Goal: Task Accomplishment & Management: Manage account settings

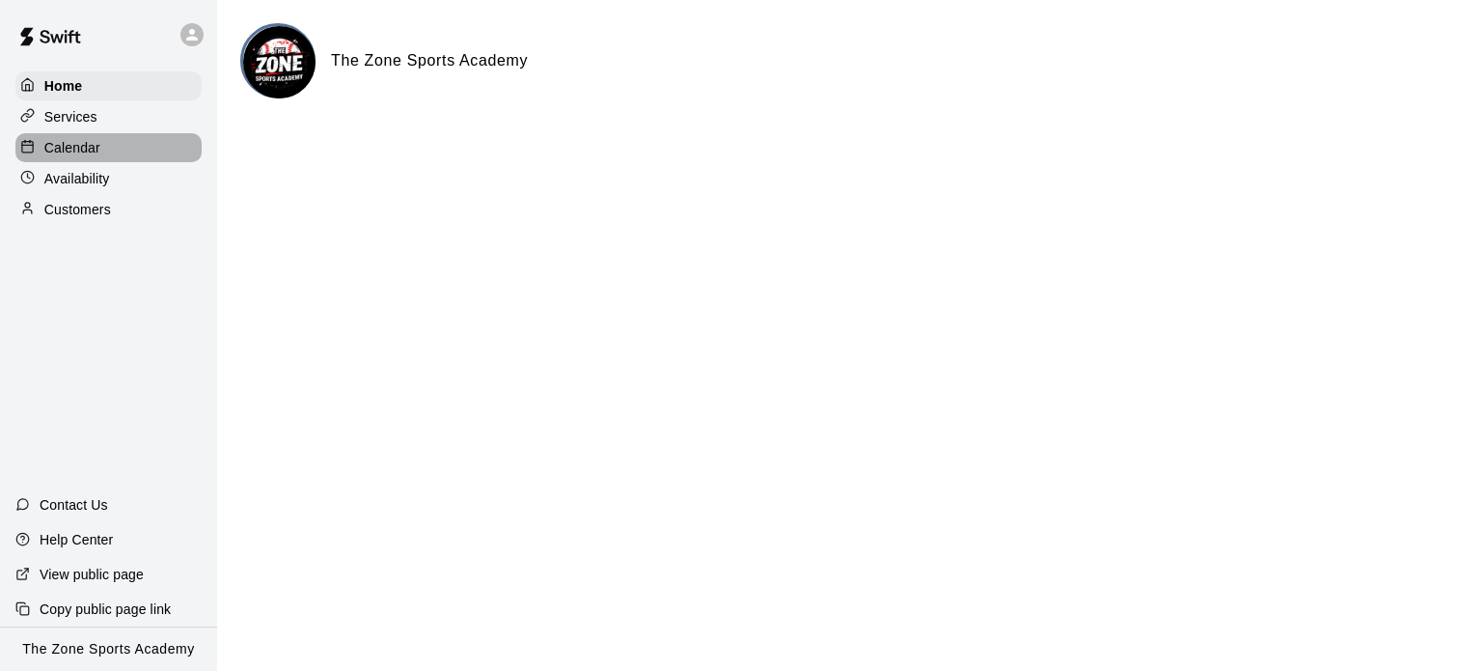
click at [123, 150] on div "Calendar" at bounding box center [108, 147] width 186 height 29
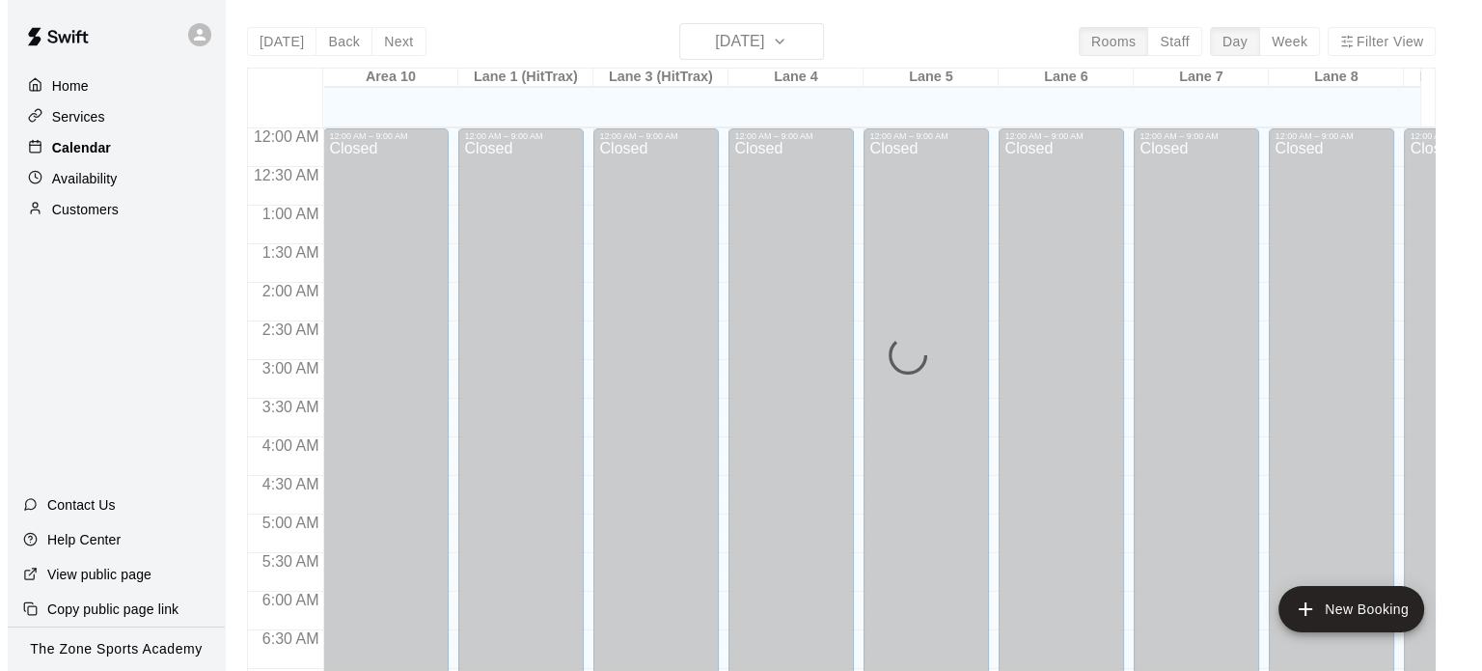
scroll to position [1098, 0]
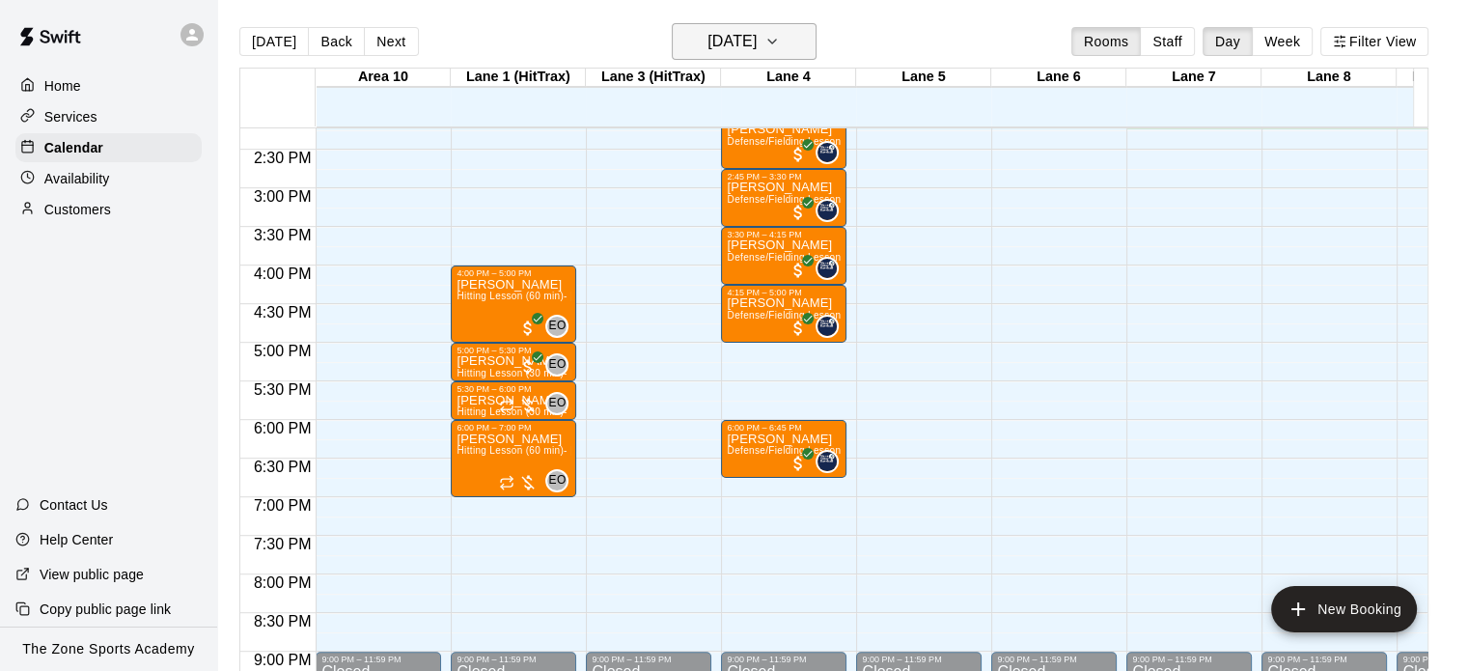
click at [780, 37] on icon "button" at bounding box center [771, 41] width 15 height 23
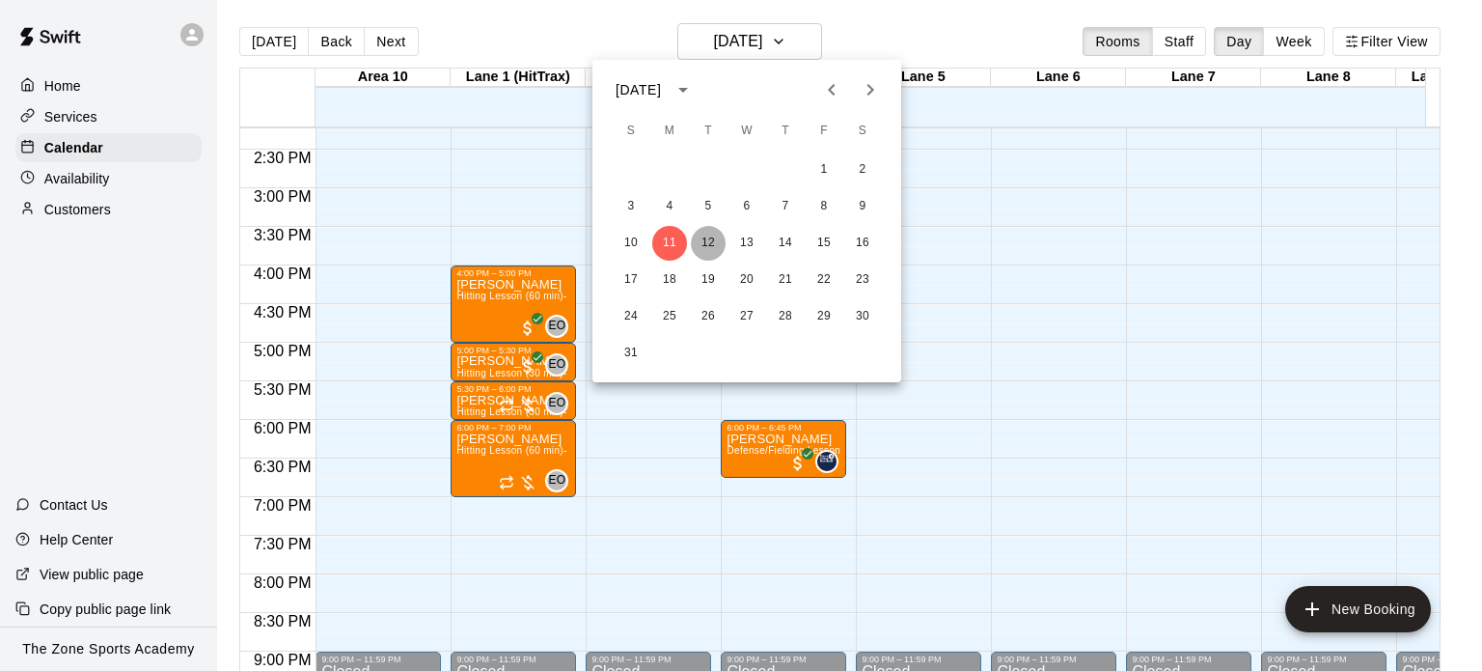
click at [706, 245] on button "12" at bounding box center [708, 243] width 35 height 35
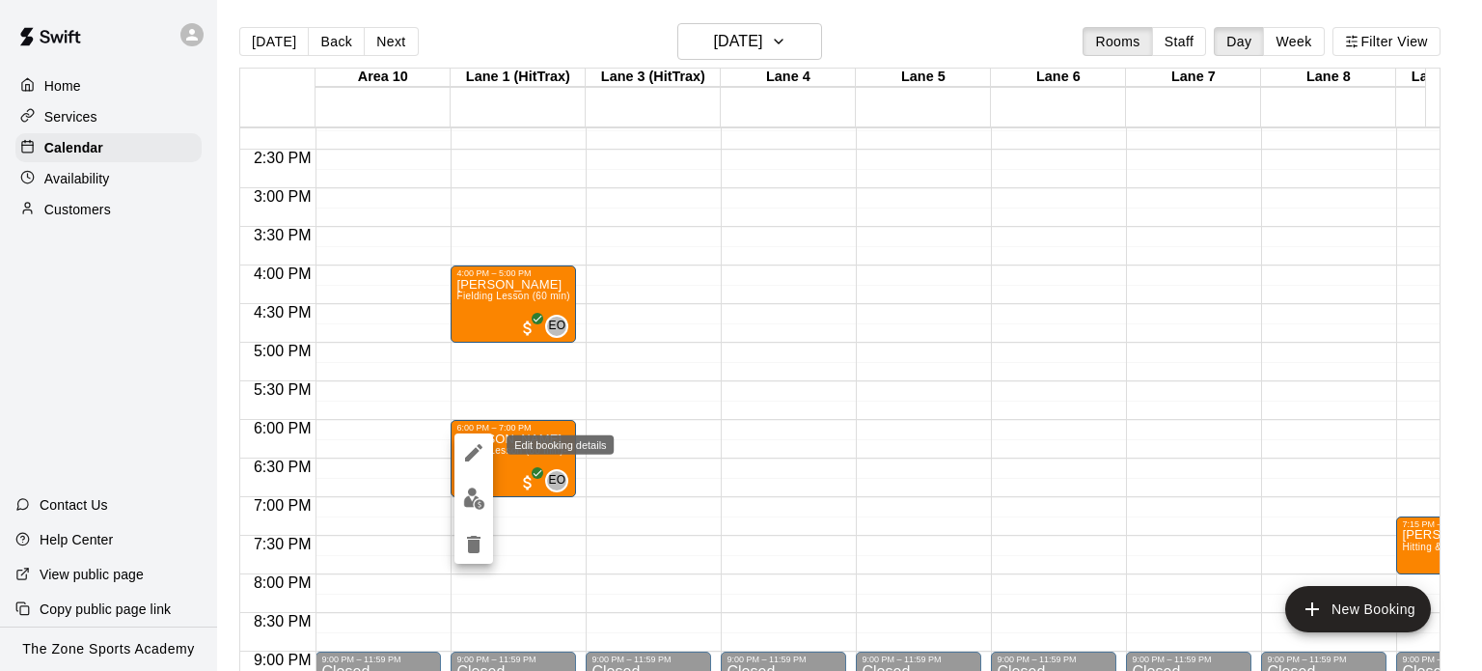
click at [477, 444] on icon "edit" at bounding box center [473, 452] width 23 height 23
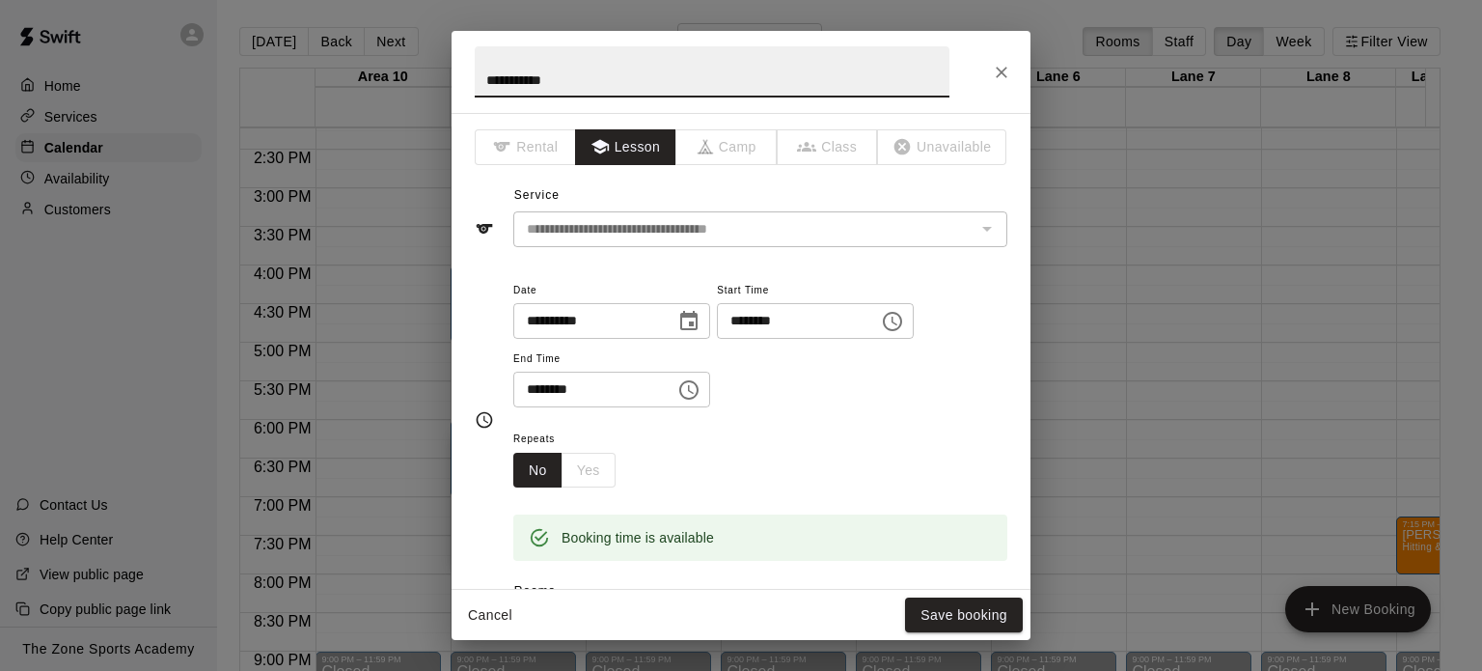
click at [698, 323] on icon "Choose date, selected date is Aug 12, 2025" at bounding box center [688, 320] width 17 height 19
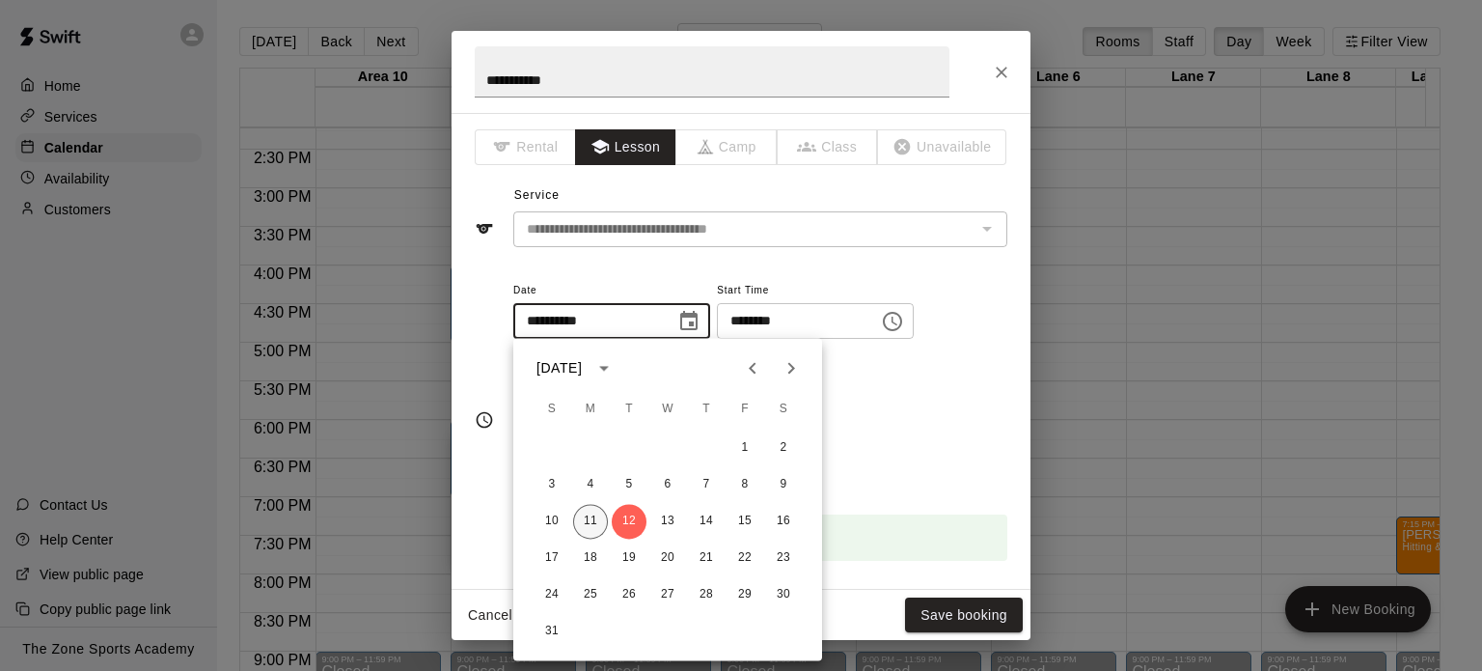
click at [588, 512] on button "11" at bounding box center [590, 521] width 35 height 35
type input "**********"
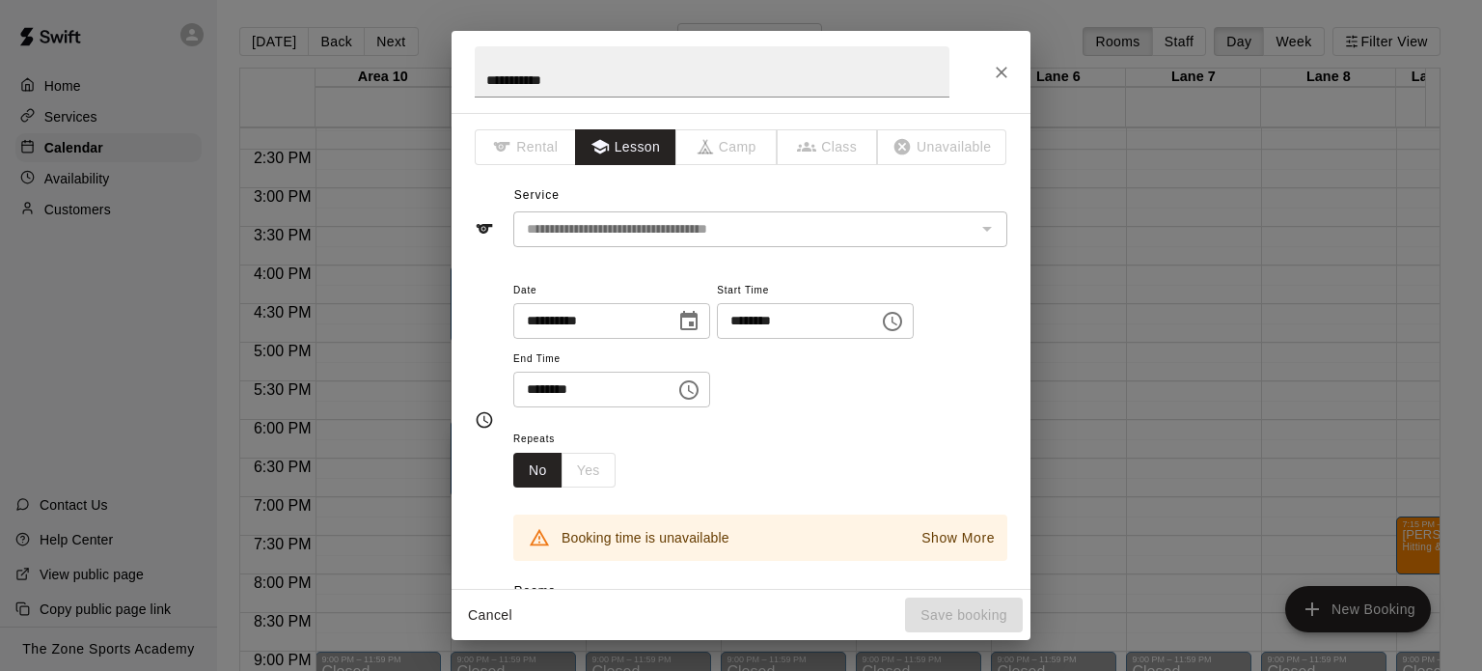
click at [904, 327] on icon "Choose time, selected time is 6:00 PM" at bounding box center [892, 321] width 23 height 23
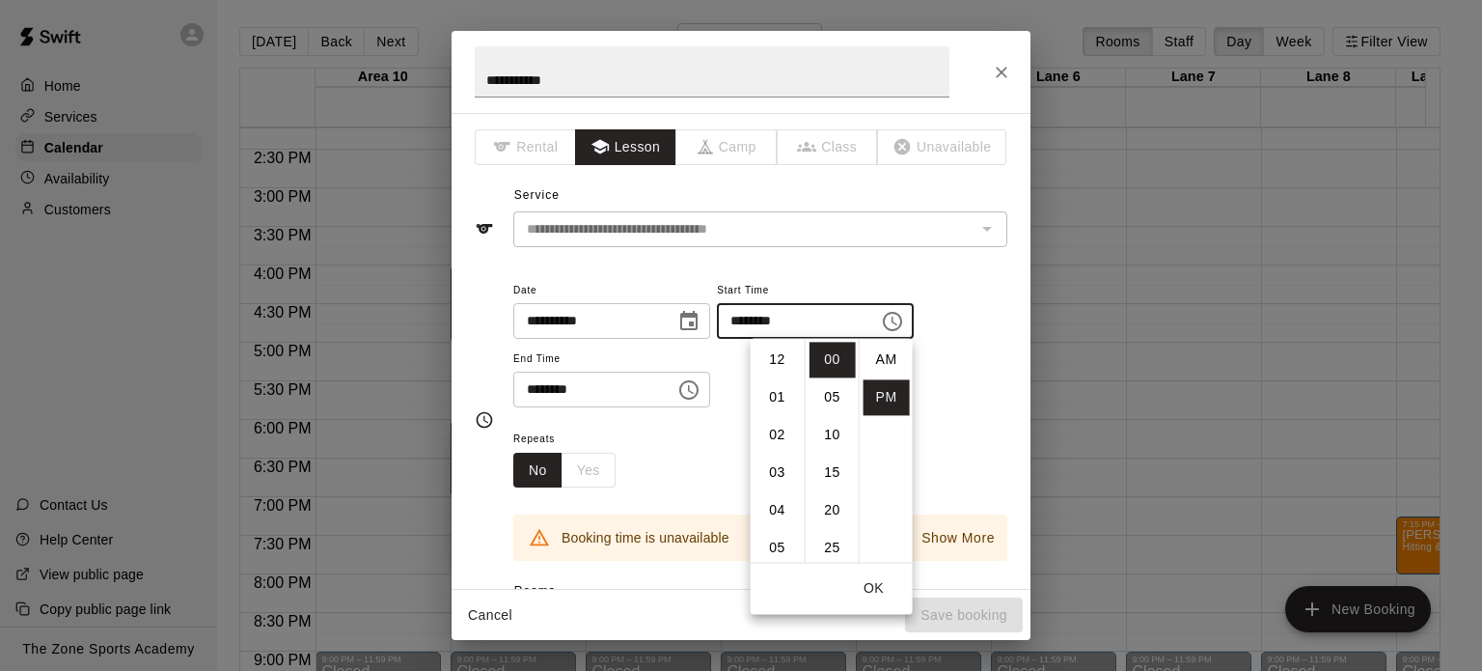
scroll to position [35, 0]
click at [778, 391] on li "07" at bounding box center [778, 397] width 46 height 36
type input "********"
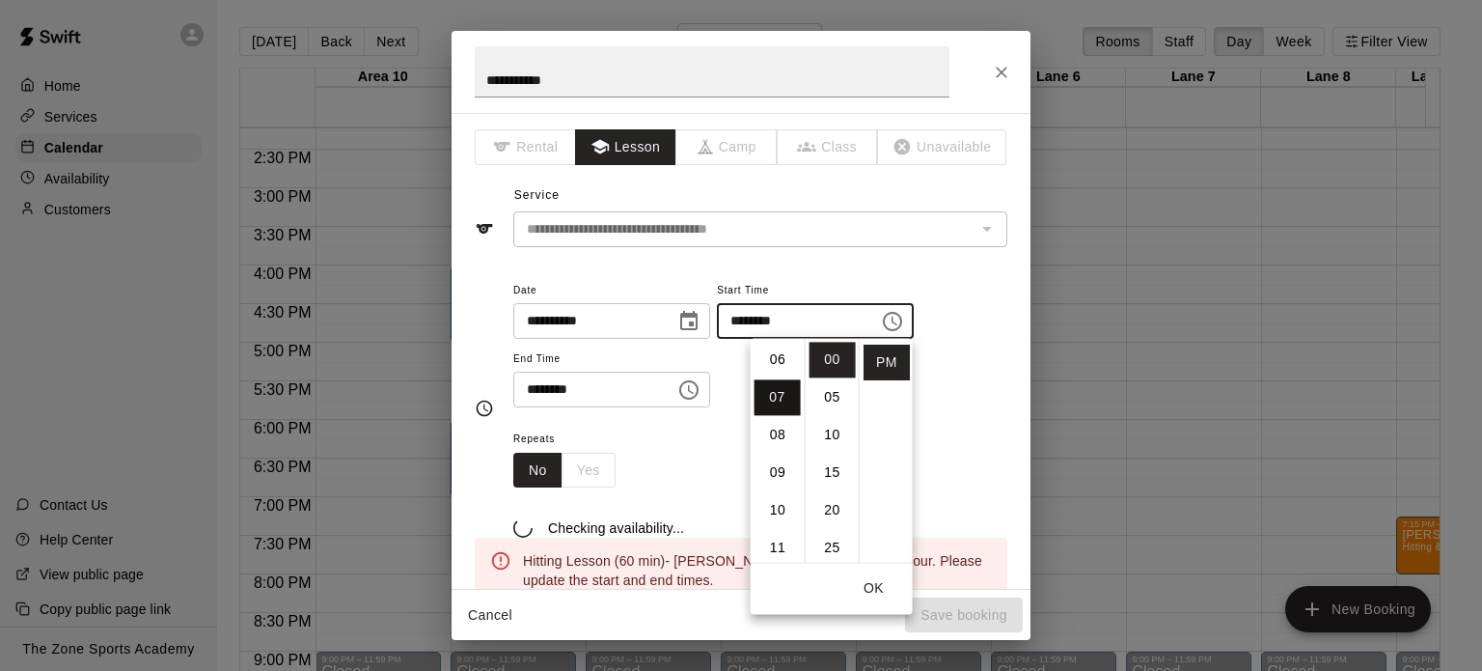
scroll to position [262, 0]
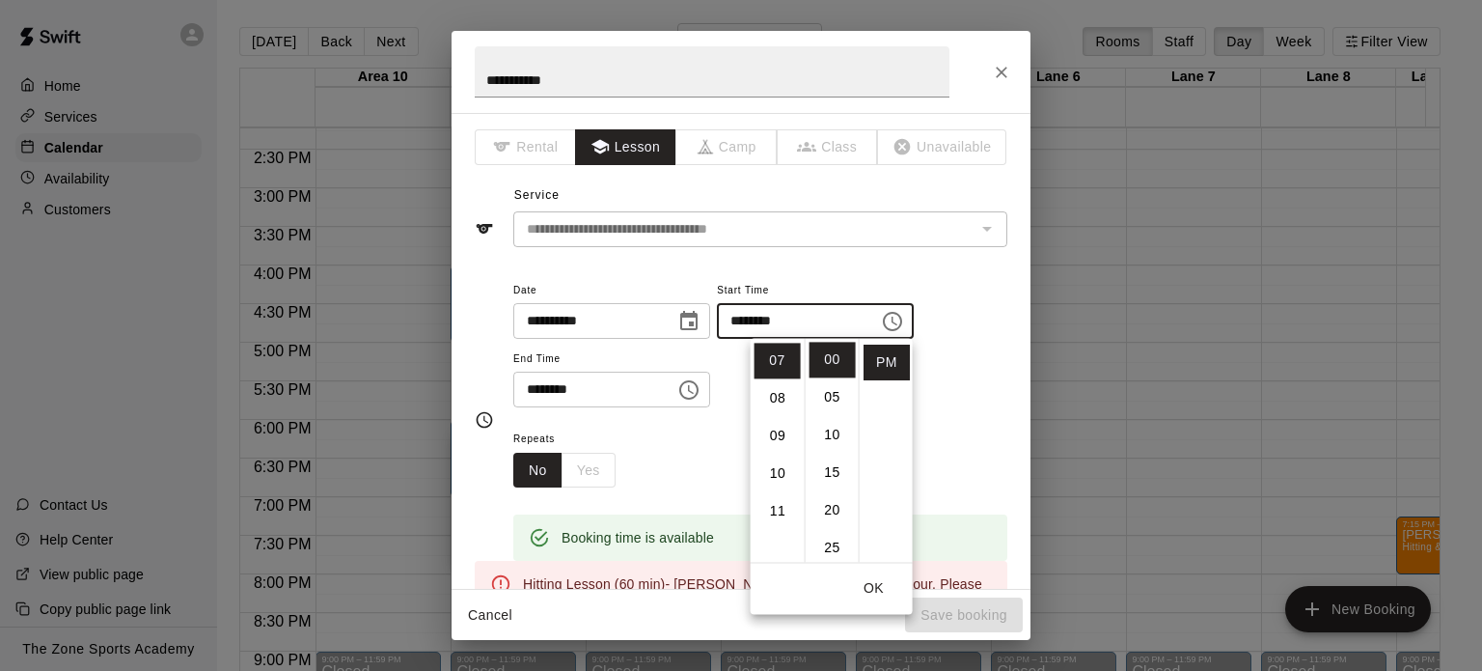
click at [965, 404] on div "**********" at bounding box center [760, 343] width 494 height 130
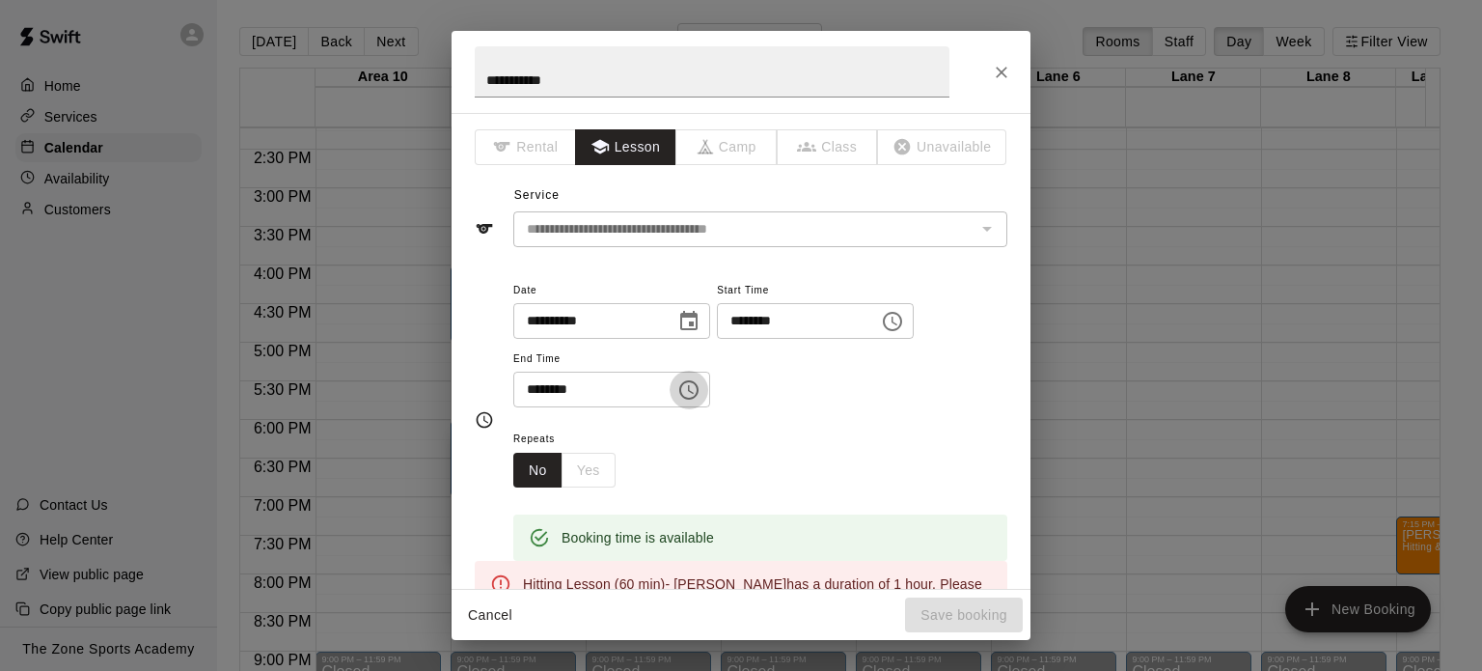
click at [699, 389] on icon "Choose time, selected time is 7:00 PM" at bounding box center [688, 389] width 19 height 19
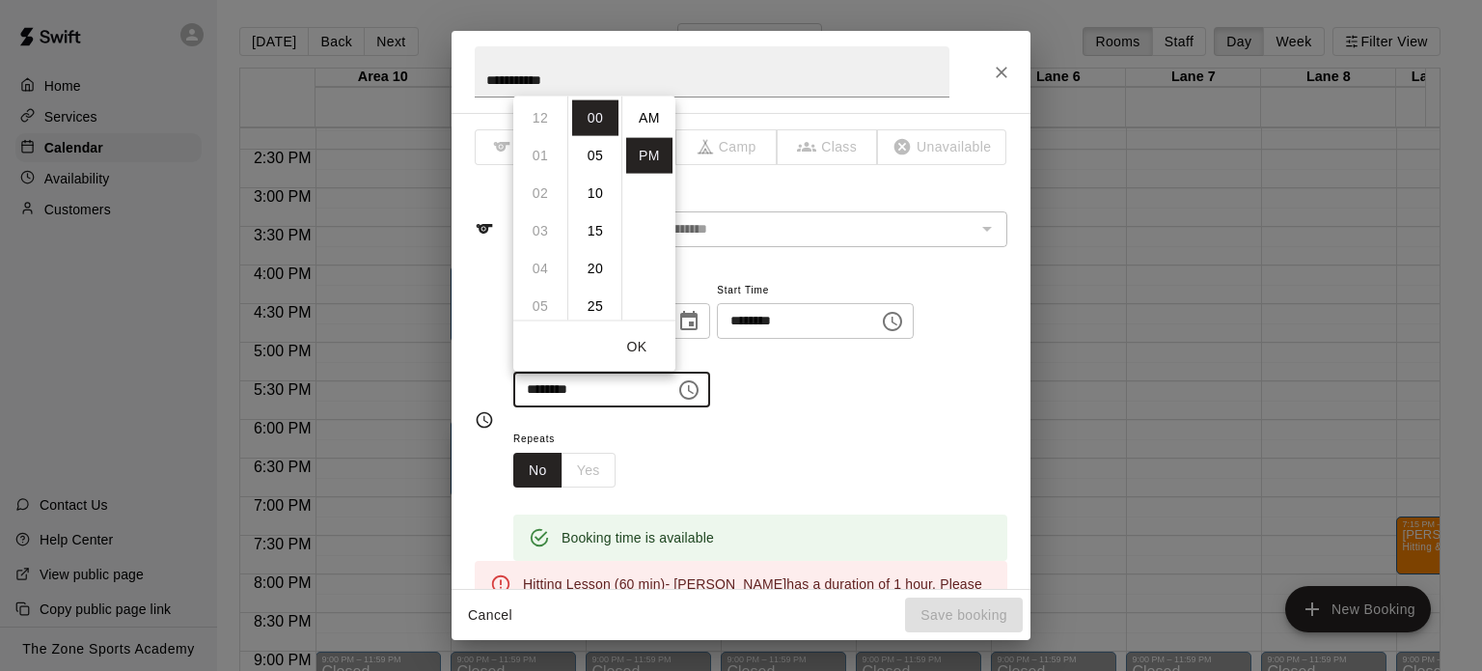
scroll to position [35, 0]
click at [539, 151] on li "08" at bounding box center [540, 156] width 46 height 36
type input "********"
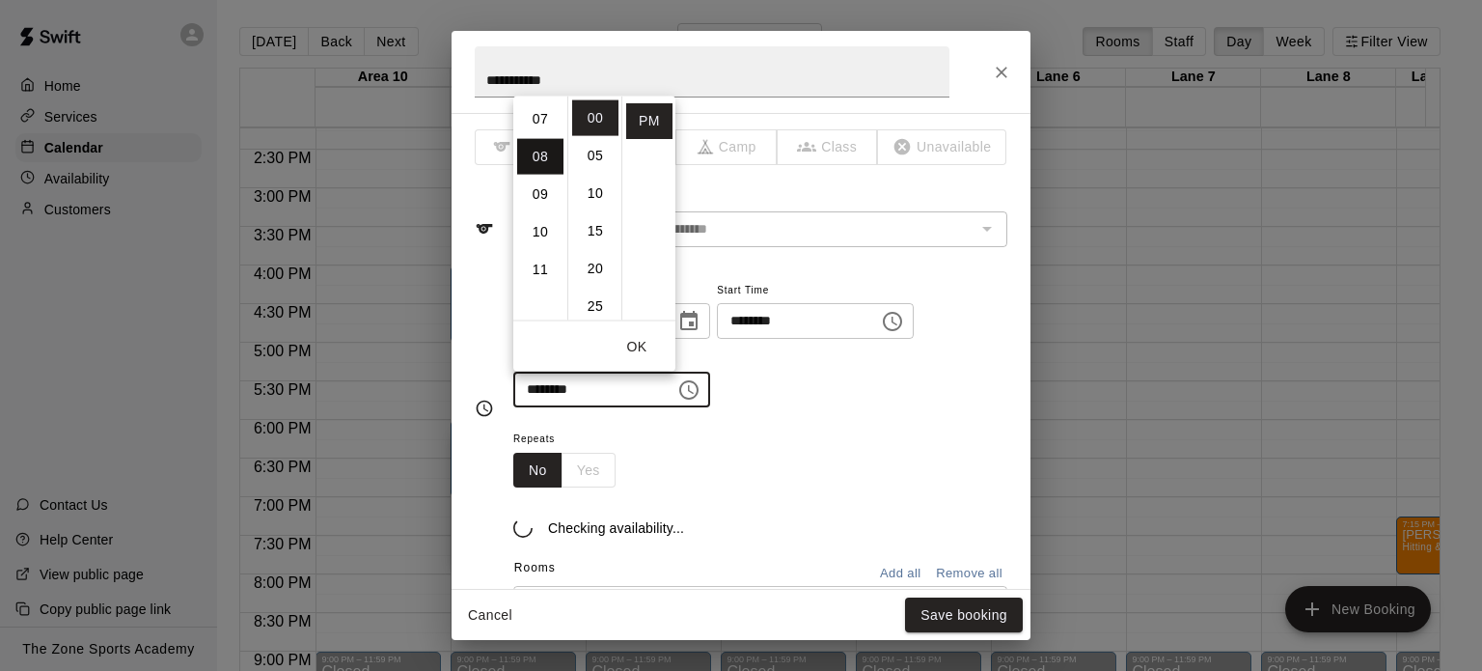
scroll to position [301, 0]
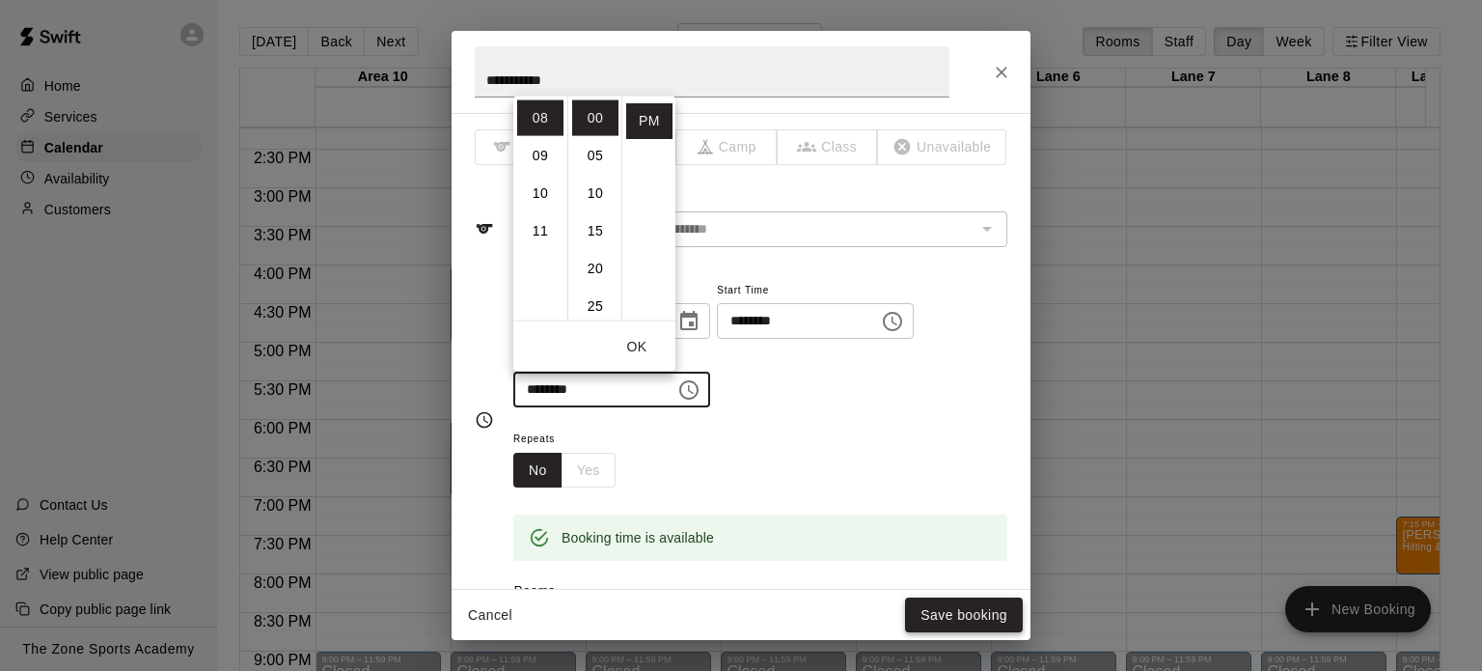
click at [961, 619] on button "Save booking" at bounding box center [964, 615] width 118 height 36
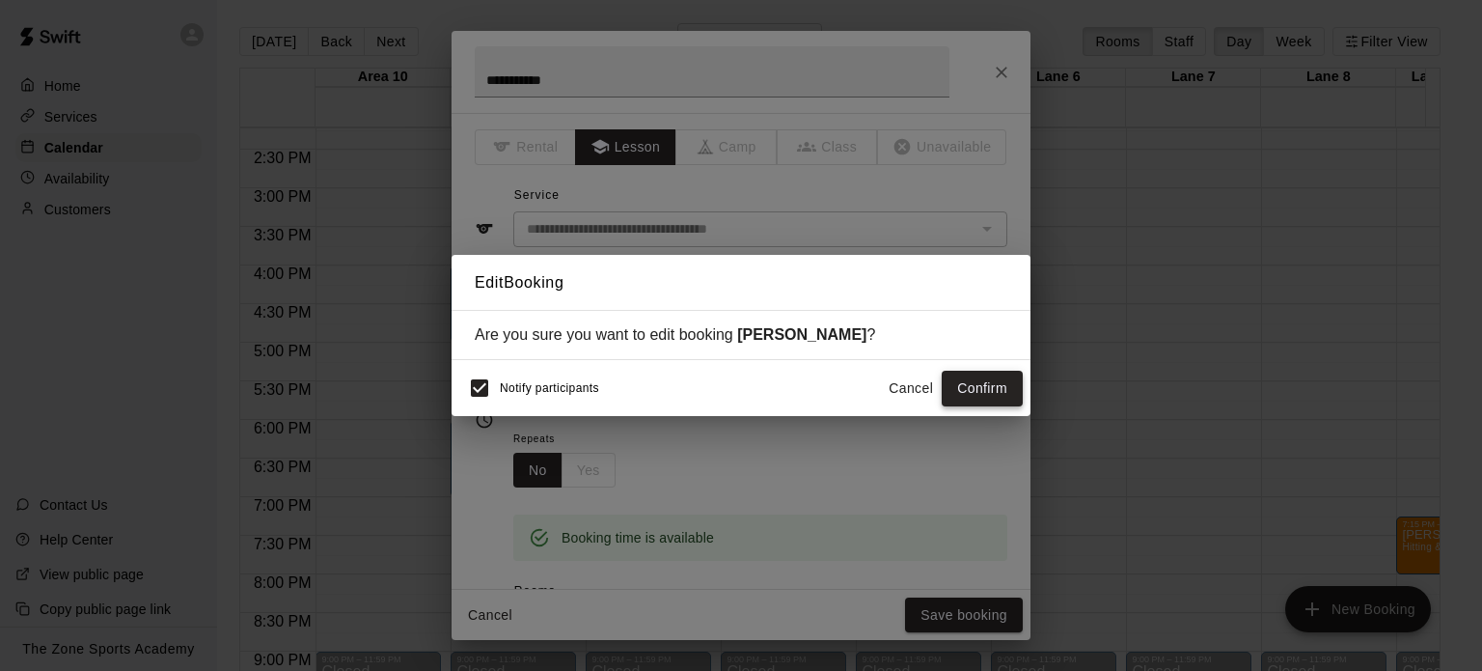
click at [991, 382] on button "Confirm" at bounding box center [982, 389] width 81 height 36
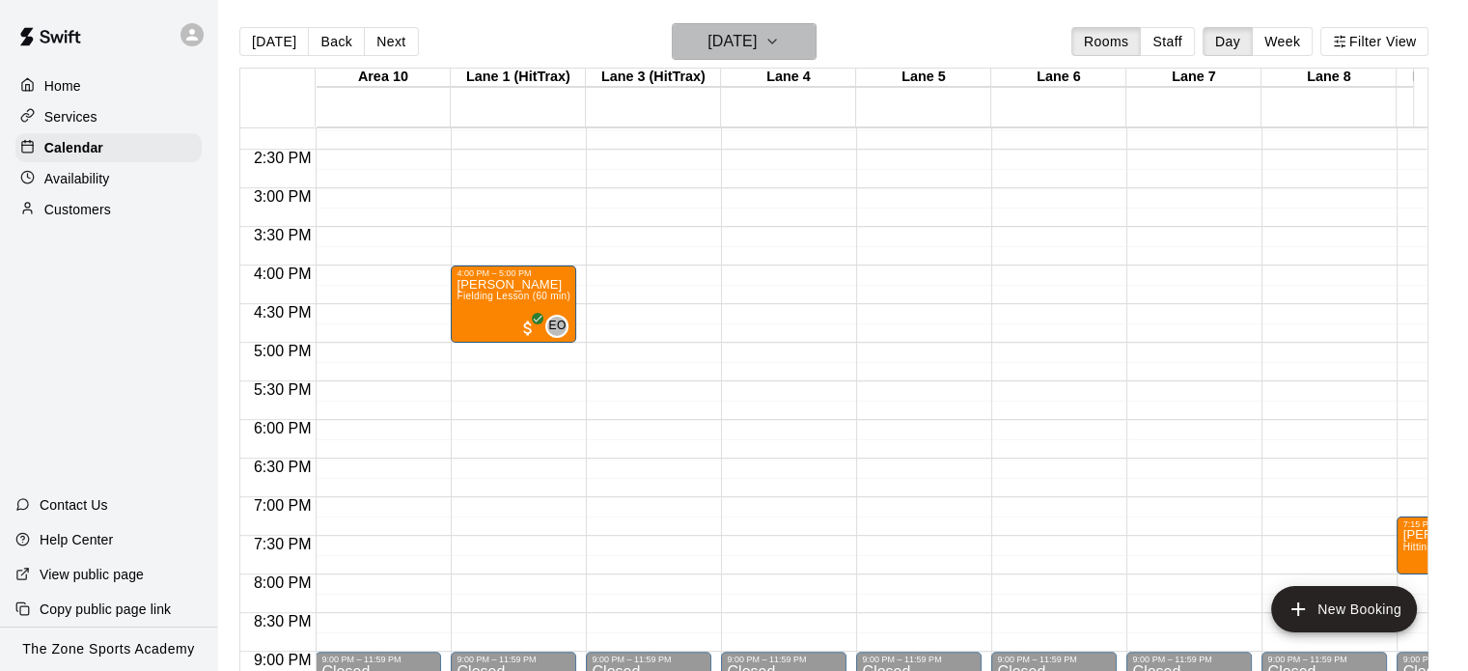
click at [707, 46] on h6 "Tuesday Aug 12" at bounding box center [731, 41] width 49 height 27
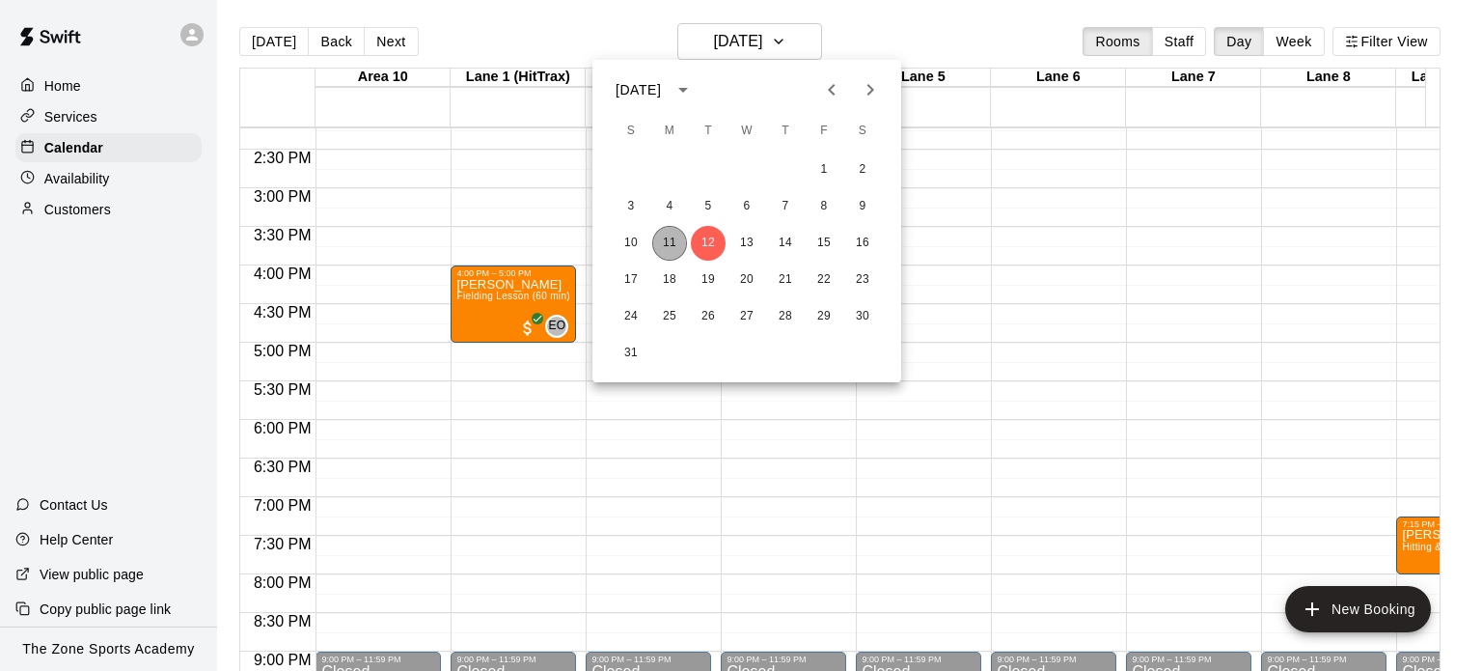
click at [672, 242] on button "11" at bounding box center [669, 243] width 35 height 35
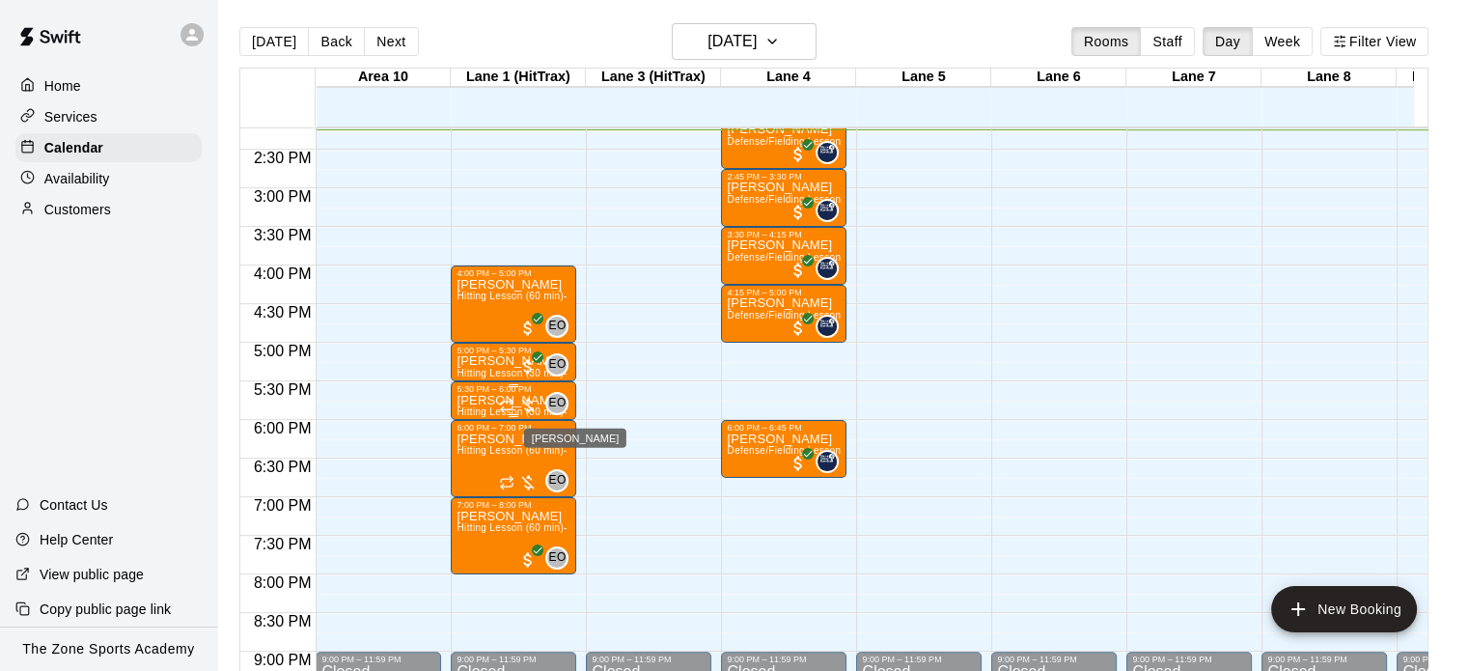
click at [552, 400] on span "EO" at bounding box center [556, 403] width 17 height 19
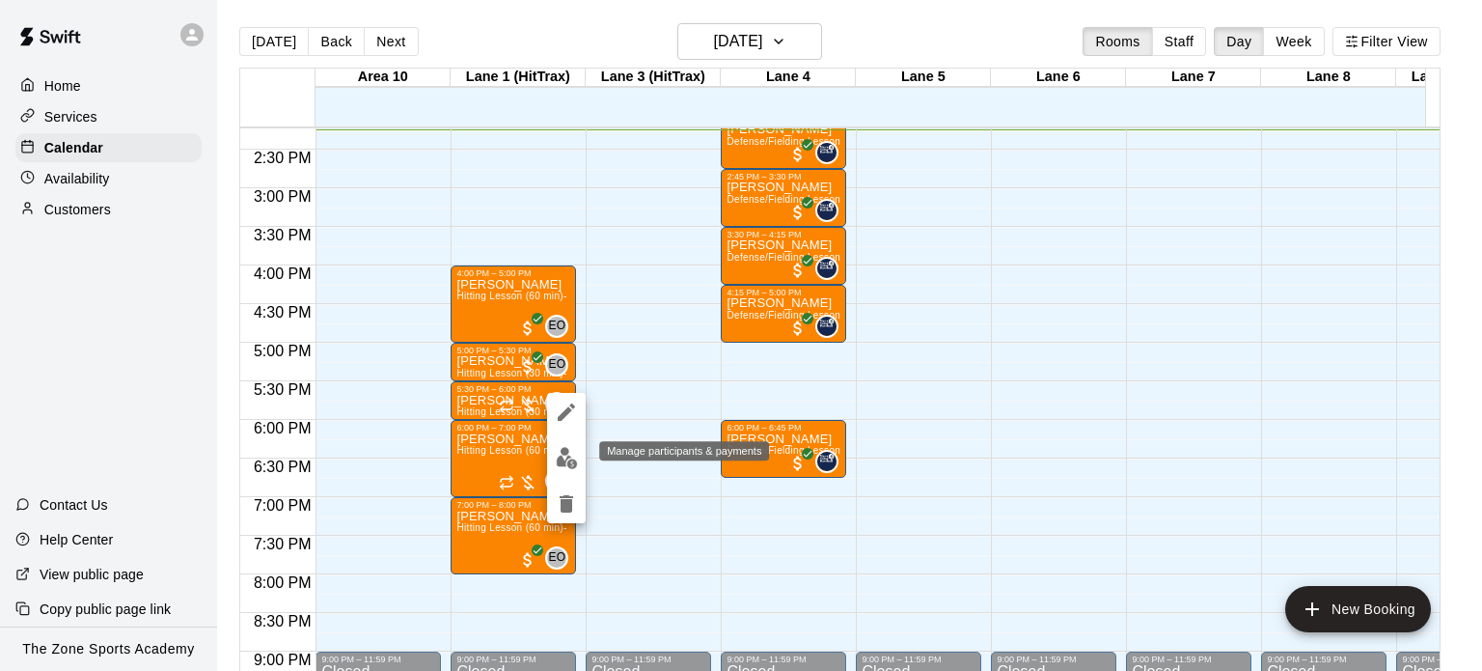
click at [567, 468] on img "edit" at bounding box center [567, 458] width 22 height 22
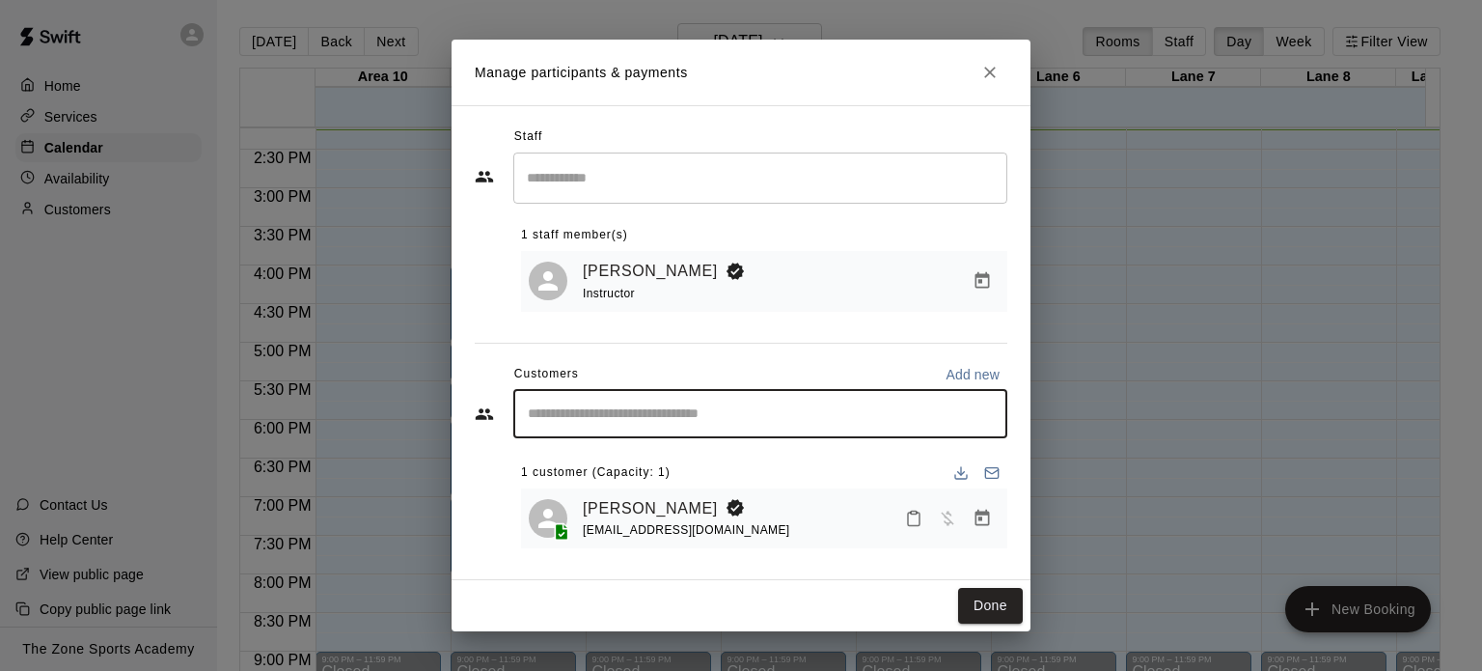
click at [695, 405] on input "Start typing to search customers..." at bounding box center [760, 413] width 477 height 19
click at [988, 524] on icon "Manage bookings & payment" at bounding box center [983, 518] width 14 height 16
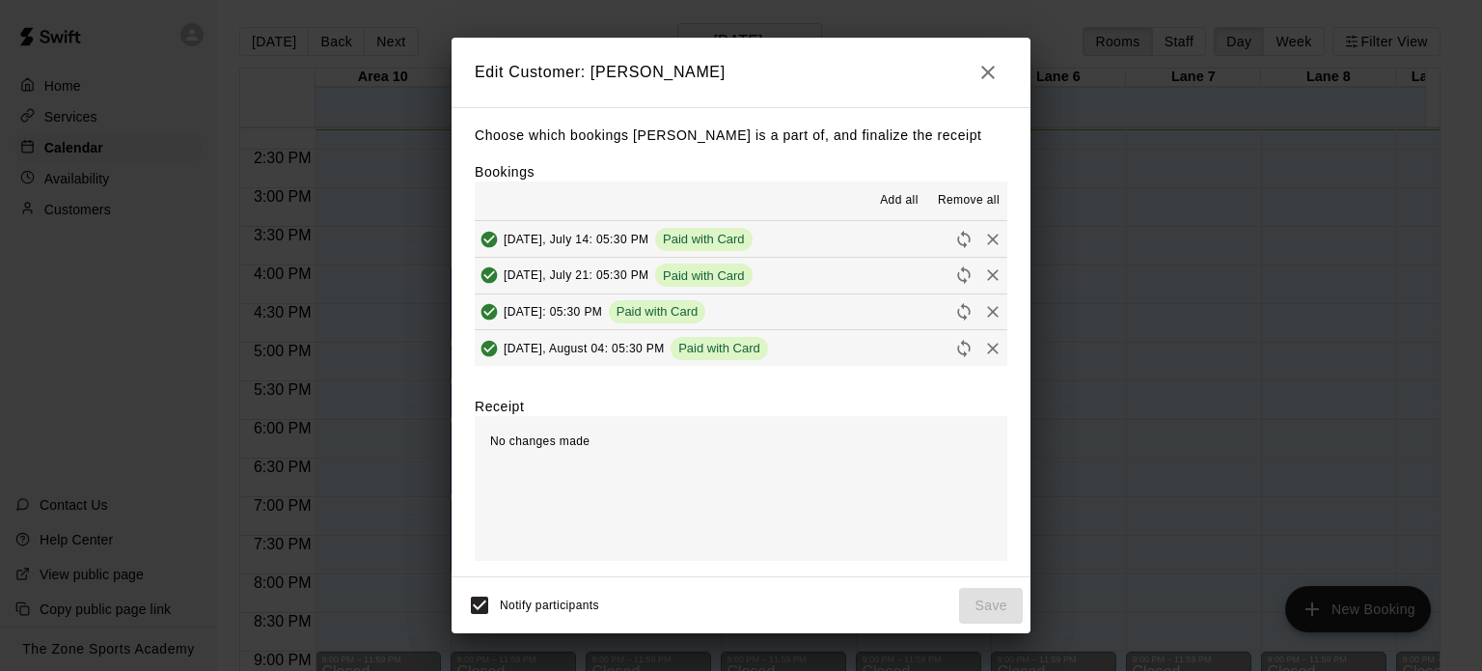
scroll to position [108, 0]
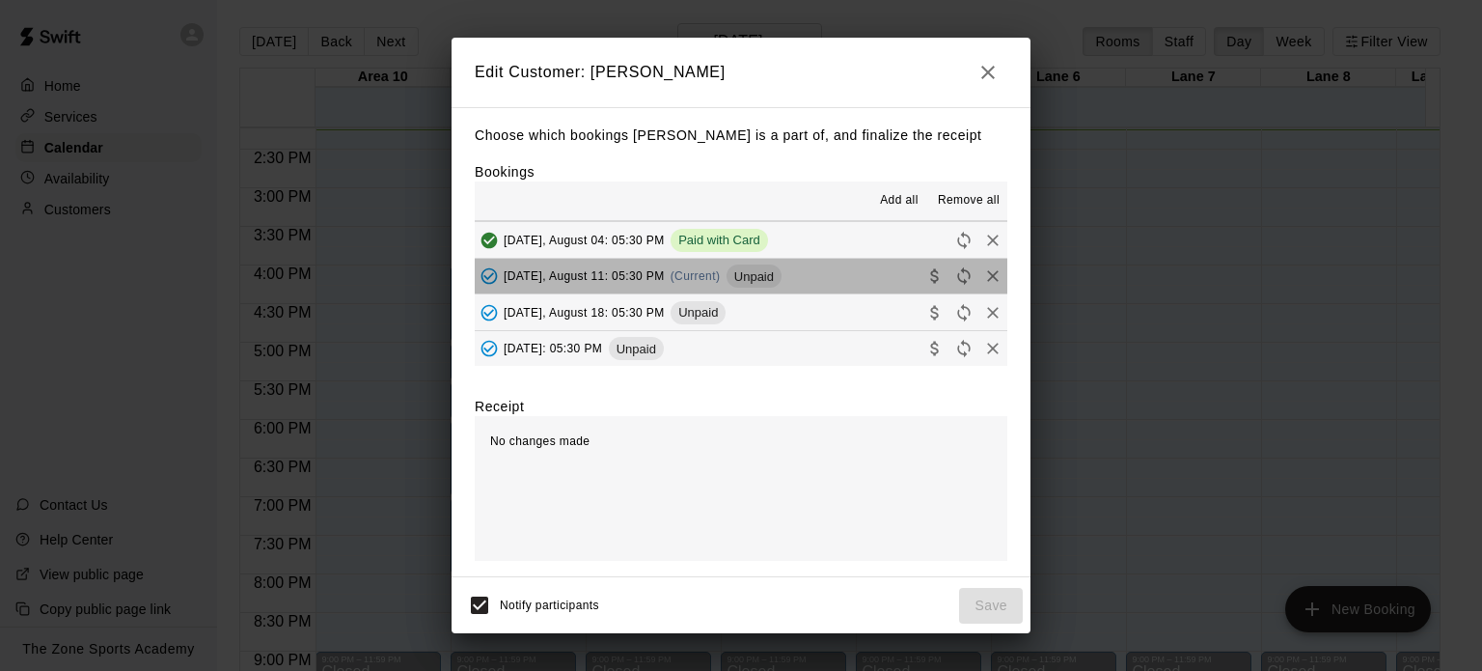
click at [830, 271] on button "Monday, August 11: 05:30 PM (Current) Unpaid" at bounding box center [741, 277] width 533 height 36
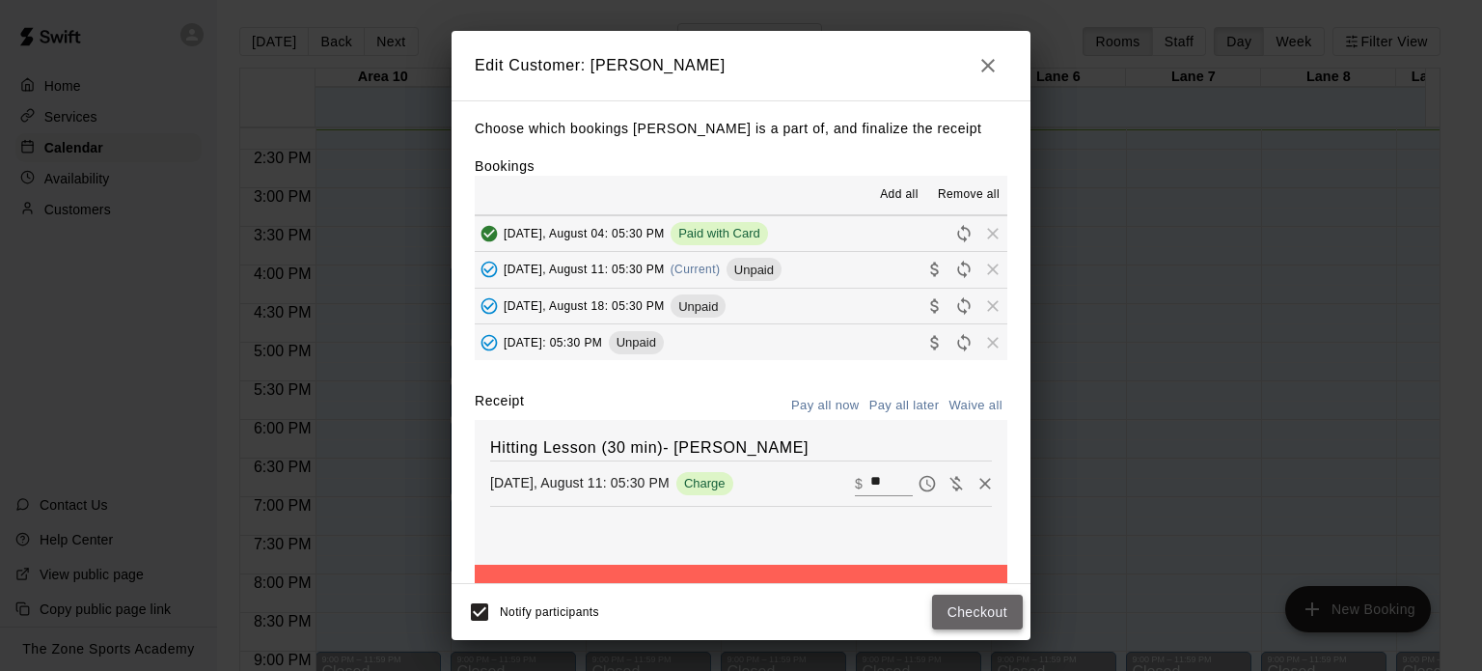
click at [966, 608] on button "Checkout" at bounding box center [977, 612] width 91 height 36
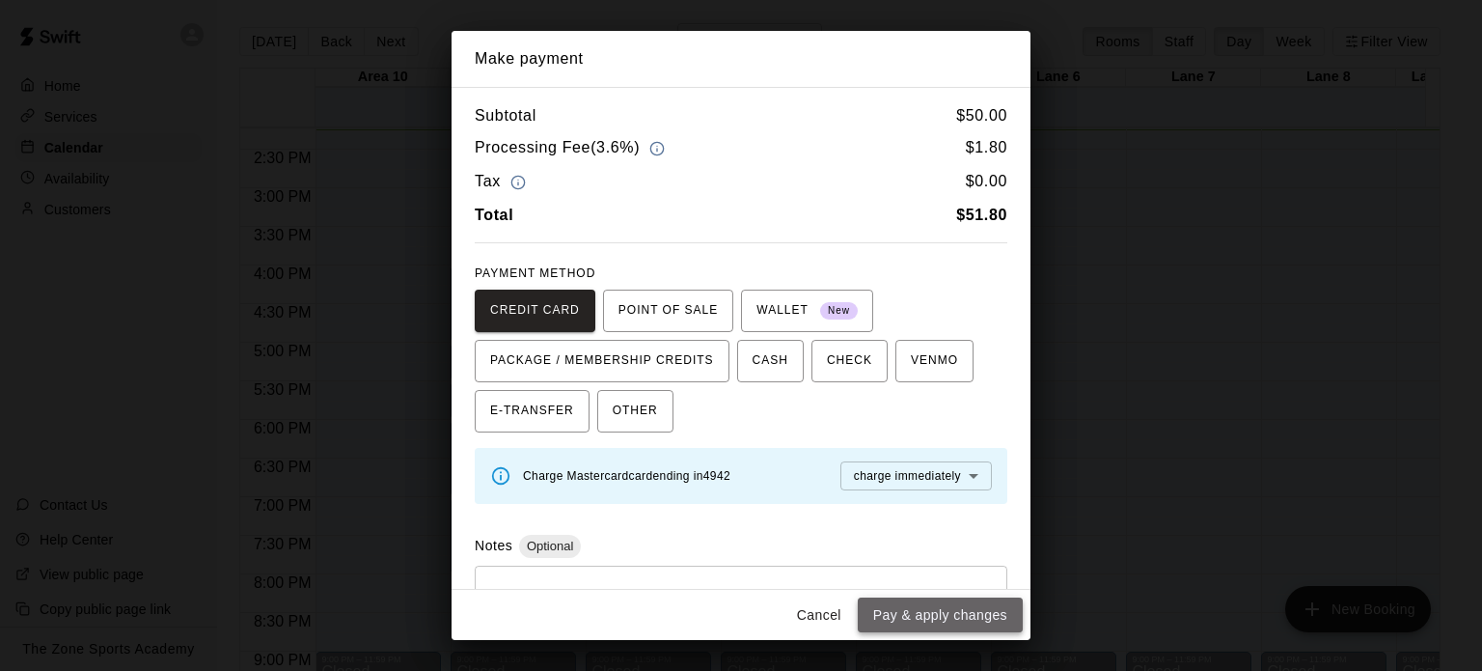
click at [968, 605] on button "Pay & apply changes" at bounding box center [940, 615] width 165 height 36
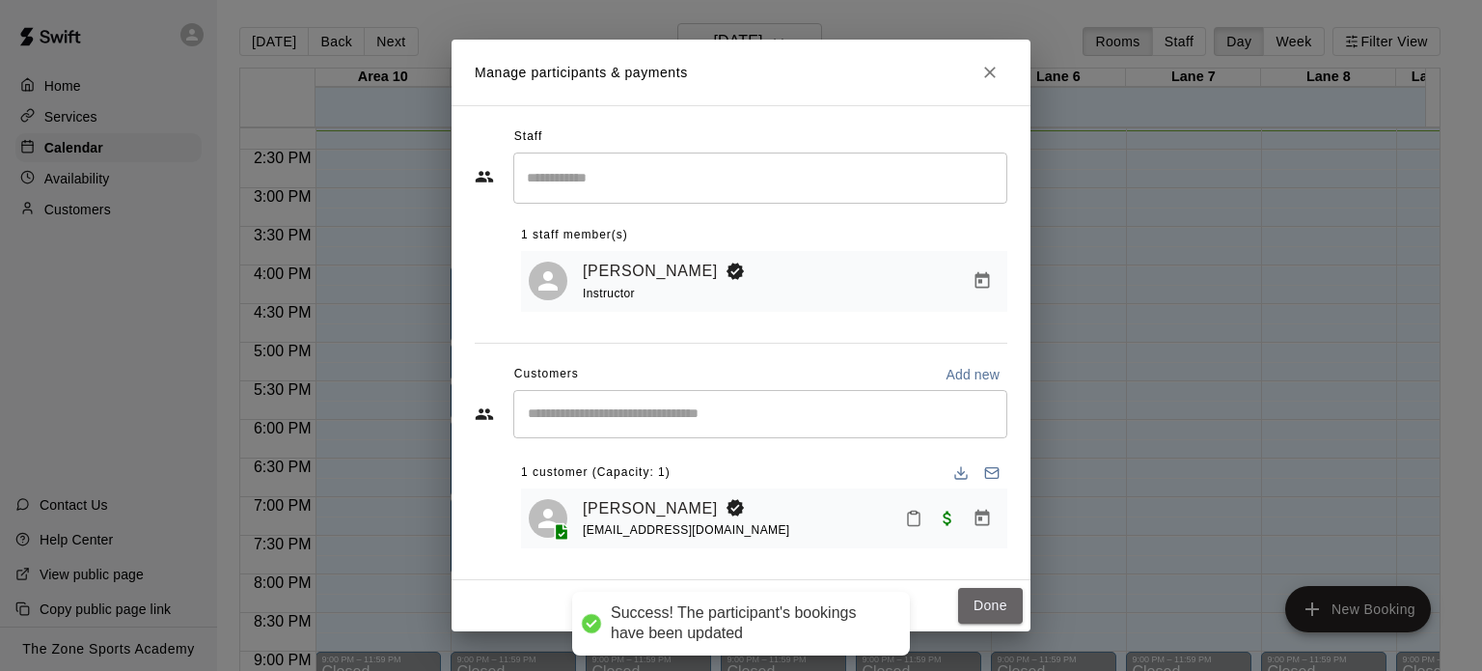
click at [968, 605] on button "Done" at bounding box center [990, 606] width 65 height 36
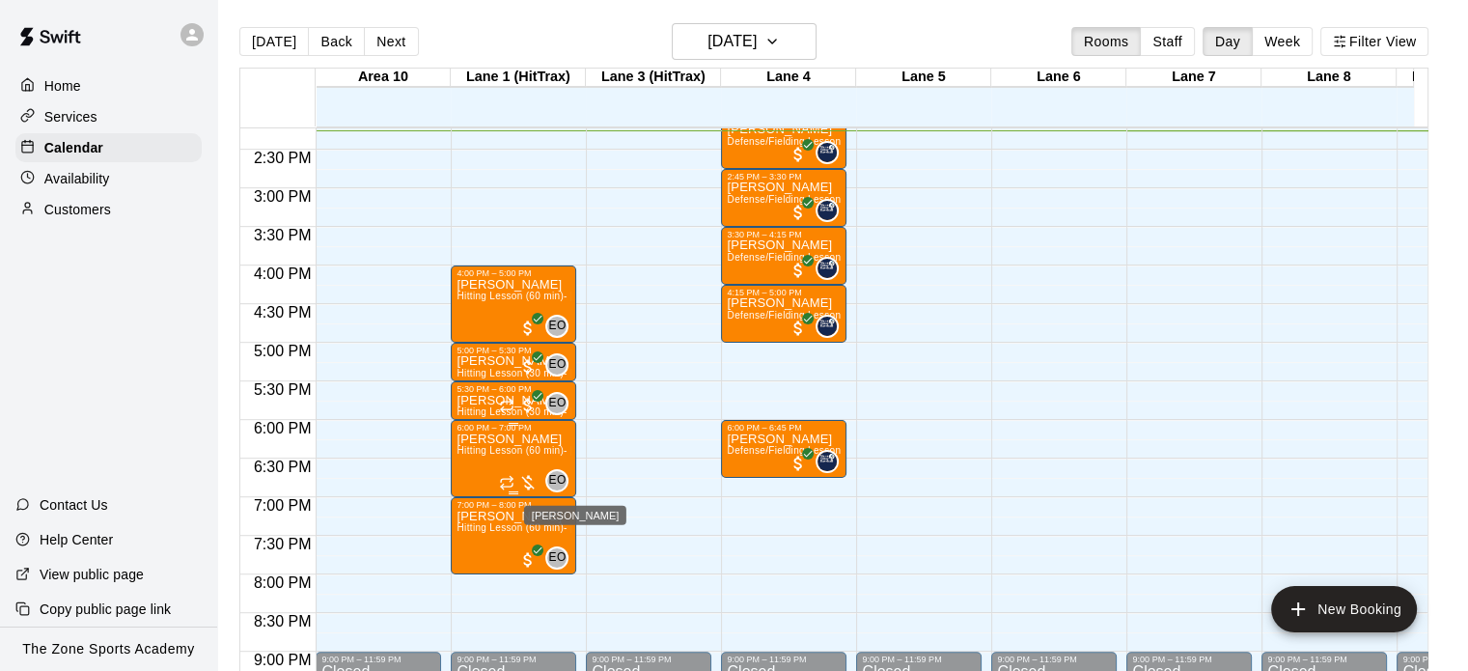
click at [559, 486] on span "EO" at bounding box center [556, 480] width 17 height 19
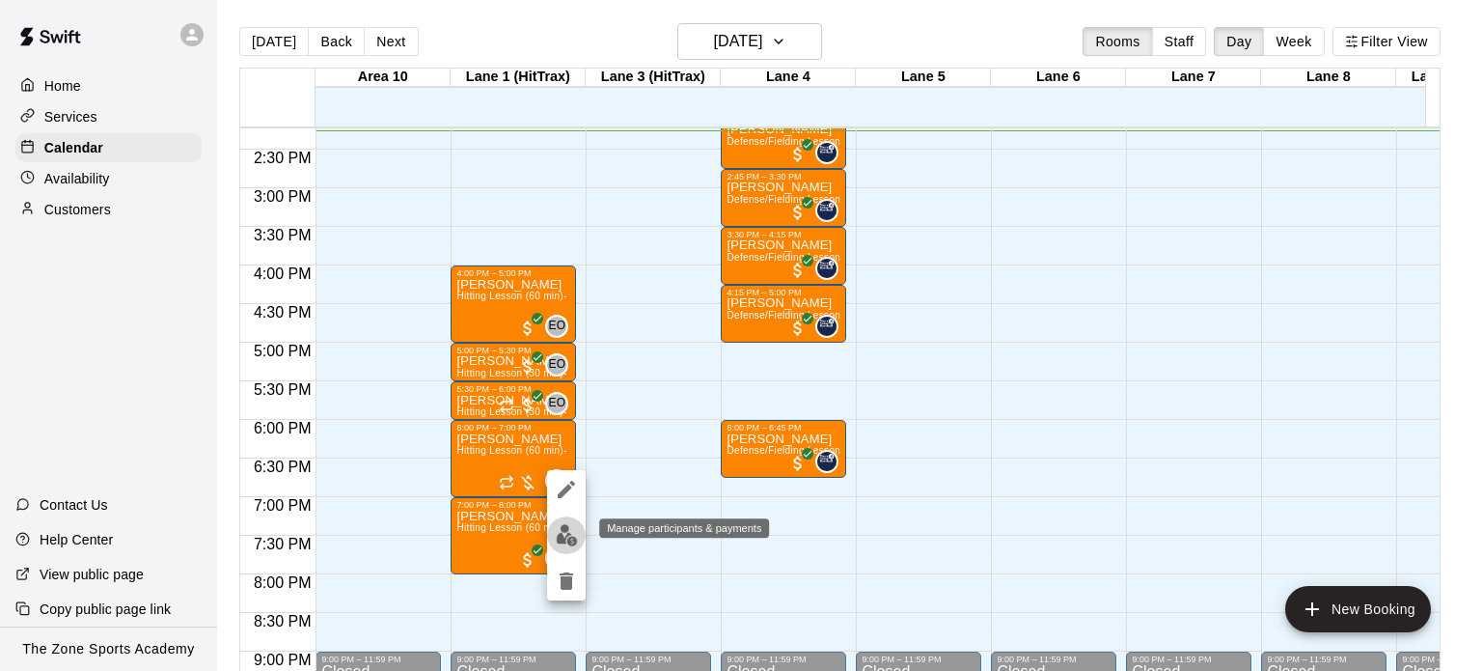
click at [571, 545] on img "edit" at bounding box center [567, 535] width 22 height 22
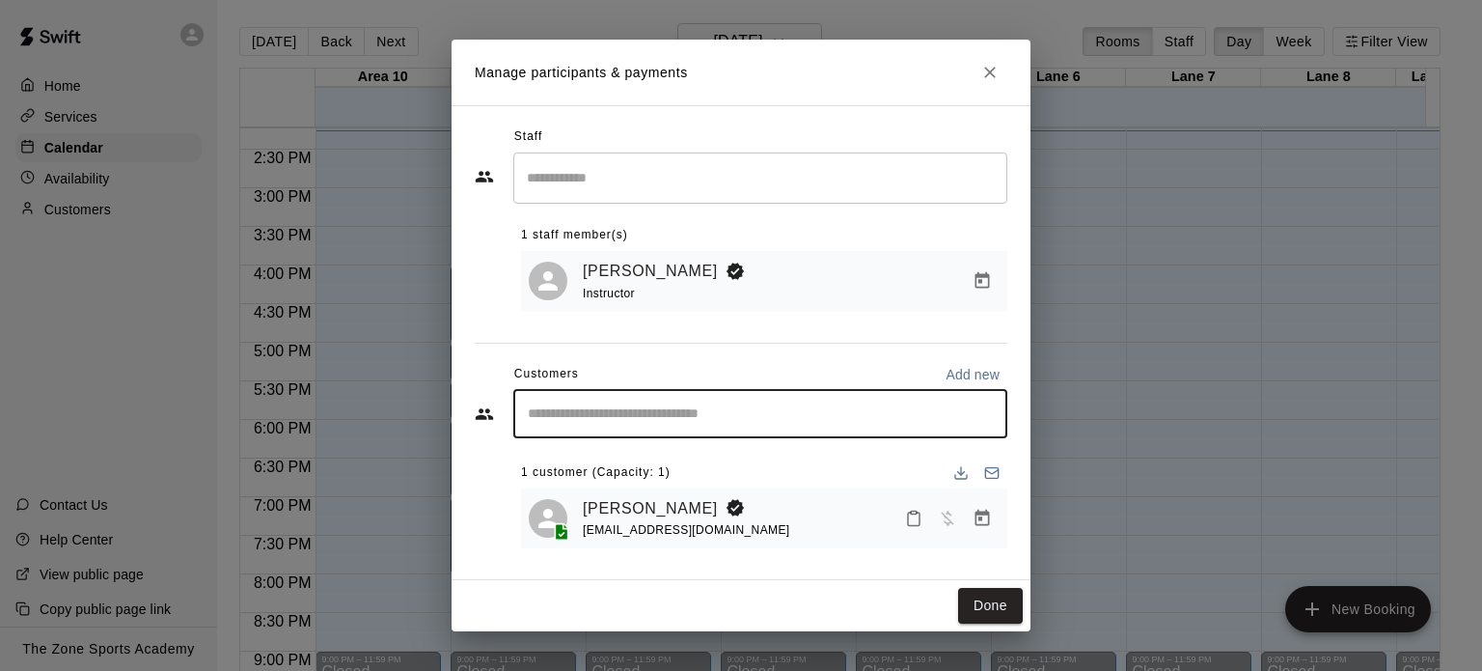
click at [976, 404] on input "Start typing to search customers..." at bounding box center [760, 413] width 477 height 19
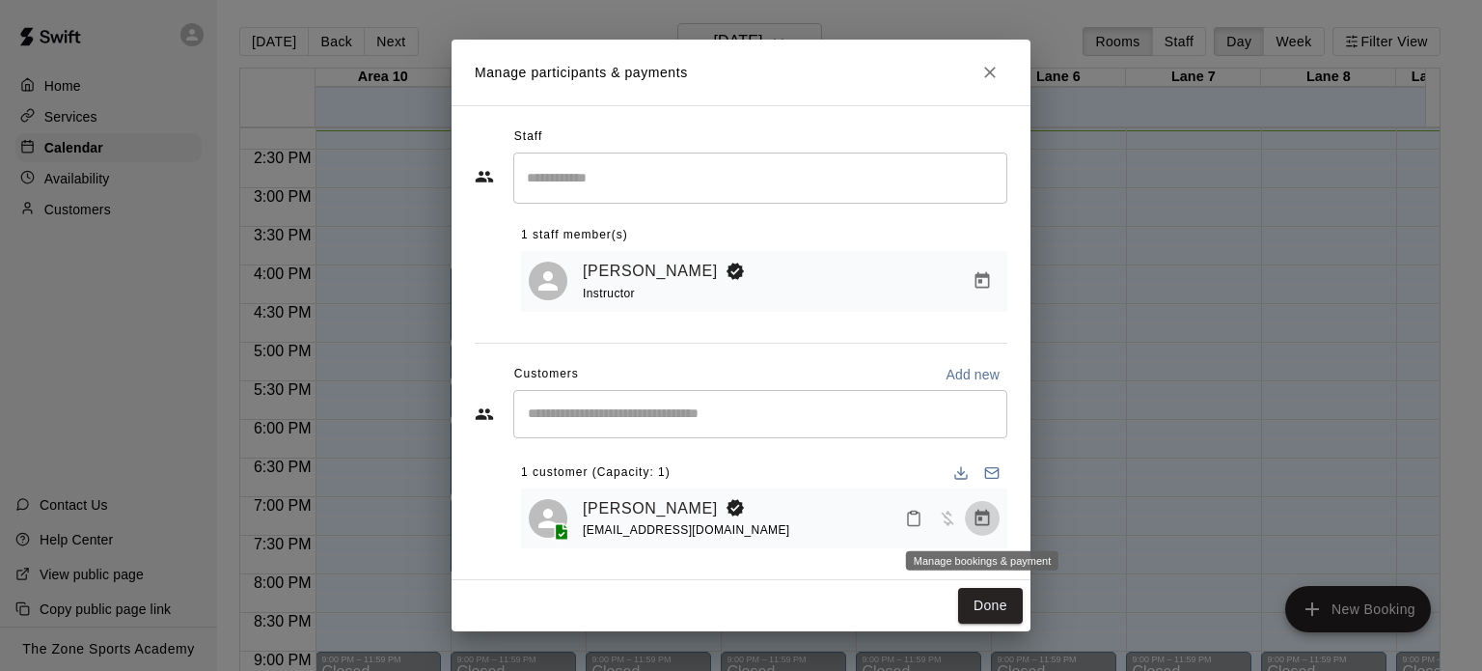
click at [985, 531] on button "Manage bookings & payment" at bounding box center [982, 518] width 35 height 35
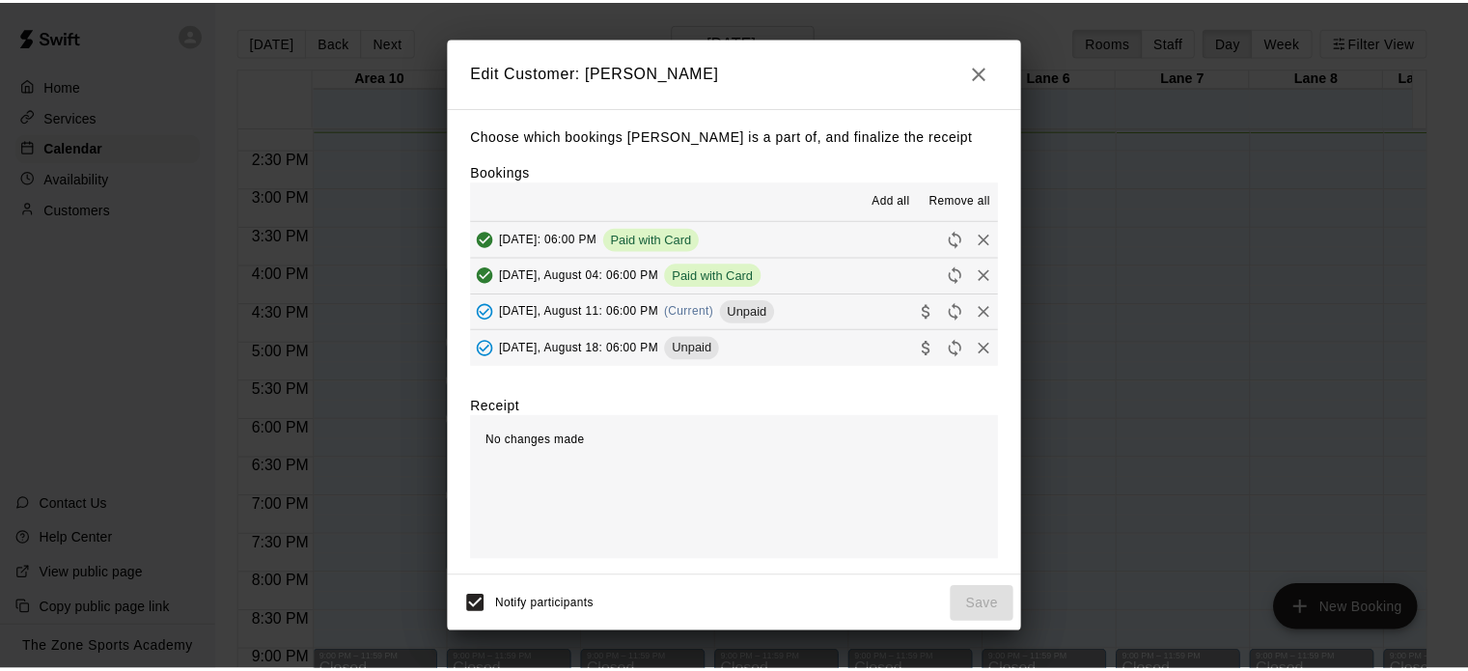
scroll to position [35, 0]
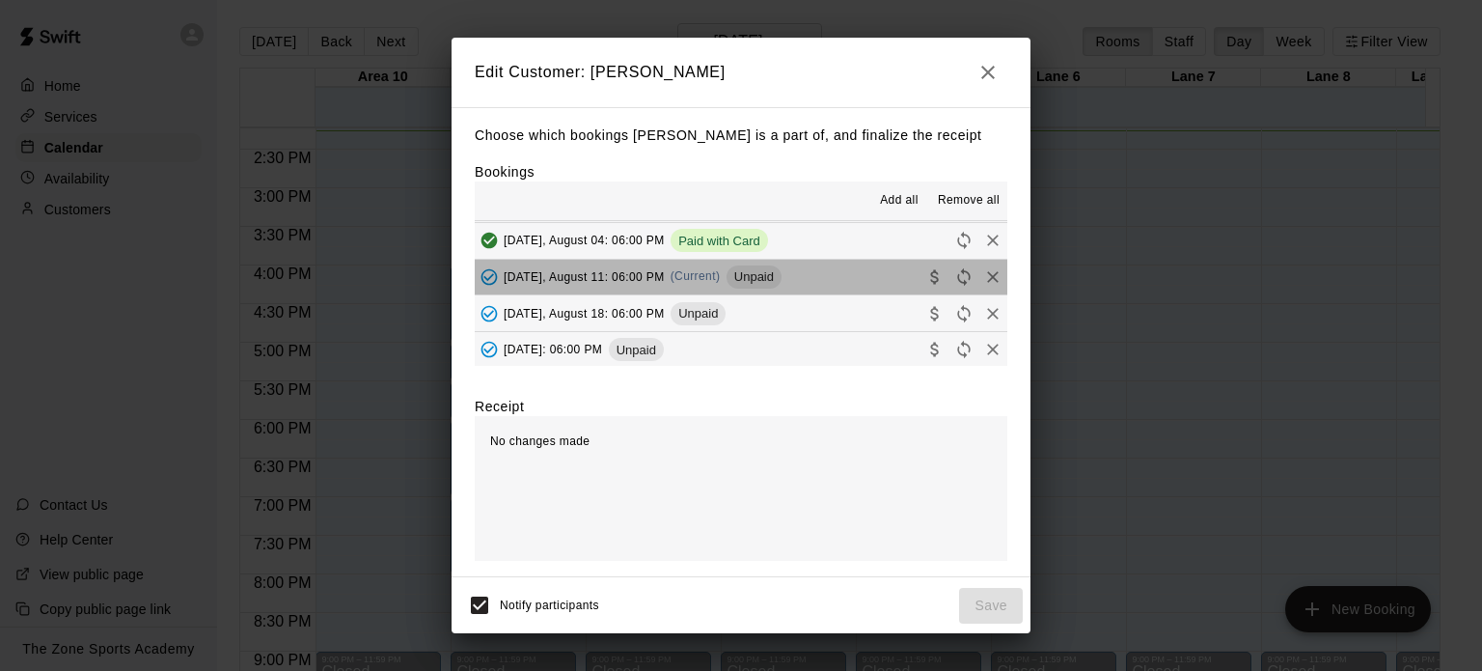
click at [832, 280] on button "Monday, August 11: 06:00 PM (Current) Unpaid" at bounding box center [741, 278] width 533 height 36
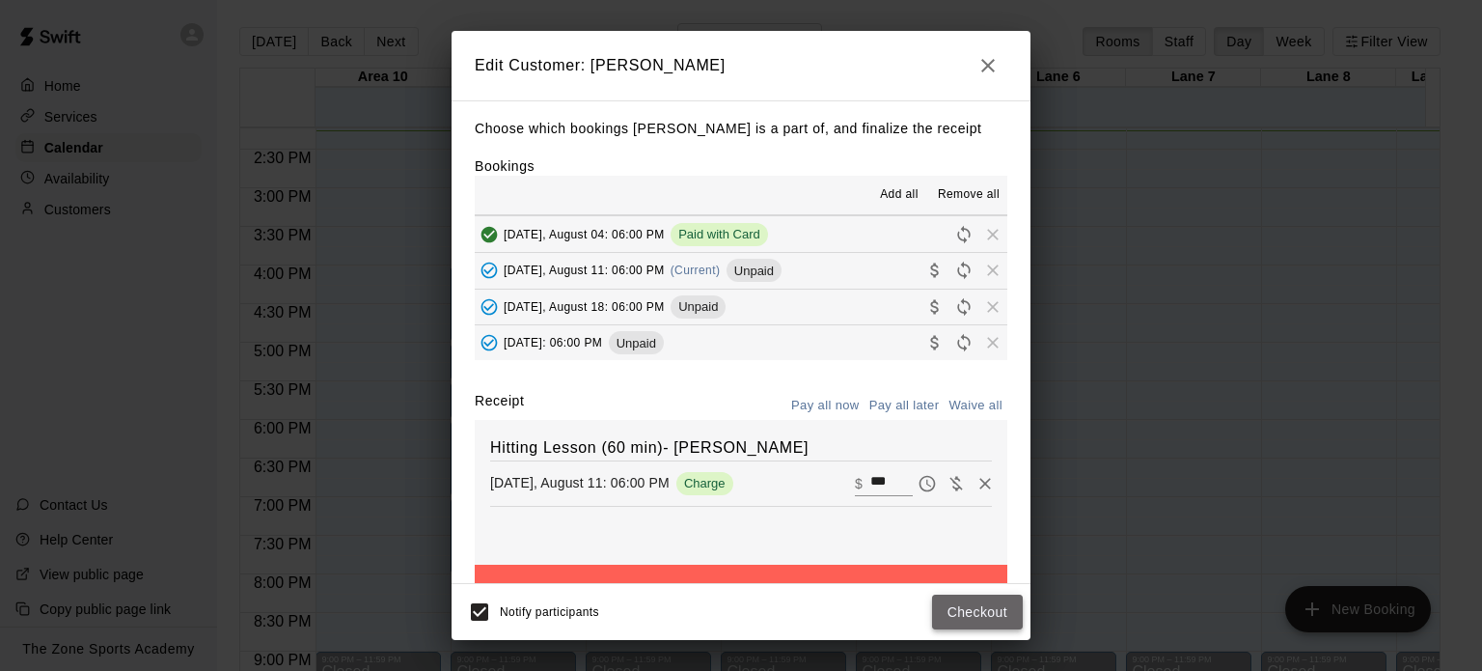
click at [977, 612] on button "Checkout" at bounding box center [977, 612] width 91 height 36
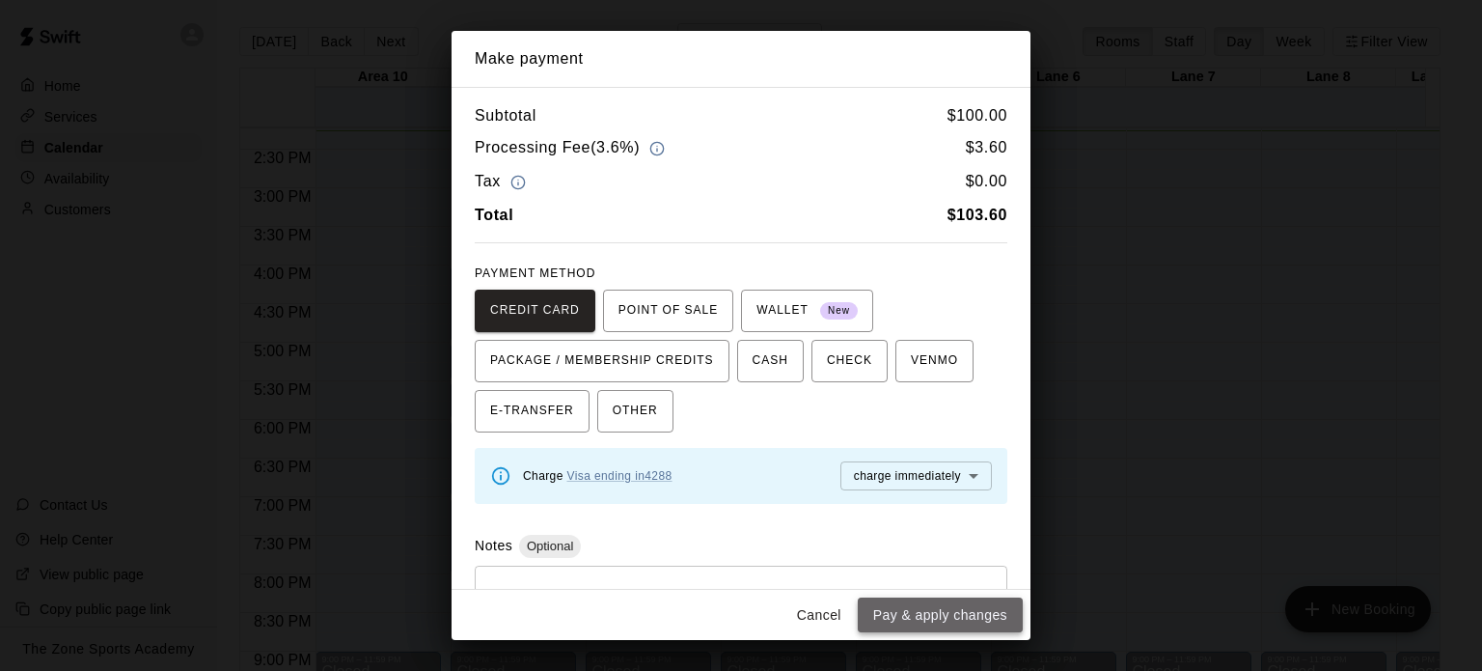
click at [965, 613] on button "Pay & apply changes" at bounding box center [940, 615] width 165 height 36
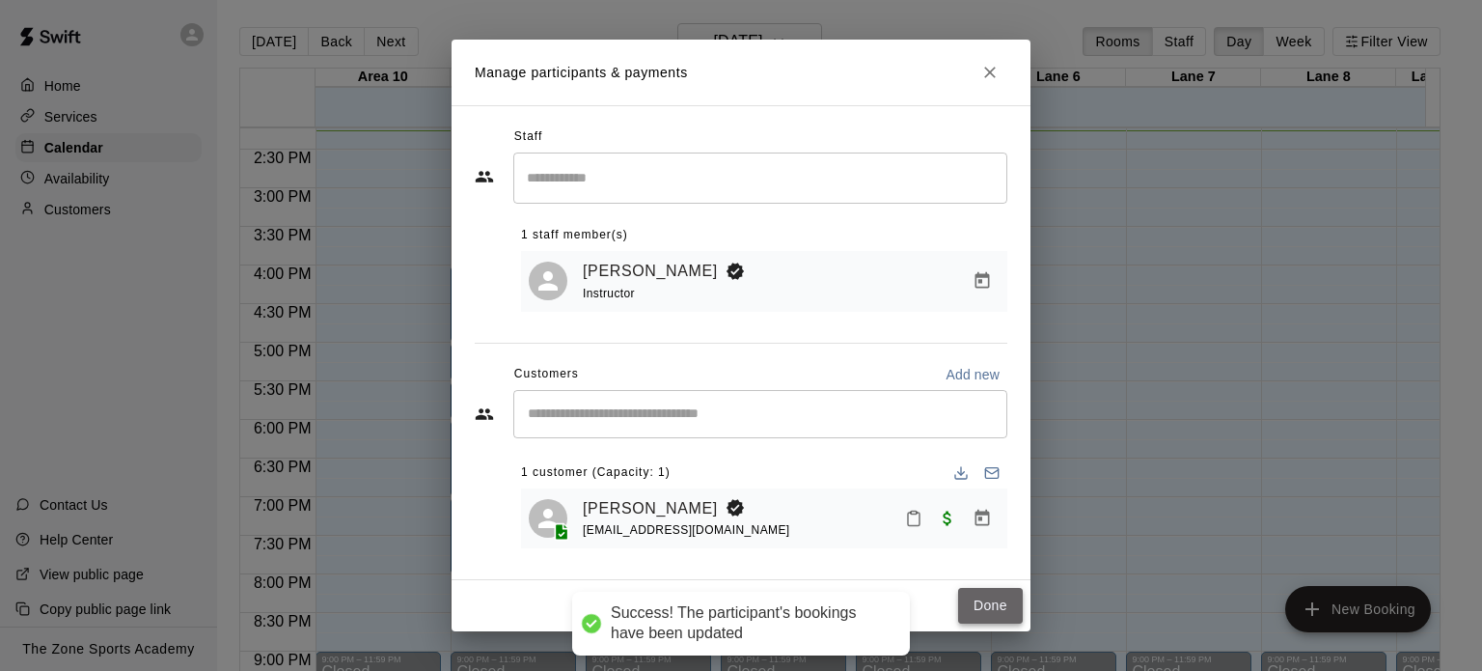
click at [992, 610] on button "Done" at bounding box center [990, 606] width 65 height 36
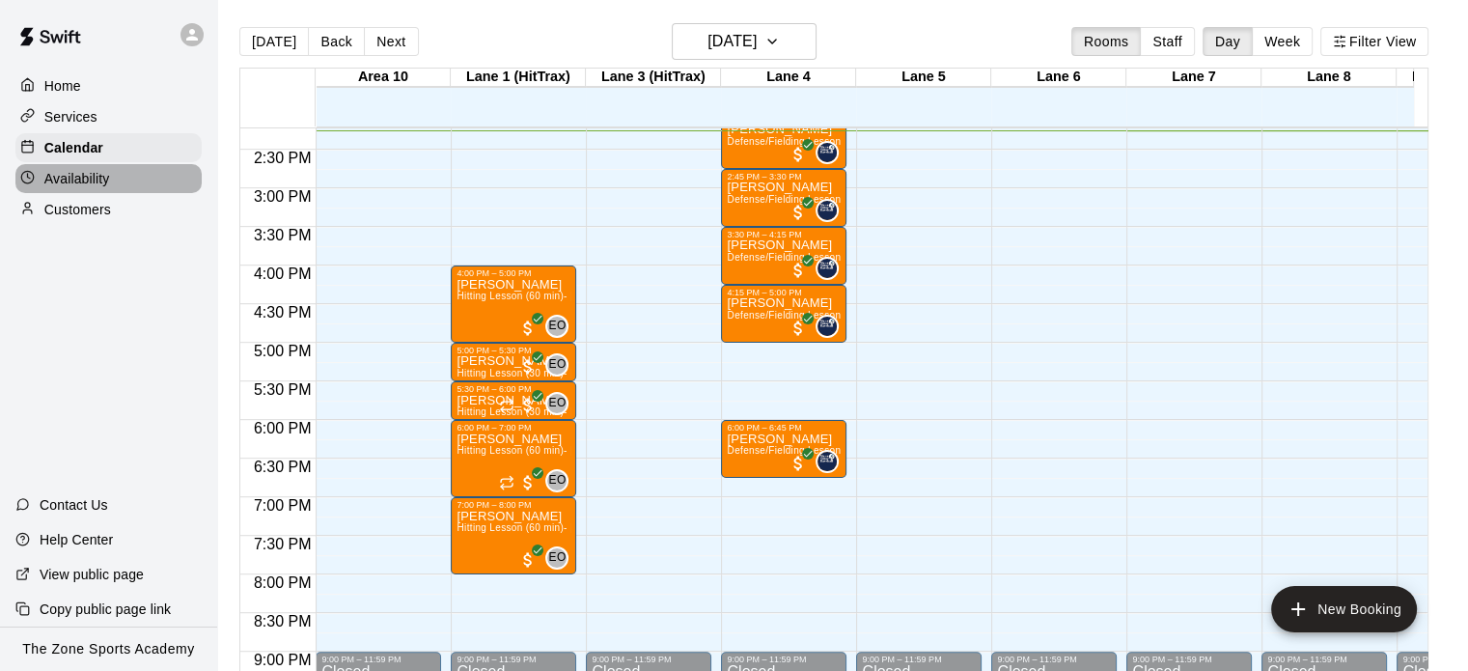
click at [104, 176] on p "Availability" at bounding box center [77, 178] width 66 height 19
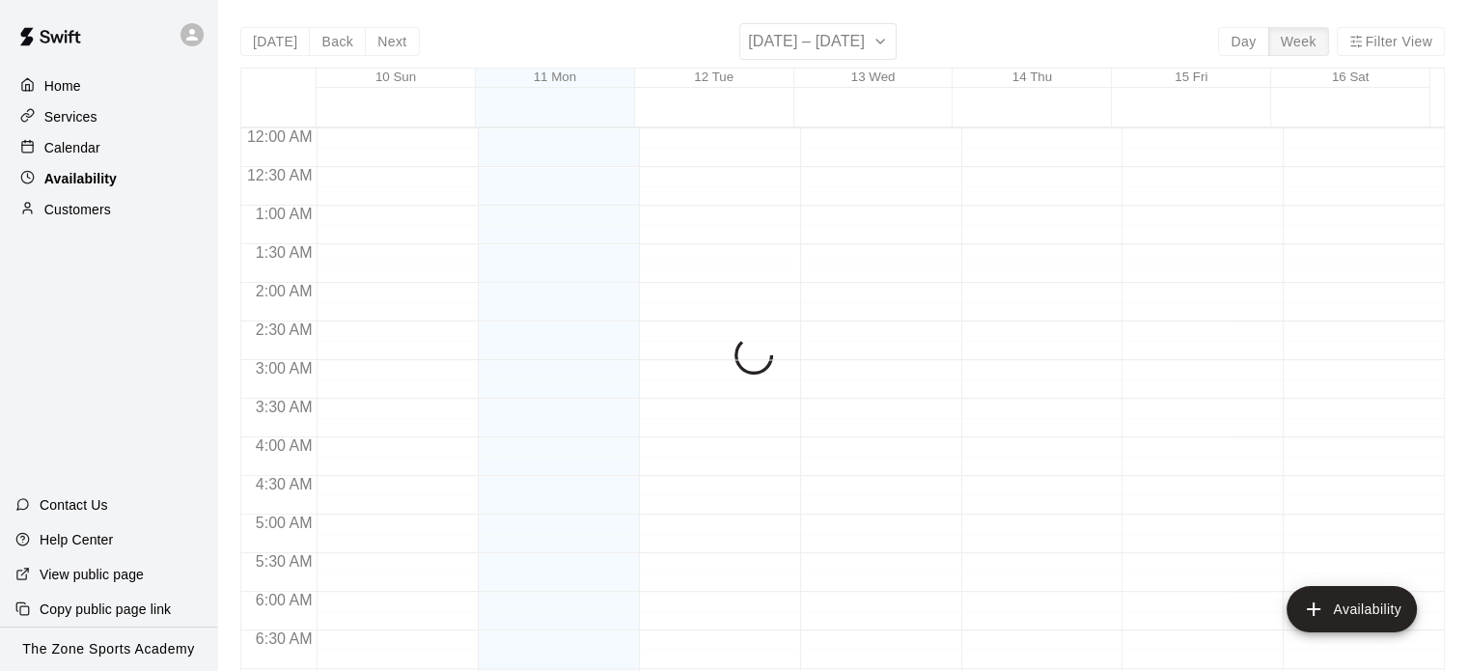
scroll to position [1100, 0]
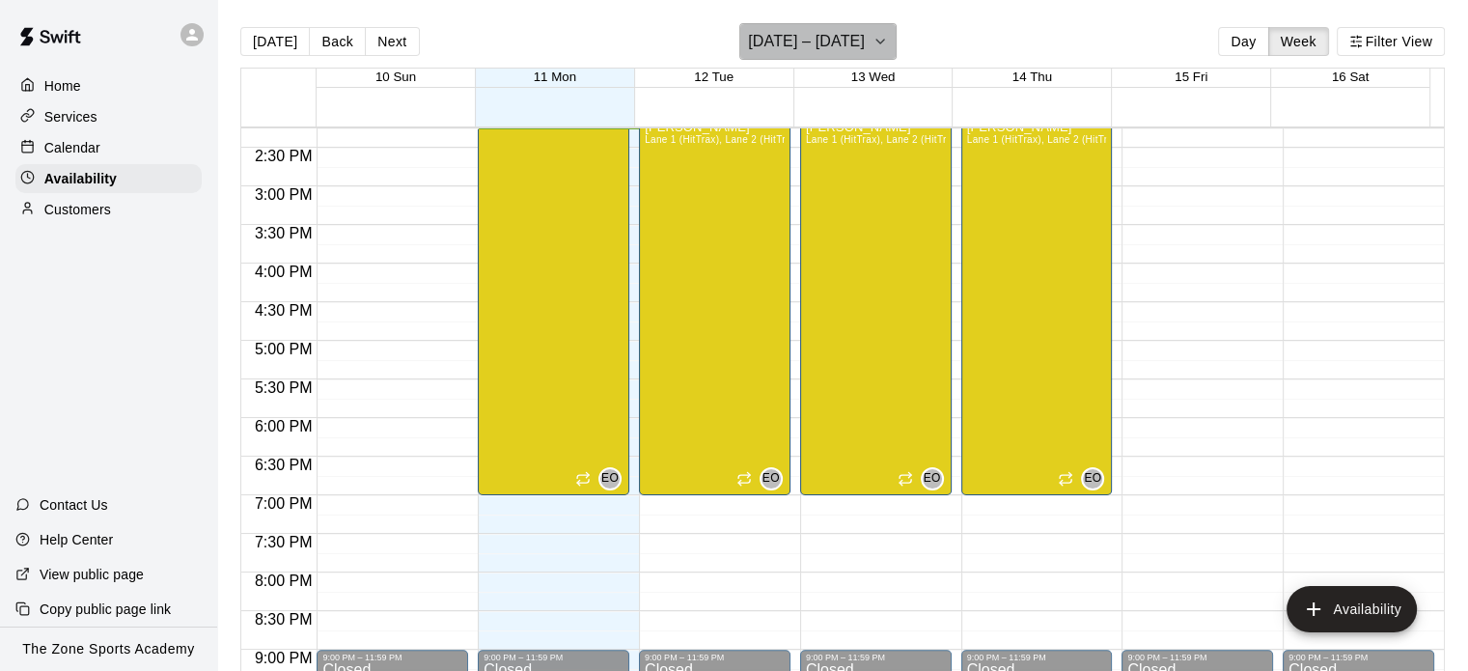
click at [876, 42] on icon "button" at bounding box center [879, 41] width 15 height 23
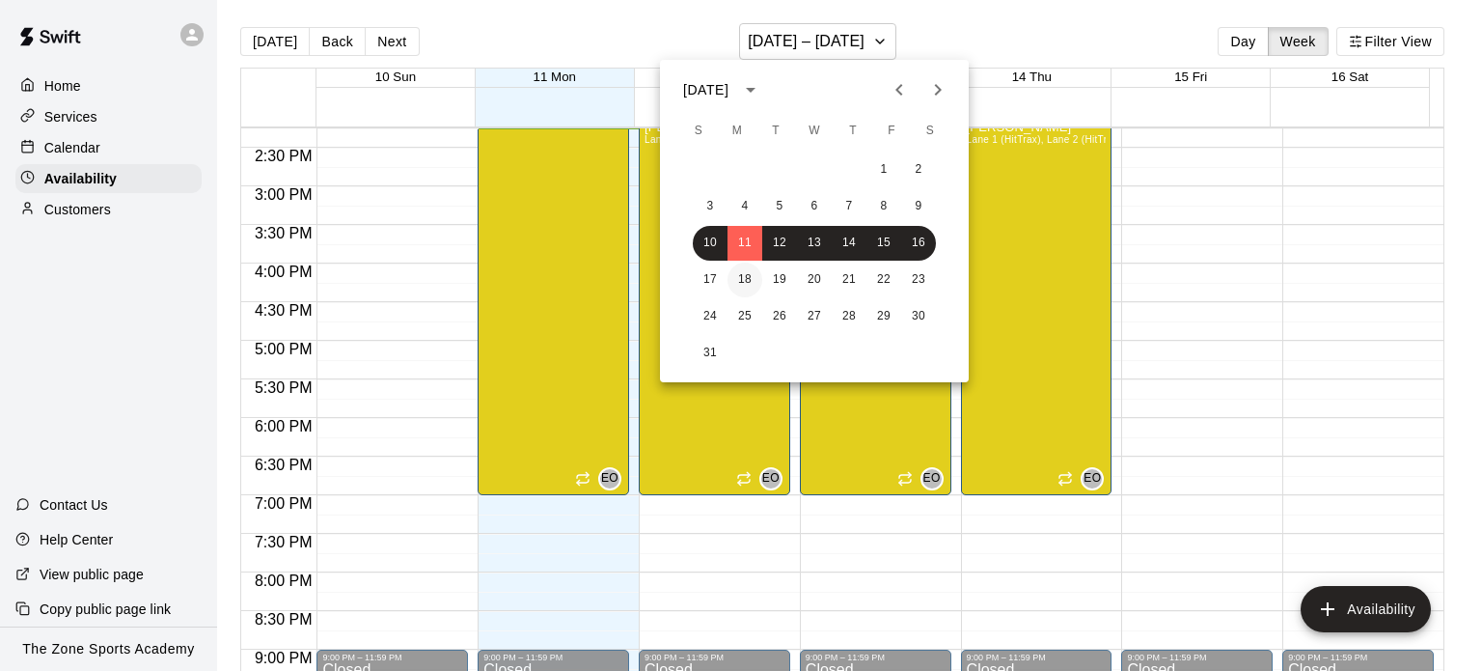
click at [749, 288] on button "18" at bounding box center [745, 279] width 35 height 35
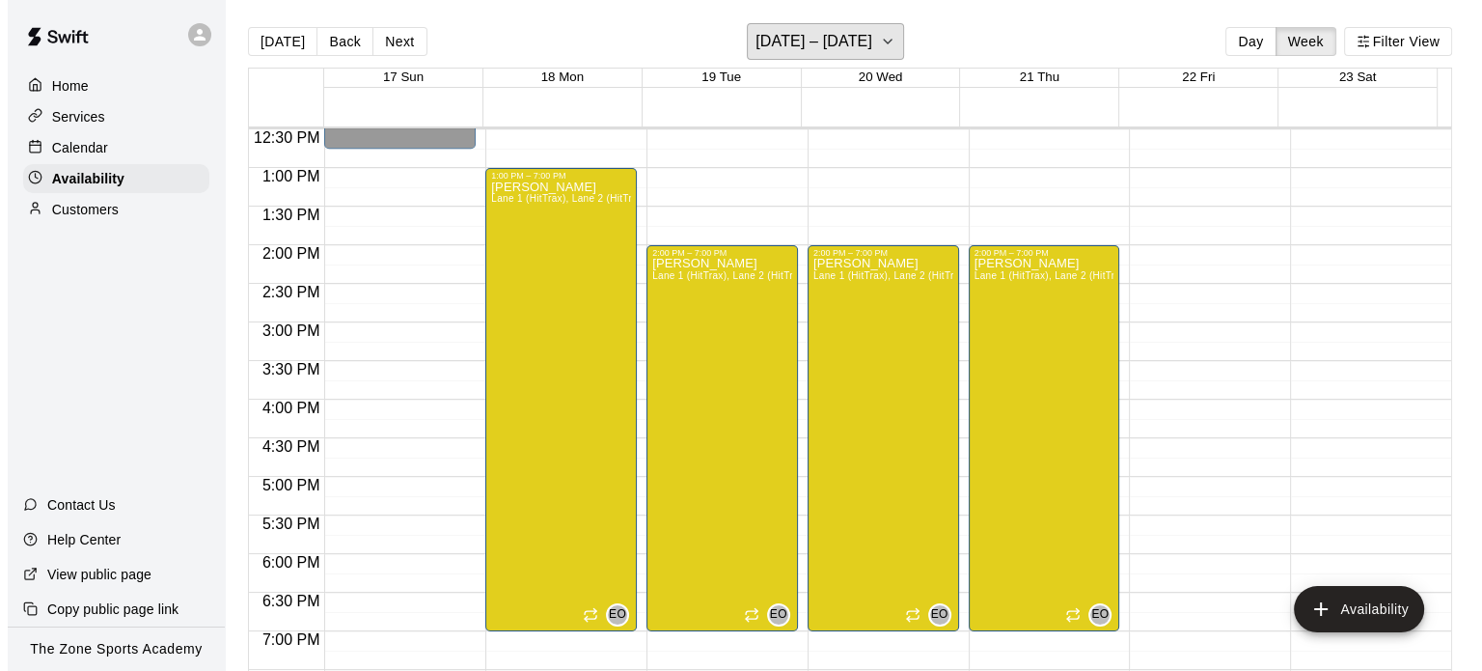
scroll to position [961, 0]
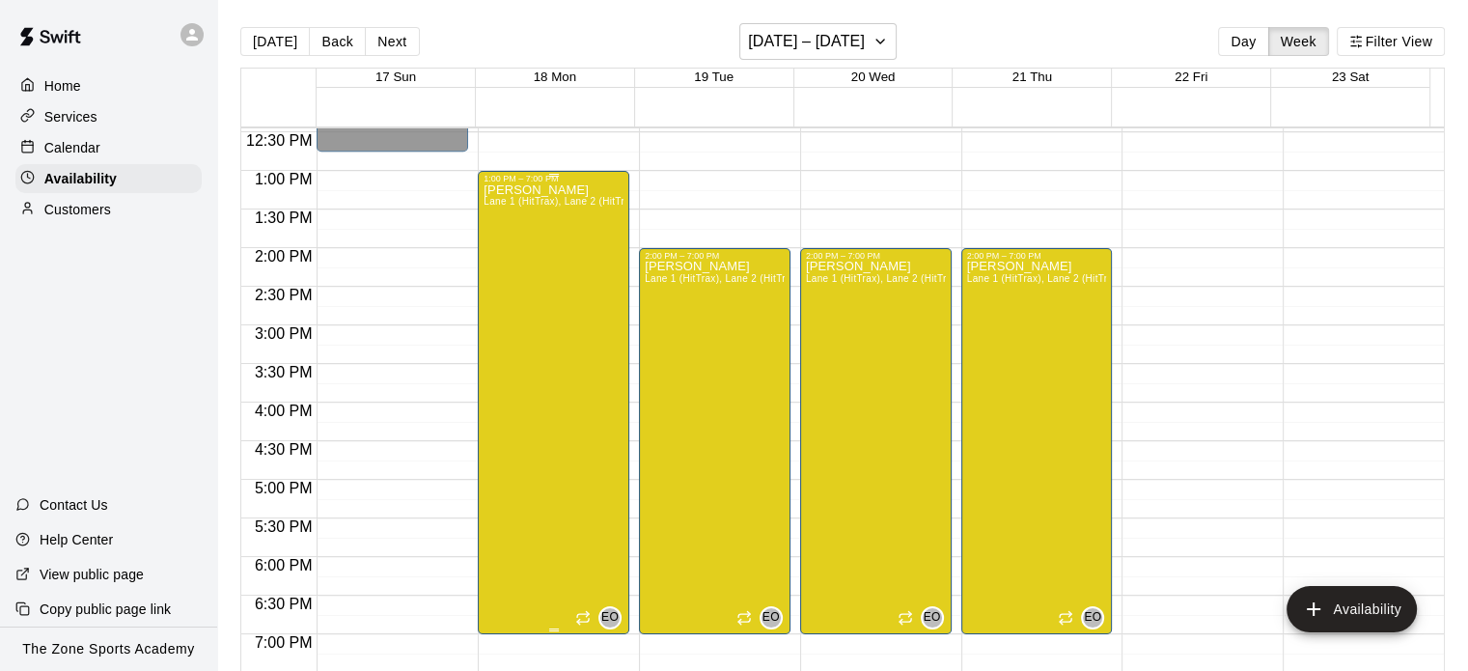
click at [540, 300] on div "Eric Opelski Lane 1 (HitTrax), Lane 2 (HitTrax), Lane 3 (HitTrax), Lane 4, Lane…" at bounding box center [553, 518] width 140 height 671
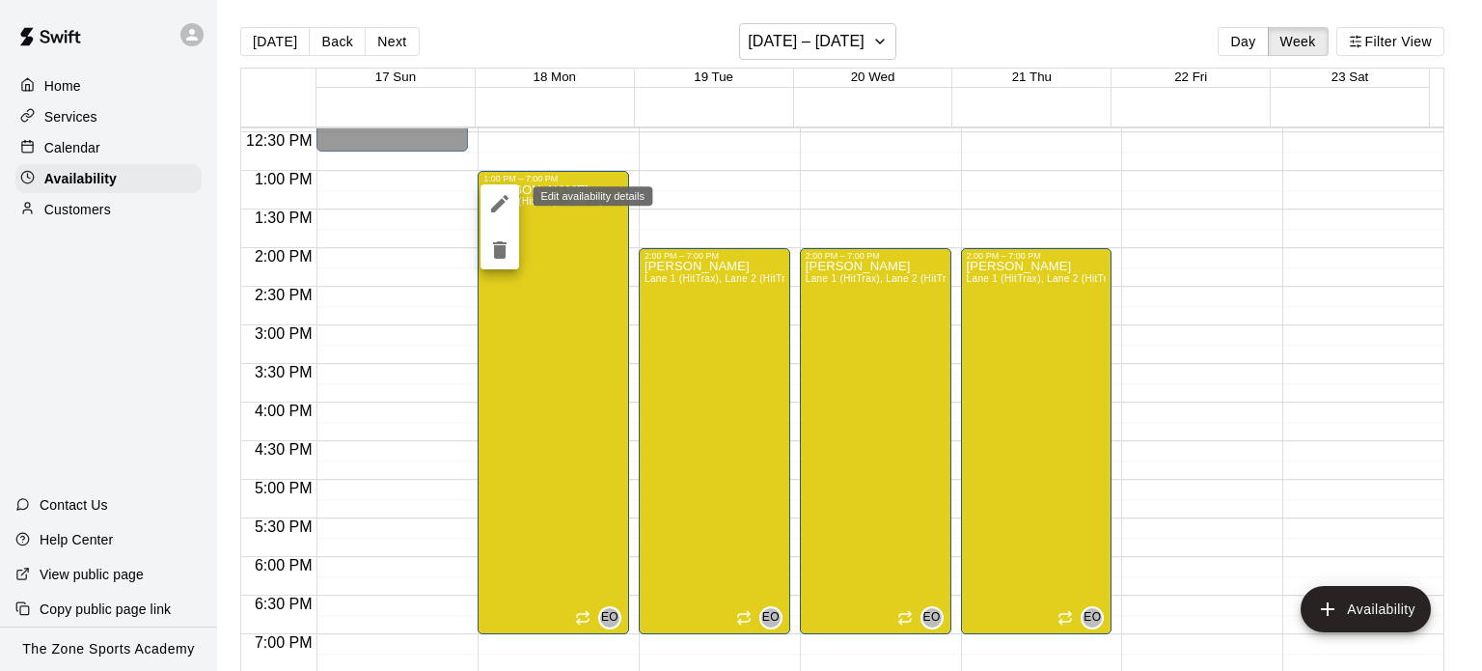
click at [494, 207] on icon "edit" at bounding box center [499, 203] width 17 height 17
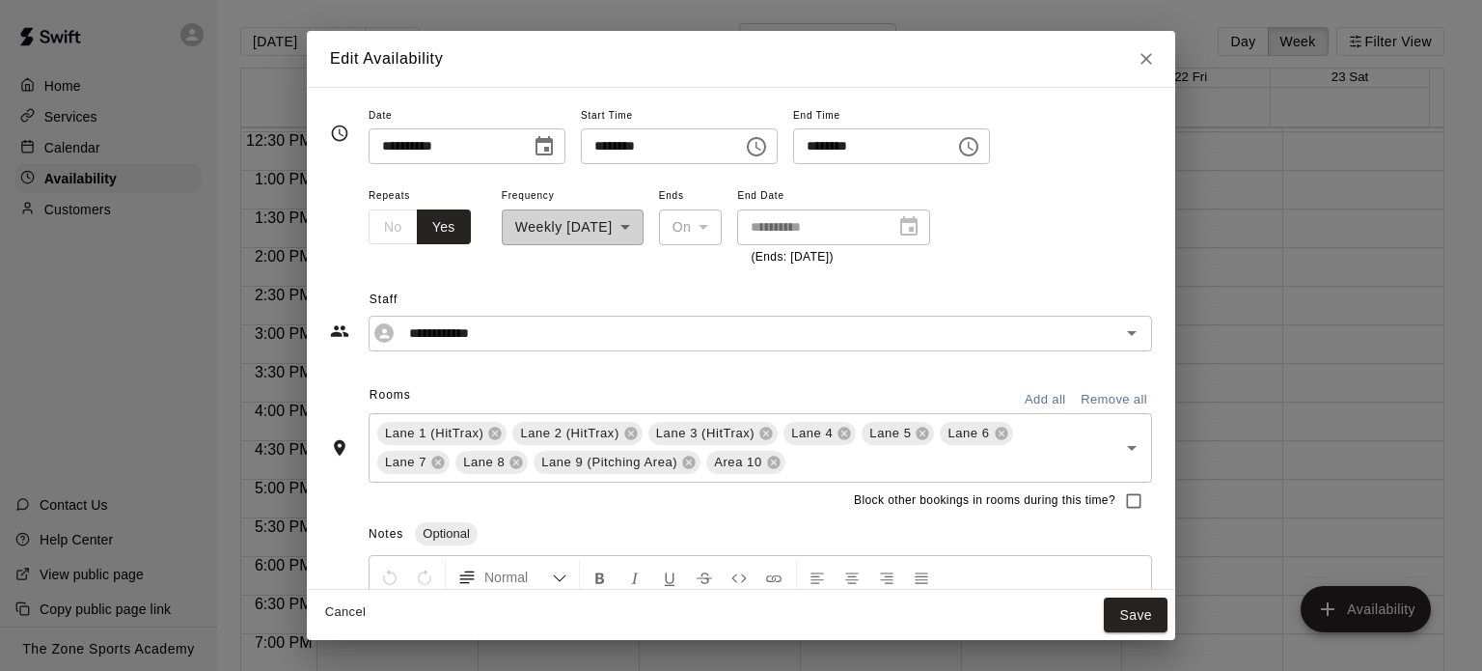
click at [768, 143] on icon "Choose time, selected time is 1:00 PM" at bounding box center [756, 146] width 23 height 23
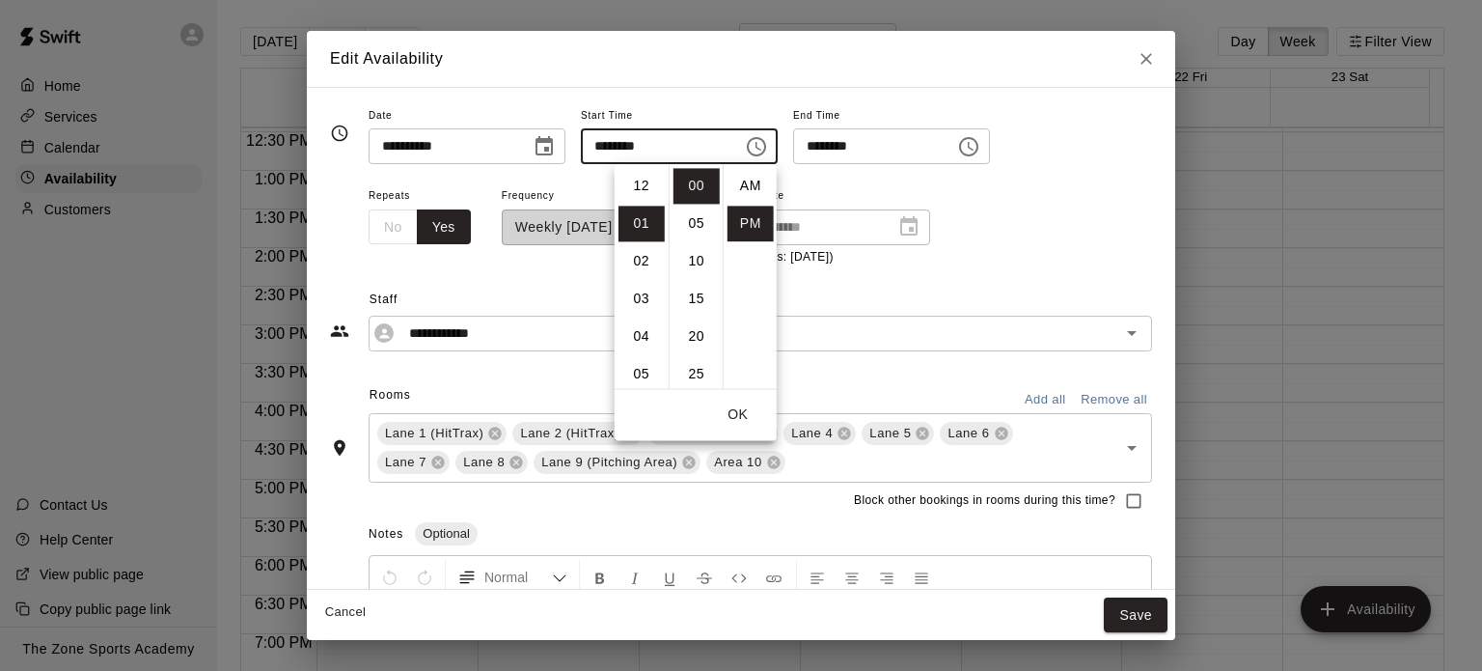
scroll to position [35, 0]
click at [638, 231] on li "02" at bounding box center [642, 224] width 46 height 36
type input "********"
click at [980, 148] on icon "Choose time, selected time is 7:00 PM" at bounding box center [968, 146] width 23 height 23
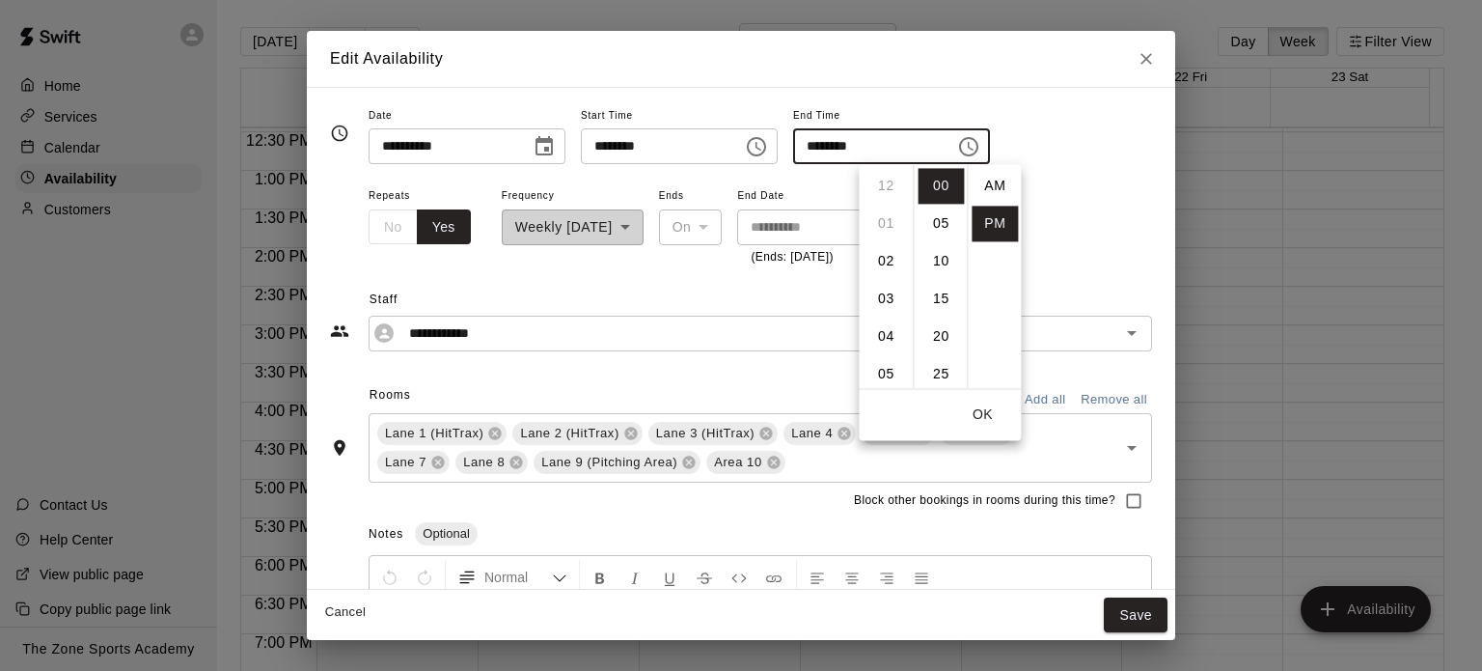
scroll to position [35, 0]
click at [893, 219] on li "08" at bounding box center [886, 225] width 46 height 36
type input "********"
click at [1065, 245] on div "**********" at bounding box center [761, 225] width 784 height 84
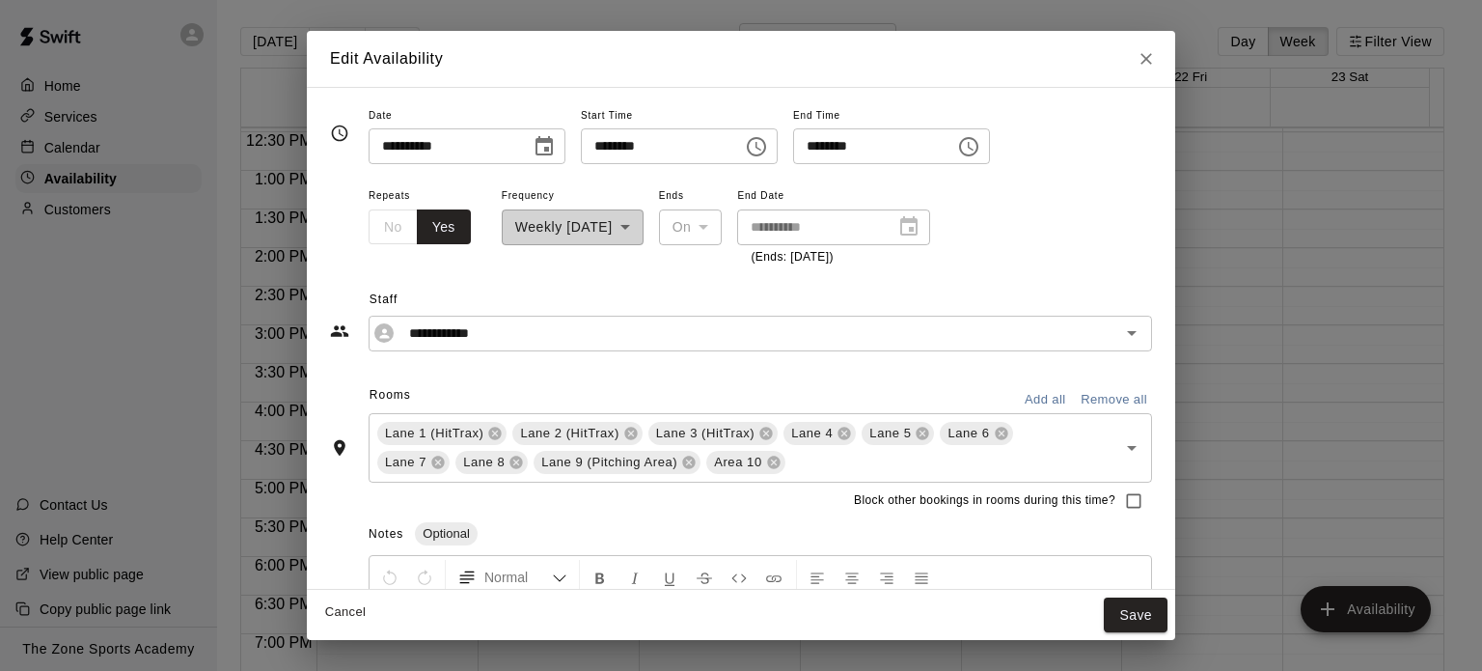
click at [576, 220] on div "**********" at bounding box center [573, 225] width 142 height 84
click at [930, 226] on div "**********" at bounding box center [833, 227] width 193 height 36
click at [1133, 616] on button "Save" at bounding box center [1136, 615] width 64 height 36
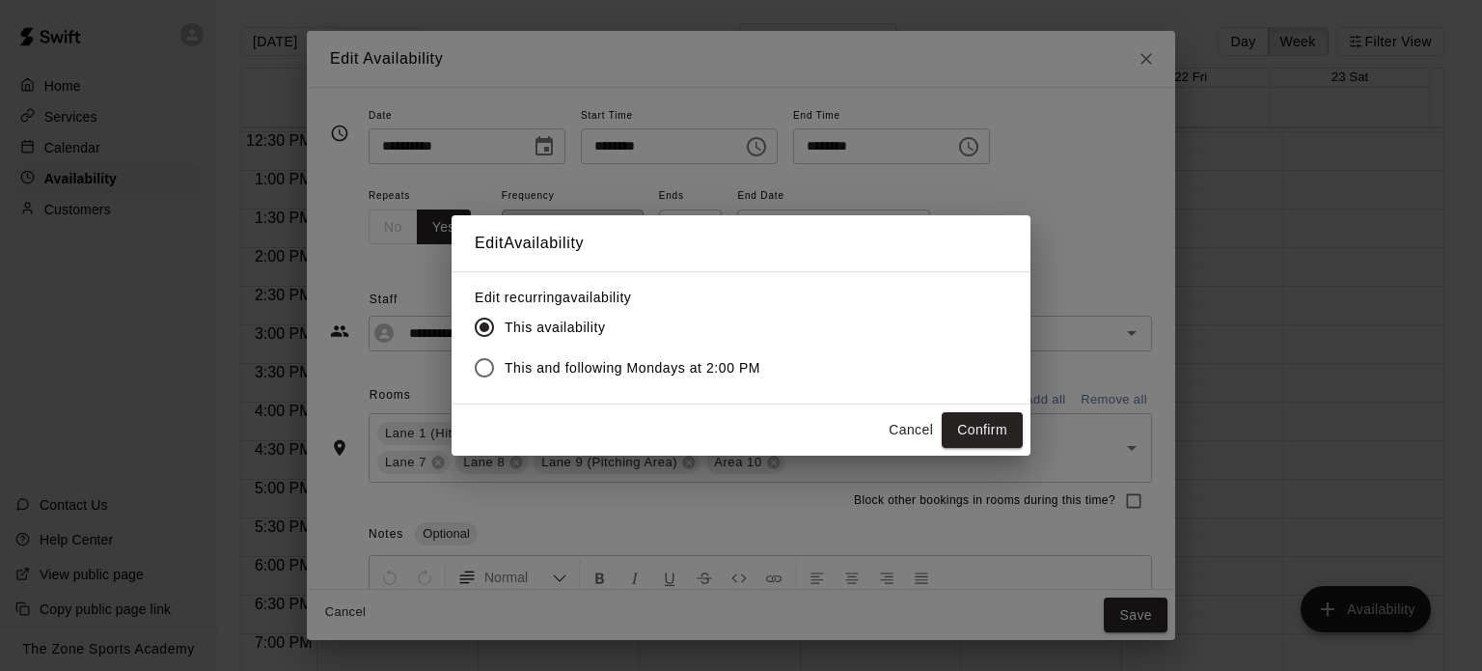
click at [710, 366] on span "This and following Mondays at 2:00 PM" at bounding box center [633, 368] width 256 height 20
click at [986, 428] on button "Confirm" at bounding box center [982, 430] width 81 height 36
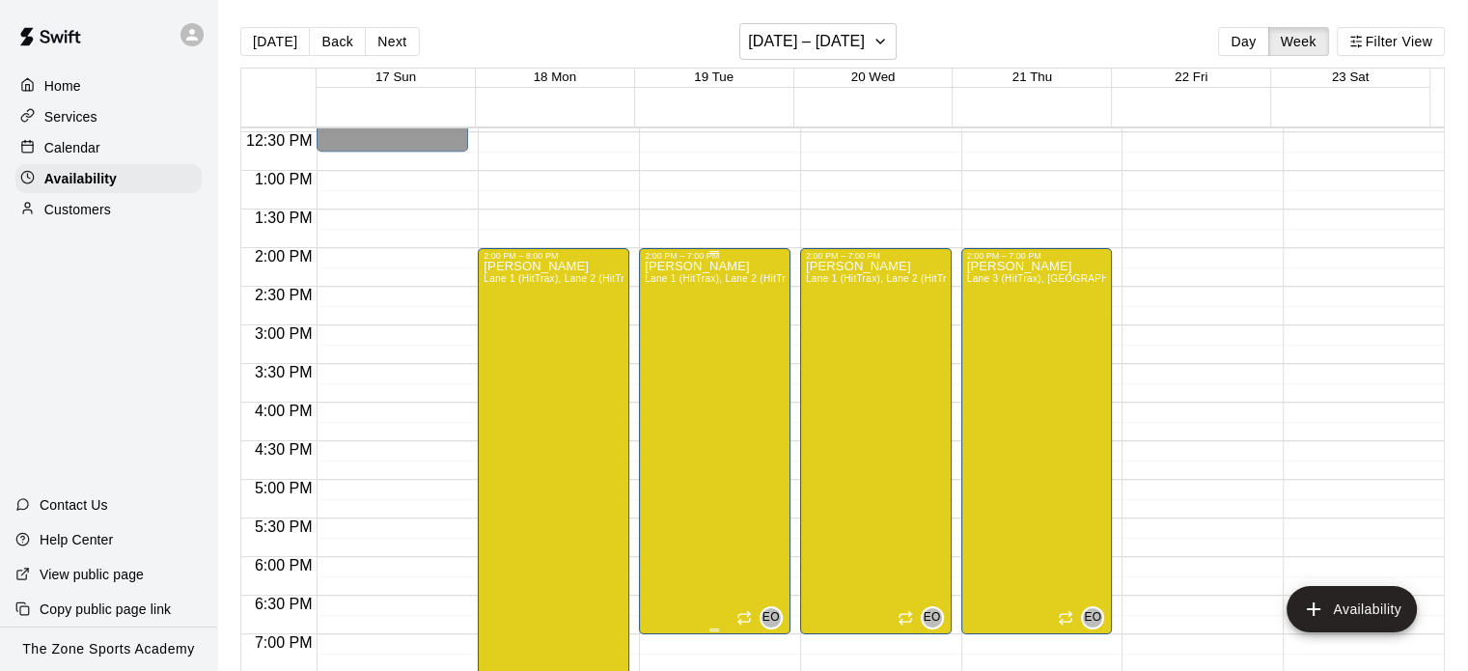
click at [699, 340] on div "Eric Opelski Lane 1 (HitTrax), Lane 2 (HitTrax), Lane 3 (HitTrax), Lane 4, Lane…" at bounding box center [715, 596] width 140 height 671
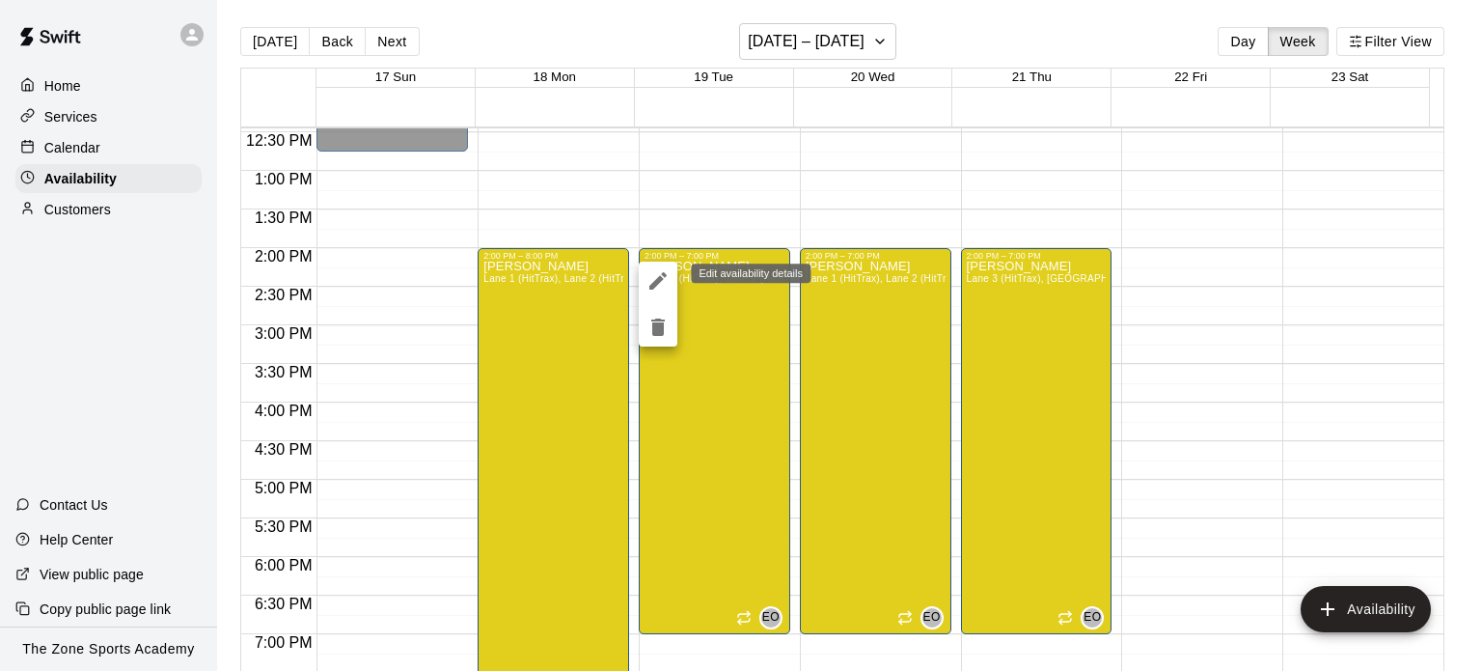
click at [657, 274] on icon "edit" at bounding box center [658, 280] width 23 height 23
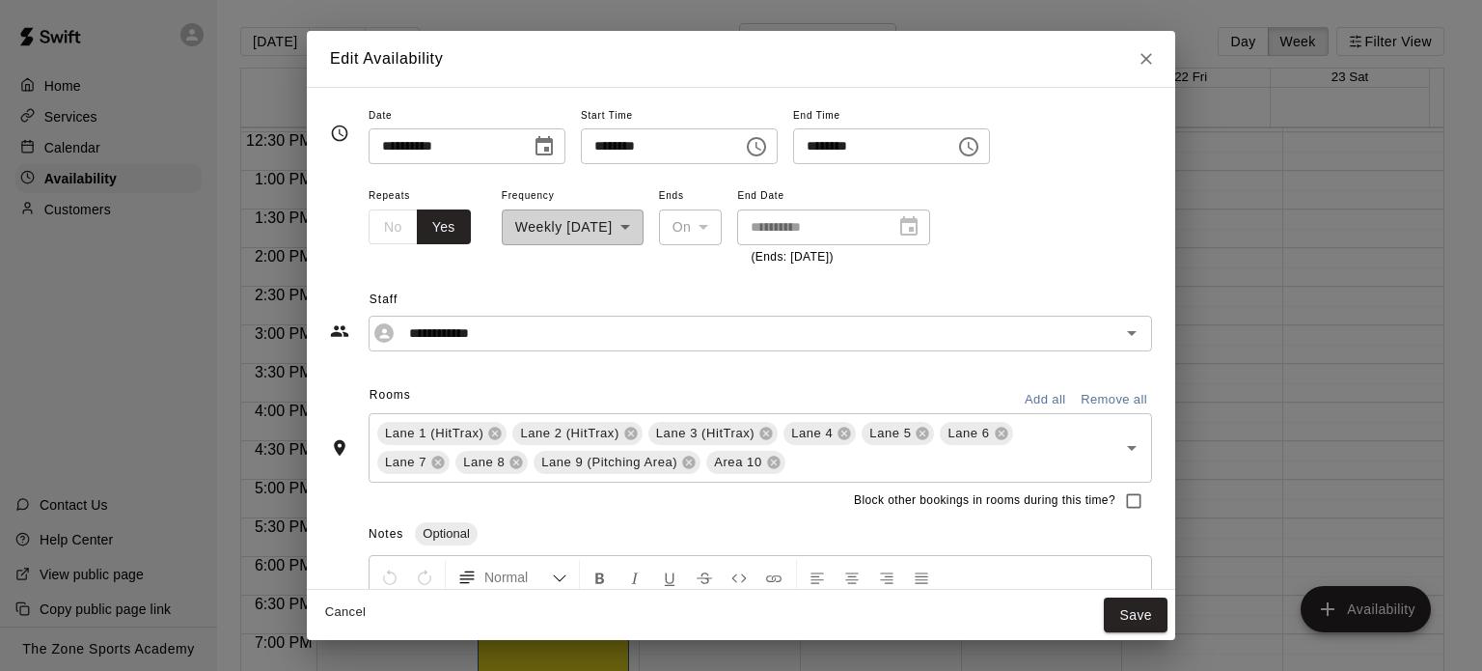
click at [980, 144] on icon "Choose time, selected time is 7:00 PM" at bounding box center [968, 146] width 23 height 23
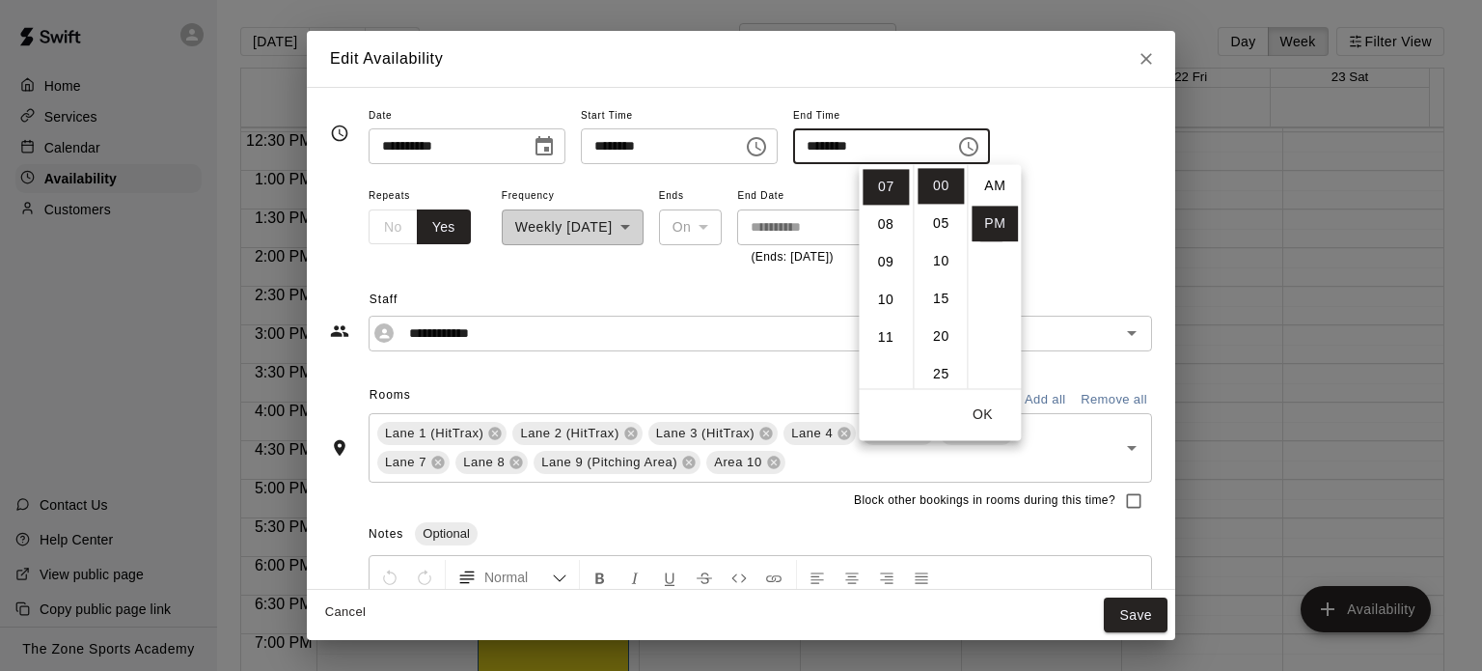
scroll to position [35, 0]
click at [884, 227] on li "08" at bounding box center [886, 225] width 46 height 36
type input "********"
click at [980, 412] on button "OK" at bounding box center [983, 415] width 62 height 36
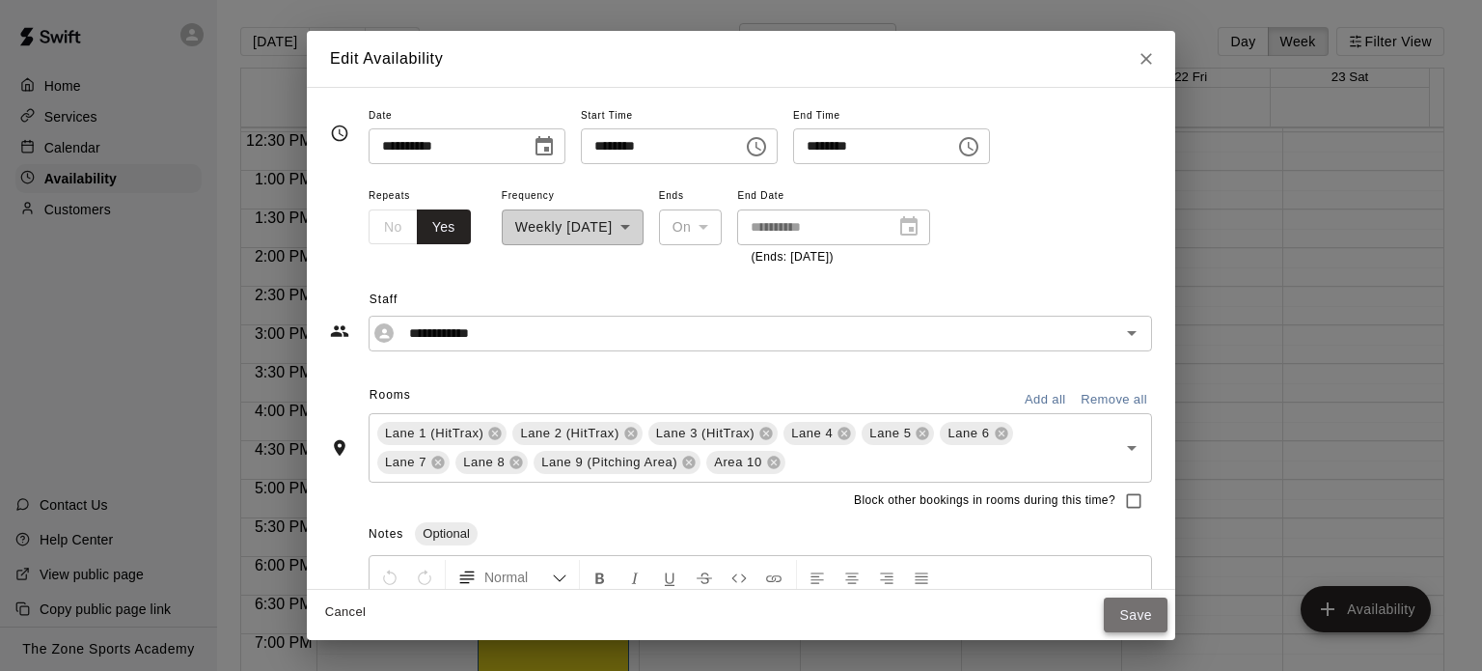
click at [1143, 608] on button "Save" at bounding box center [1136, 615] width 64 height 36
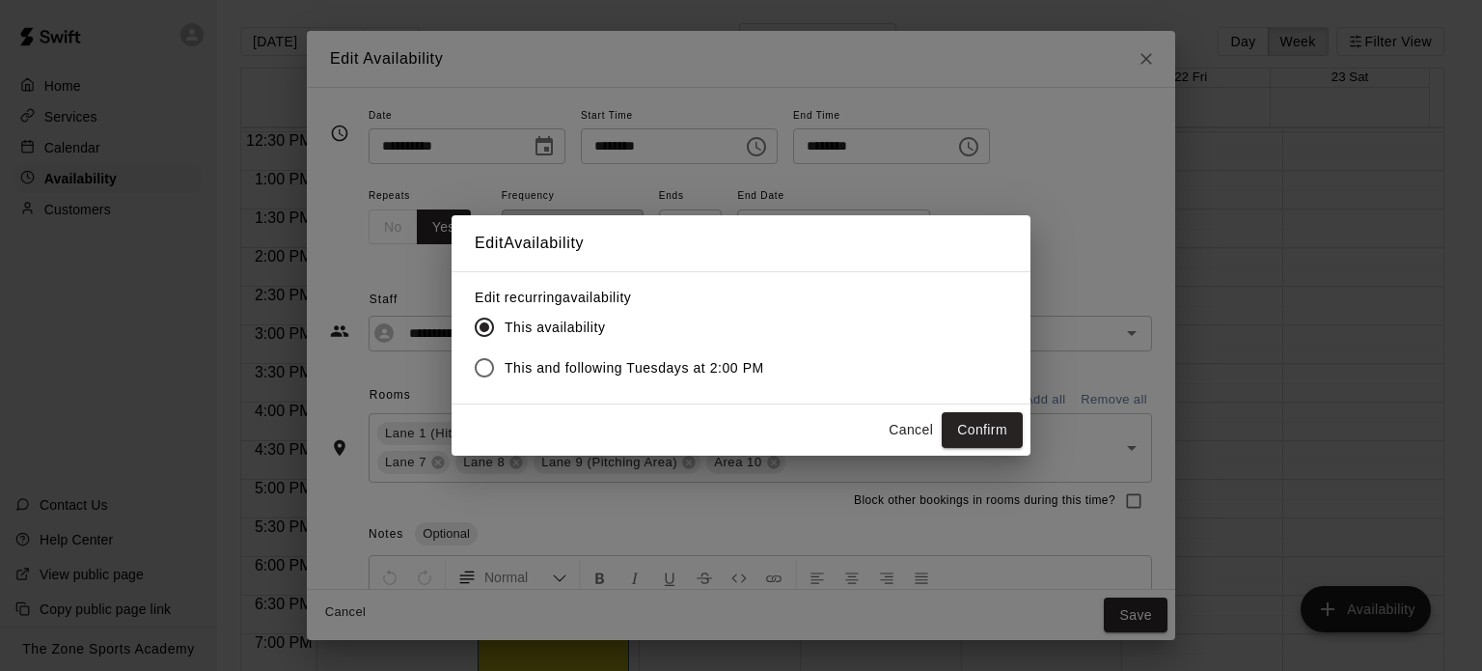
click at [721, 363] on span "This and following Tuesdays at 2:00 PM" at bounding box center [635, 368] width 260 height 20
click at [1003, 433] on button "Confirm" at bounding box center [982, 430] width 81 height 36
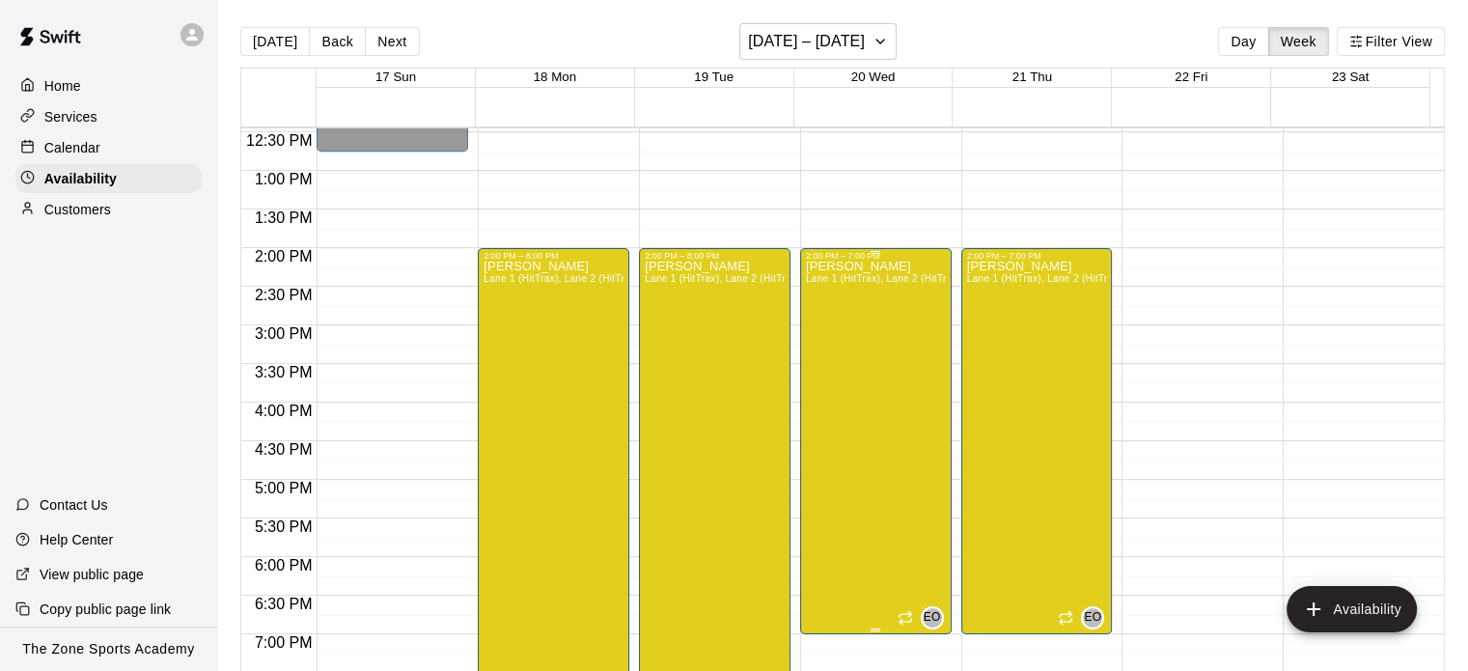
click at [880, 351] on div "Eric Opelski Lane 1 (HitTrax), Lane 2 (HitTrax), Lane 3 (HitTrax), Lane 4, Lane…" at bounding box center [876, 596] width 140 height 671
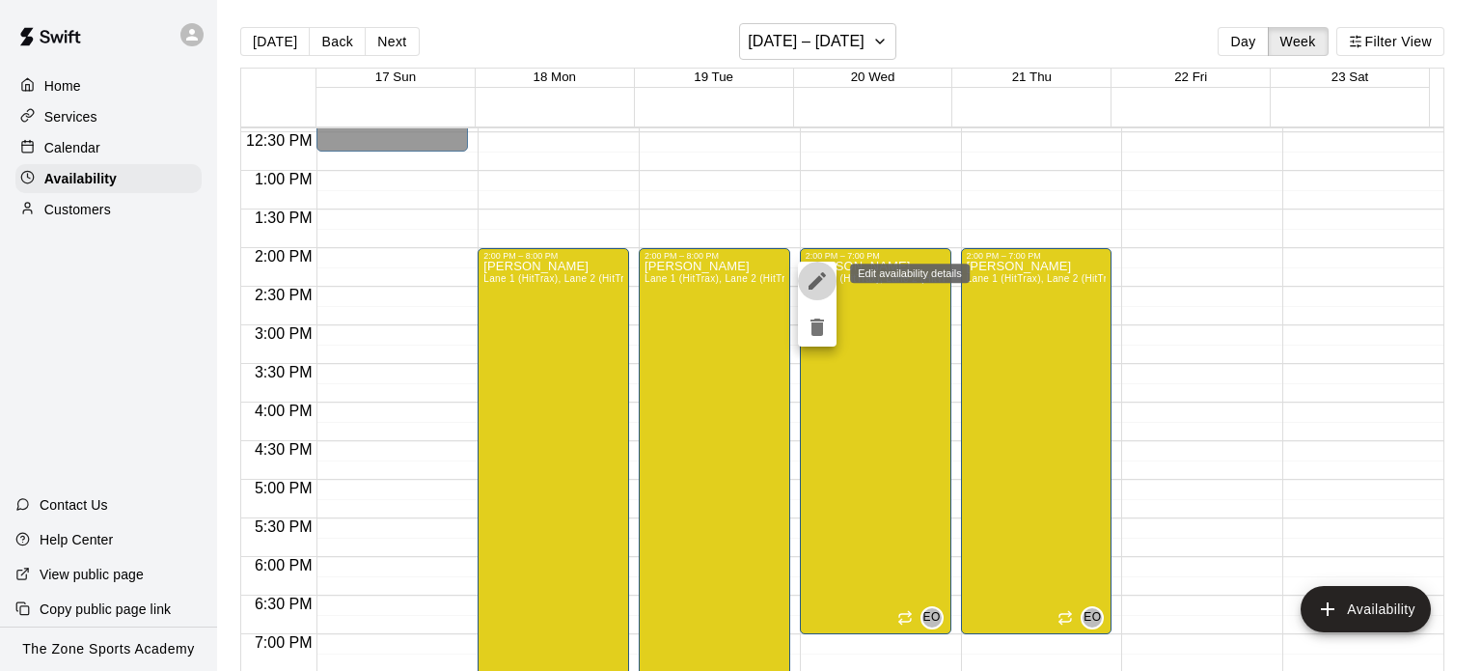
click at [809, 271] on icon "edit" at bounding box center [817, 280] width 23 height 23
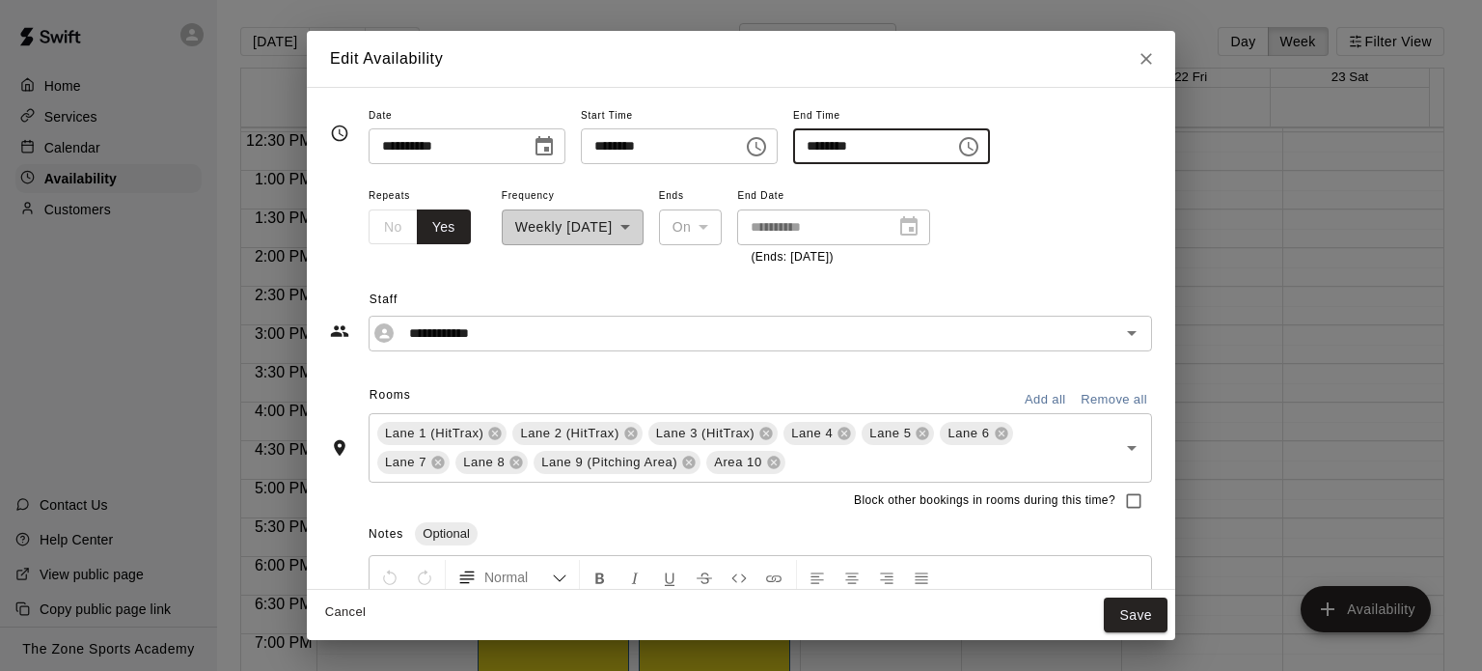
click at [942, 146] on input "********" at bounding box center [867, 146] width 149 height 36
click at [980, 146] on icon "Choose time, selected time is 7:00 PM" at bounding box center [968, 146] width 23 height 23
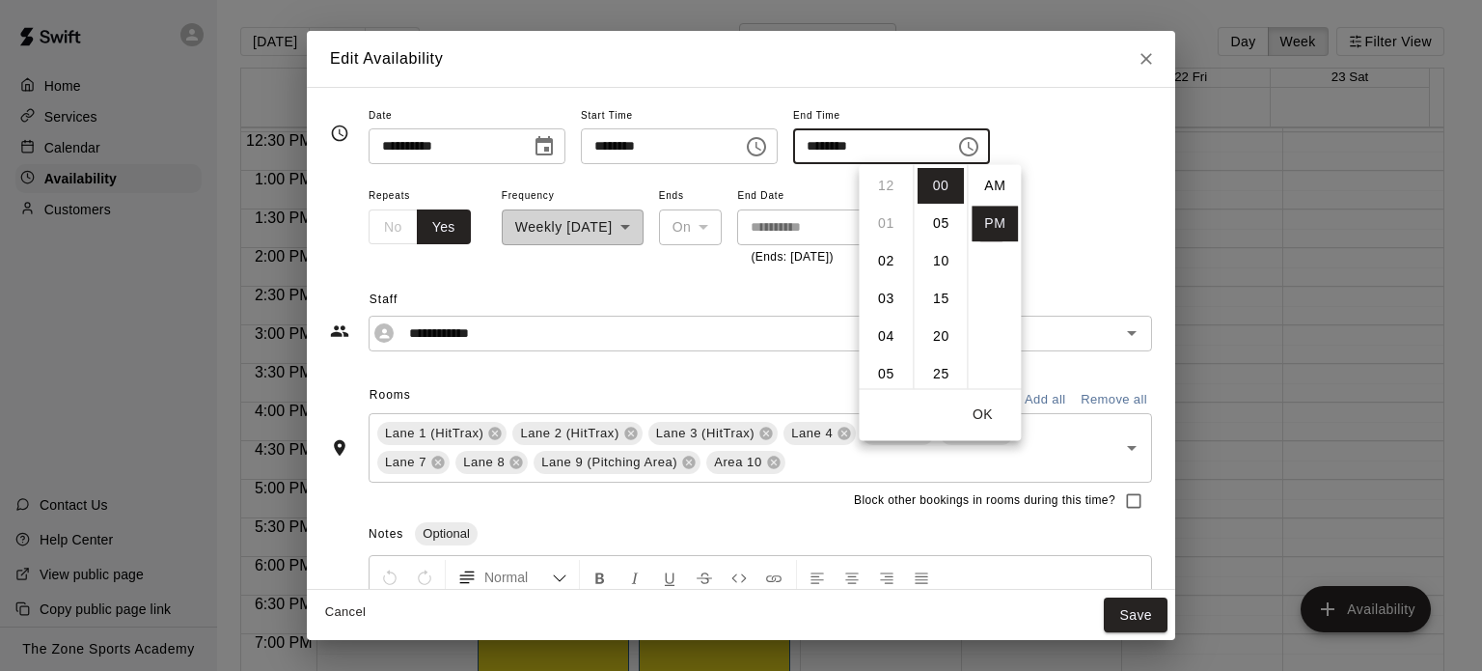
scroll to position [35, 0]
click at [884, 219] on li "08" at bounding box center [886, 225] width 46 height 36
type input "********"
click at [1143, 619] on button "Save" at bounding box center [1136, 615] width 64 height 36
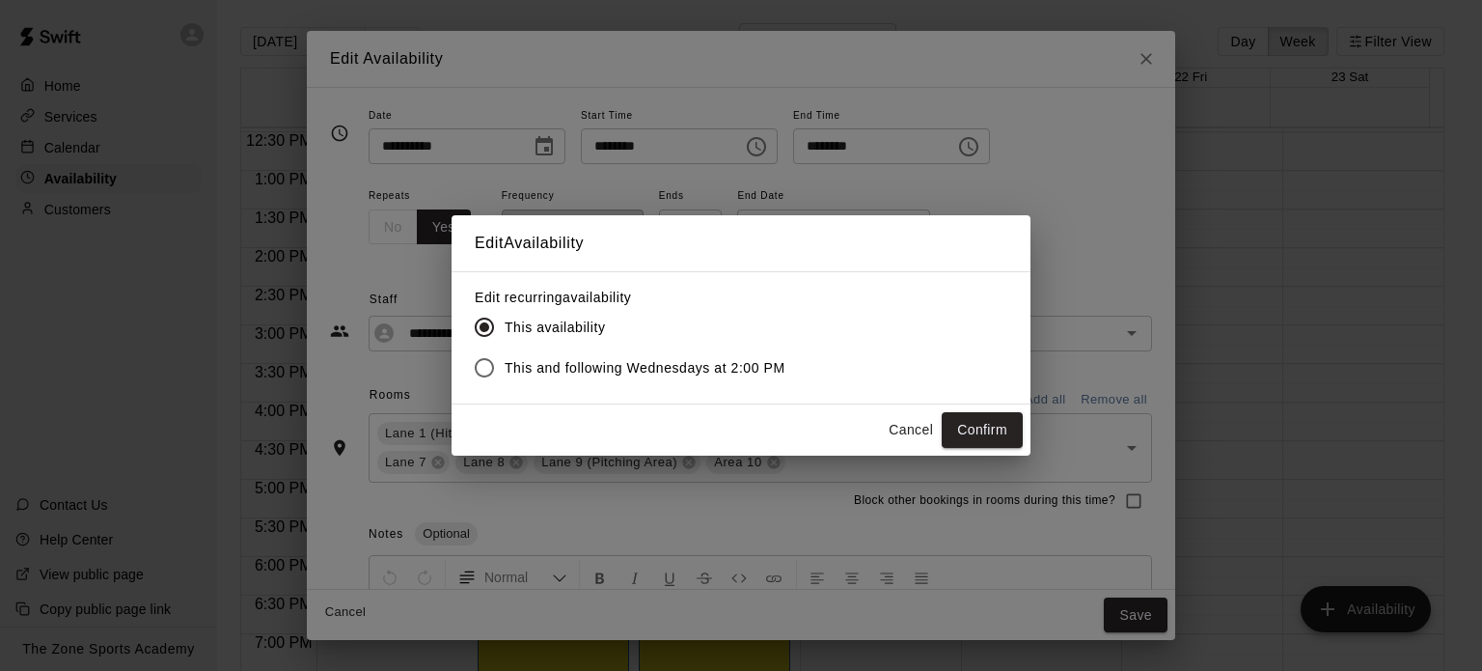
click at [759, 362] on span "This and following Wednesdays at 2:00 PM" at bounding box center [645, 368] width 281 height 20
click at [986, 427] on button "Confirm" at bounding box center [982, 430] width 81 height 36
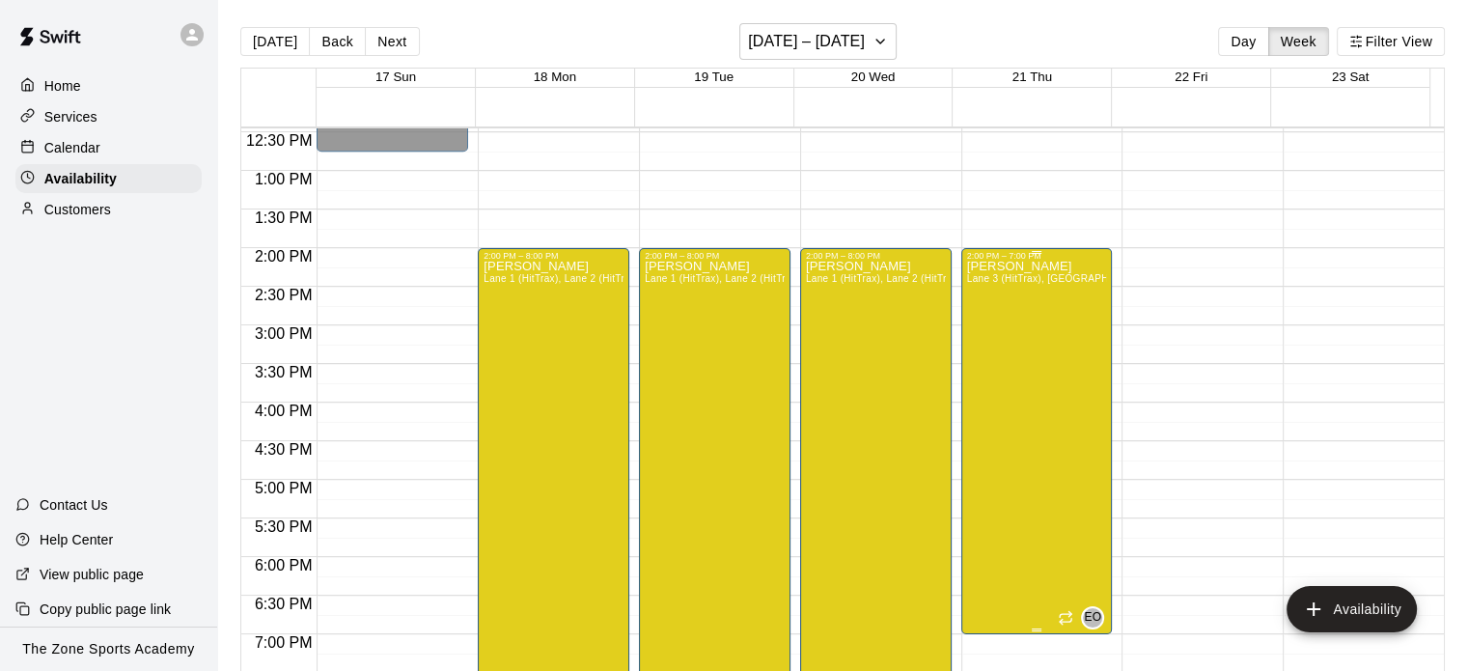
click at [996, 383] on div "Eric Opelski Lane 3 (HitTrax), Lane 4, Lane 5, Lane 1 (HitTrax), Lane 2 (HitTra…" at bounding box center [1037, 596] width 140 height 671
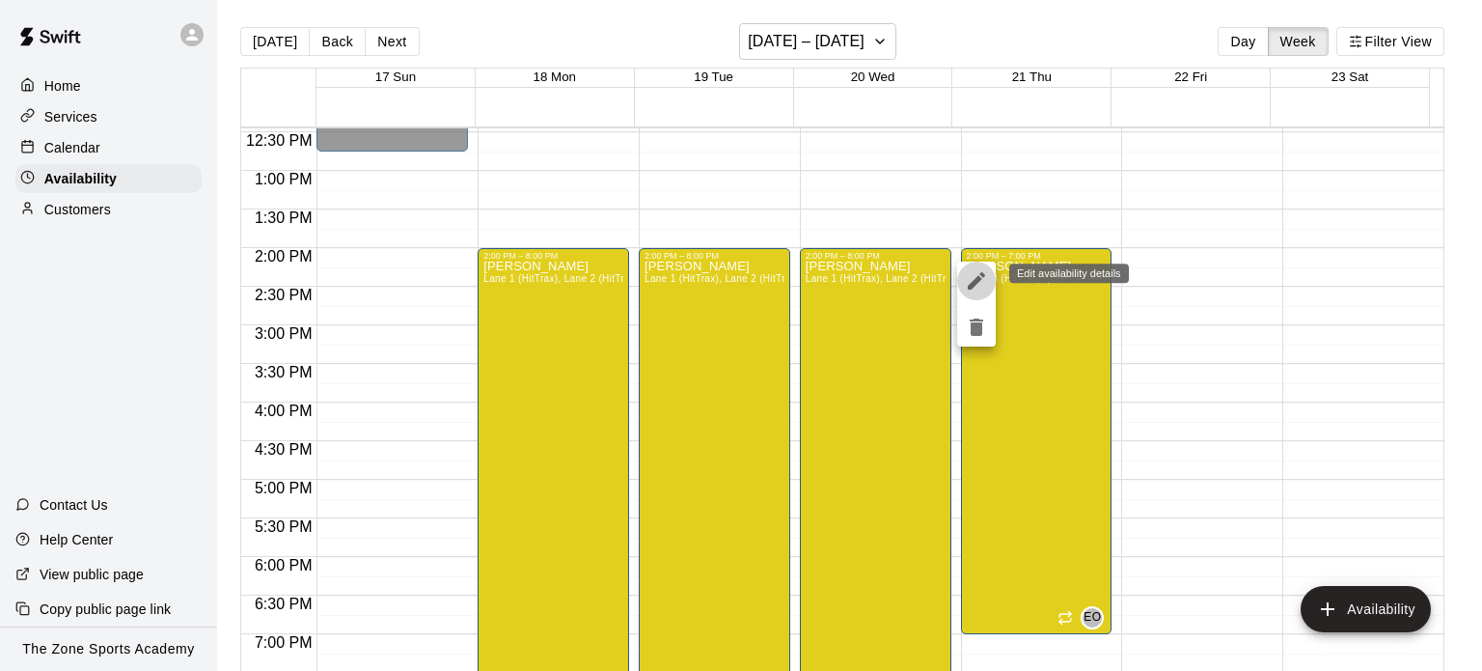
click at [980, 283] on icon "edit" at bounding box center [976, 280] width 23 height 23
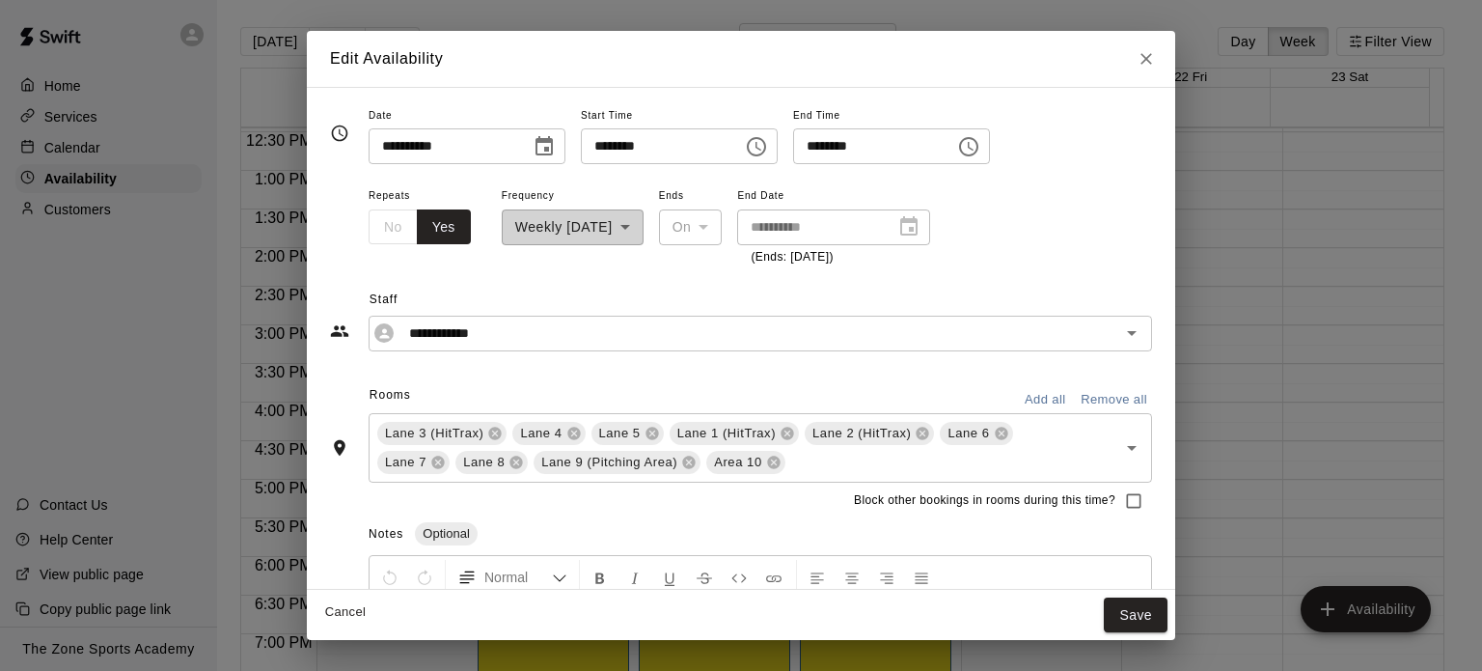
click at [917, 227] on div at bounding box center [903, 227] width 27 height 0
click at [942, 154] on input "********" at bounding box center [867, 146] width 149 height 36
click at [980, 144] on icon "Choose time, selected time is 7:00 PM" at bounding box center [968, 146] width 23 height 23
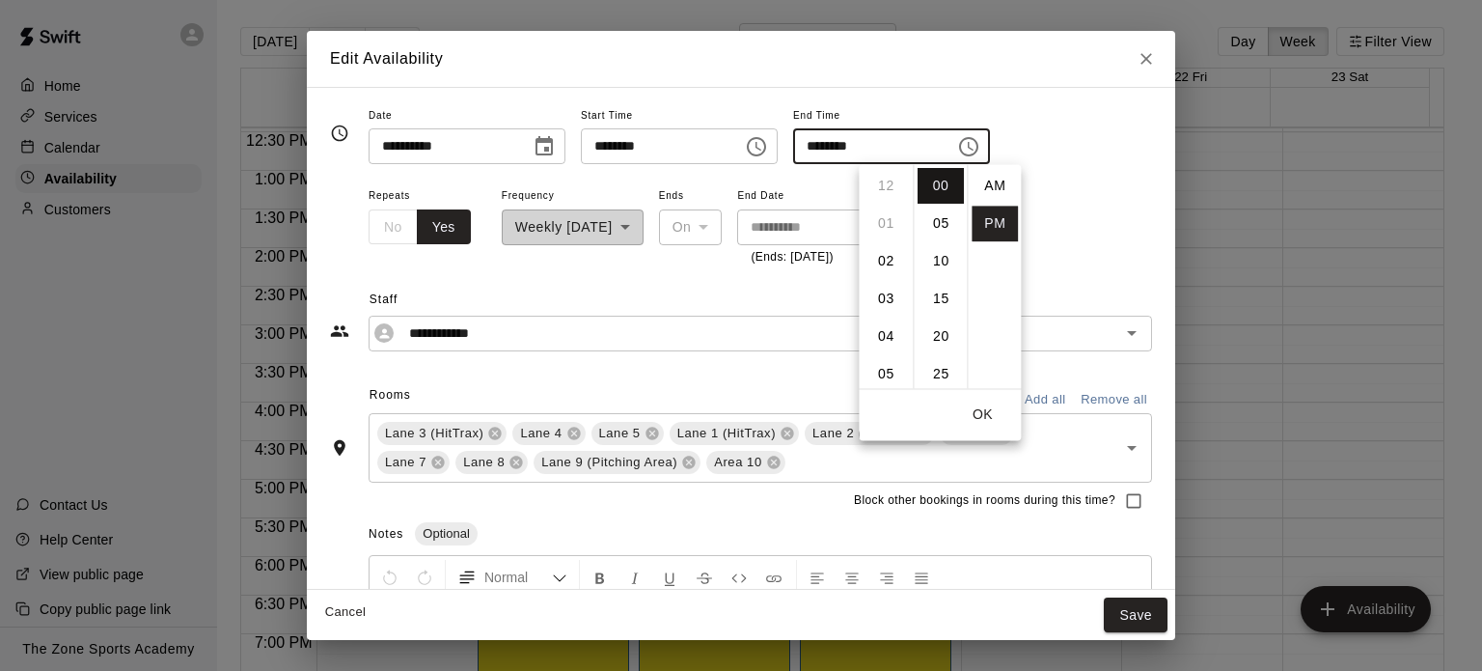
scroll to position [35, 0]
click at [887, 224] on li "08" at bounding box center [886, 225] width 46 height 36
type input "********"
click at [1151, 620] on button "Save" at bounding box center [1136, 615] width 64 height 36
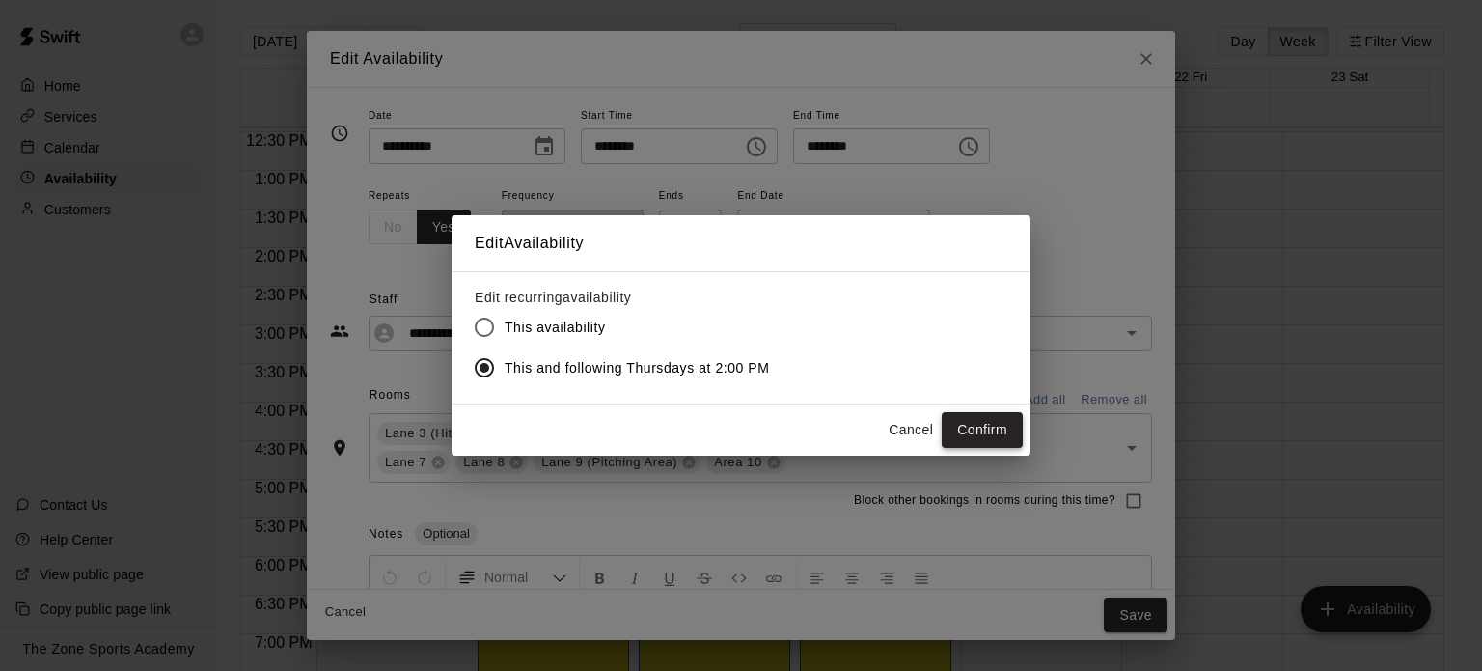
click at [1001, 431] on button "Confirm" at bounding box center [982, 430] width 81 height 36
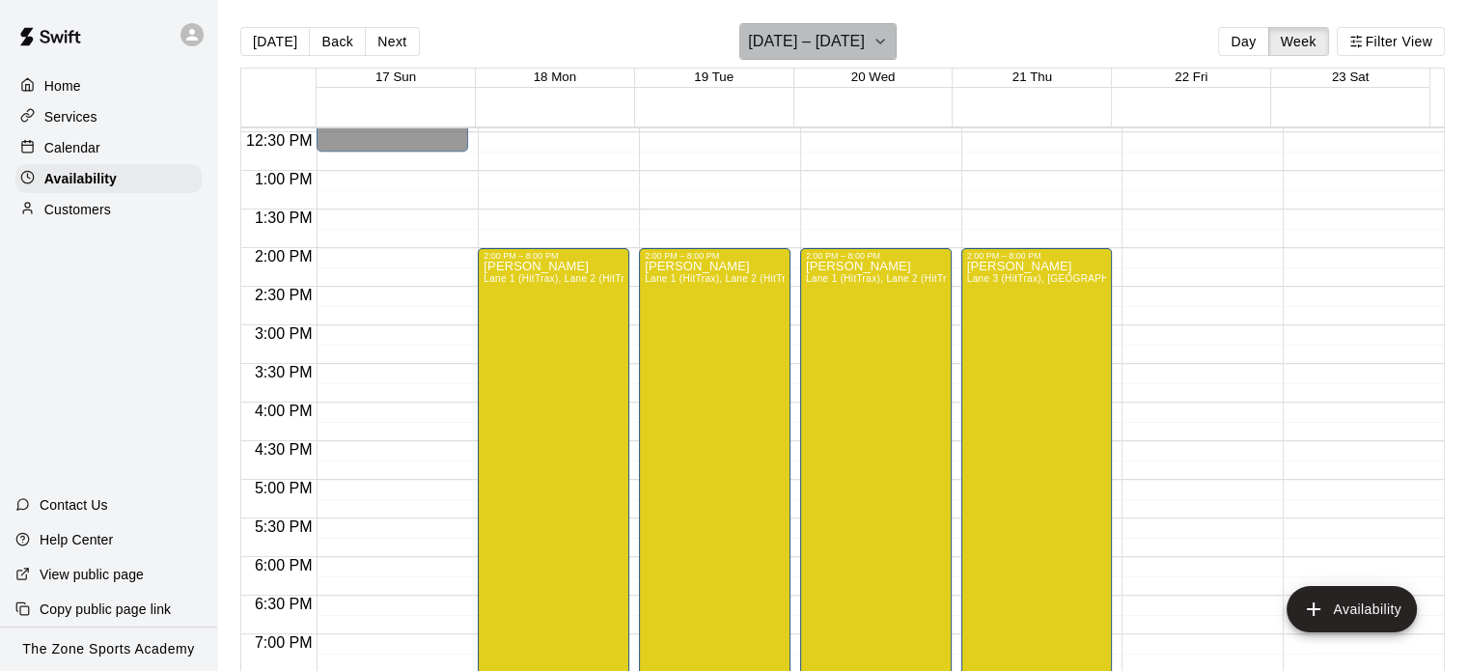
click at [872, 39] on icon "button" at bounding box center [879, 41] width 15 height 23
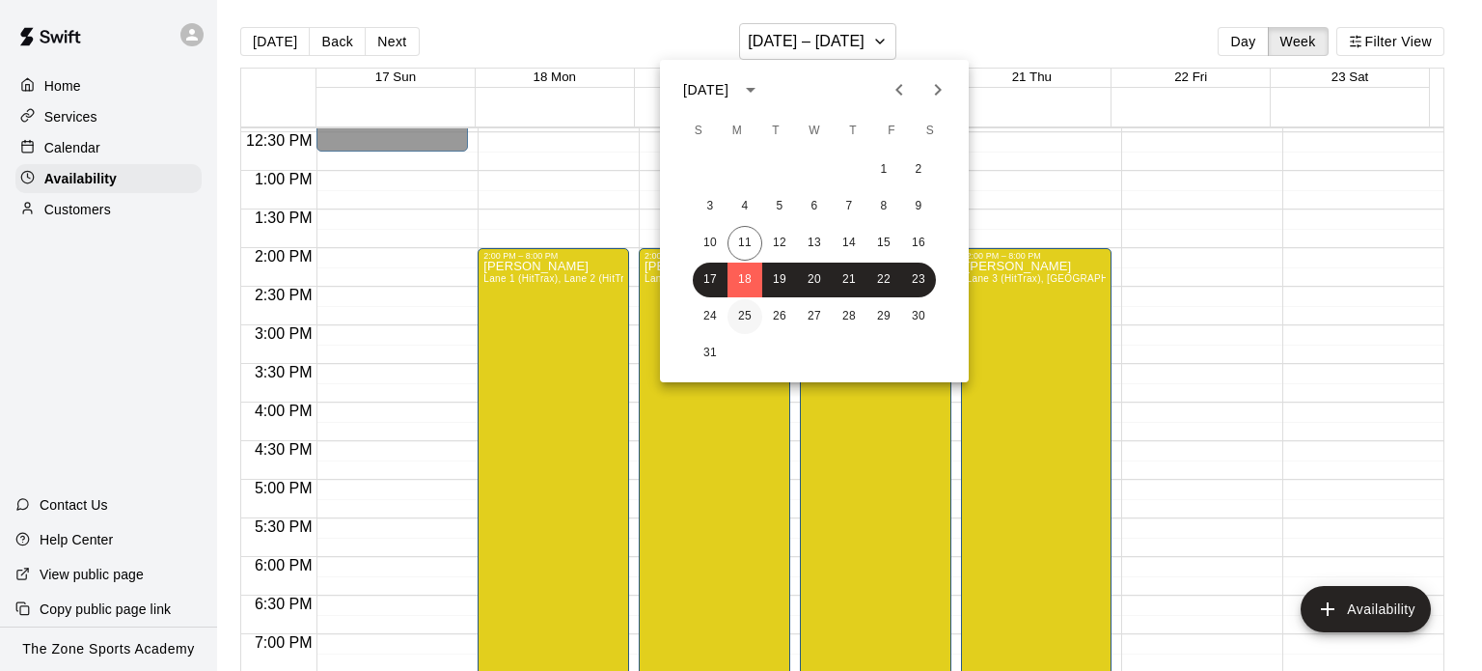
click at [744, 320] on button "25" at bounding box center [745, 316] width 35 height 35
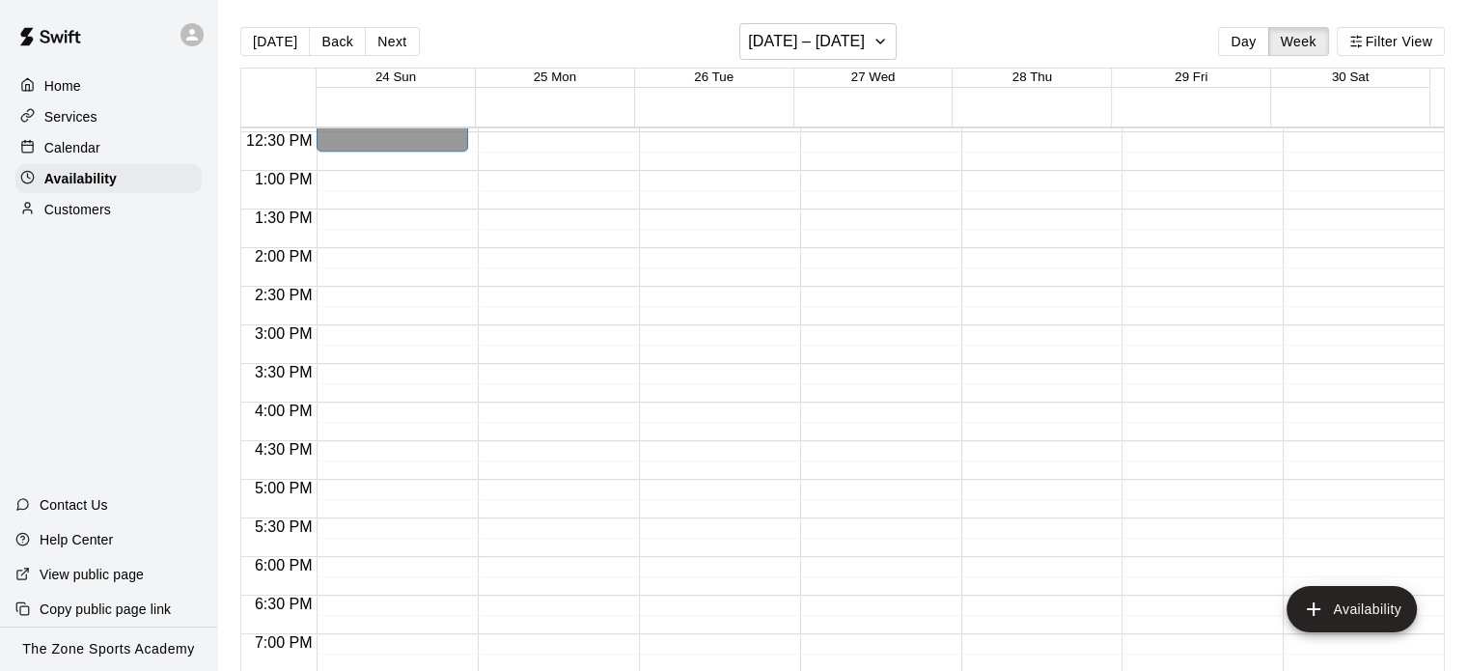
click at [554, 270] on div "12:00 AM – 9:00 AM Closed 9:00 PM – 11:59 PM Closed" at bounding box center [554, 93] width 152 height 1853
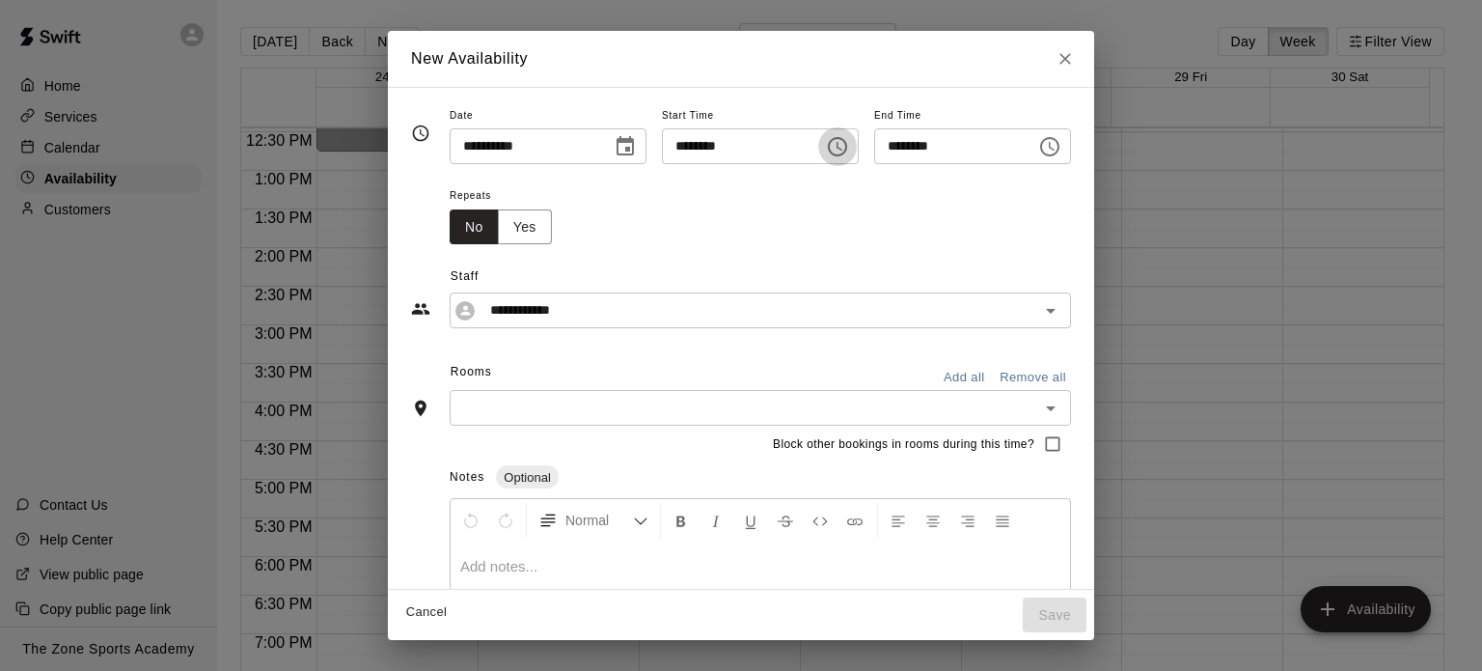
click at [857, 152] on button "Choose time, selected time is 2:15 PM" at bounding box center [837, 146] width 39 height 39
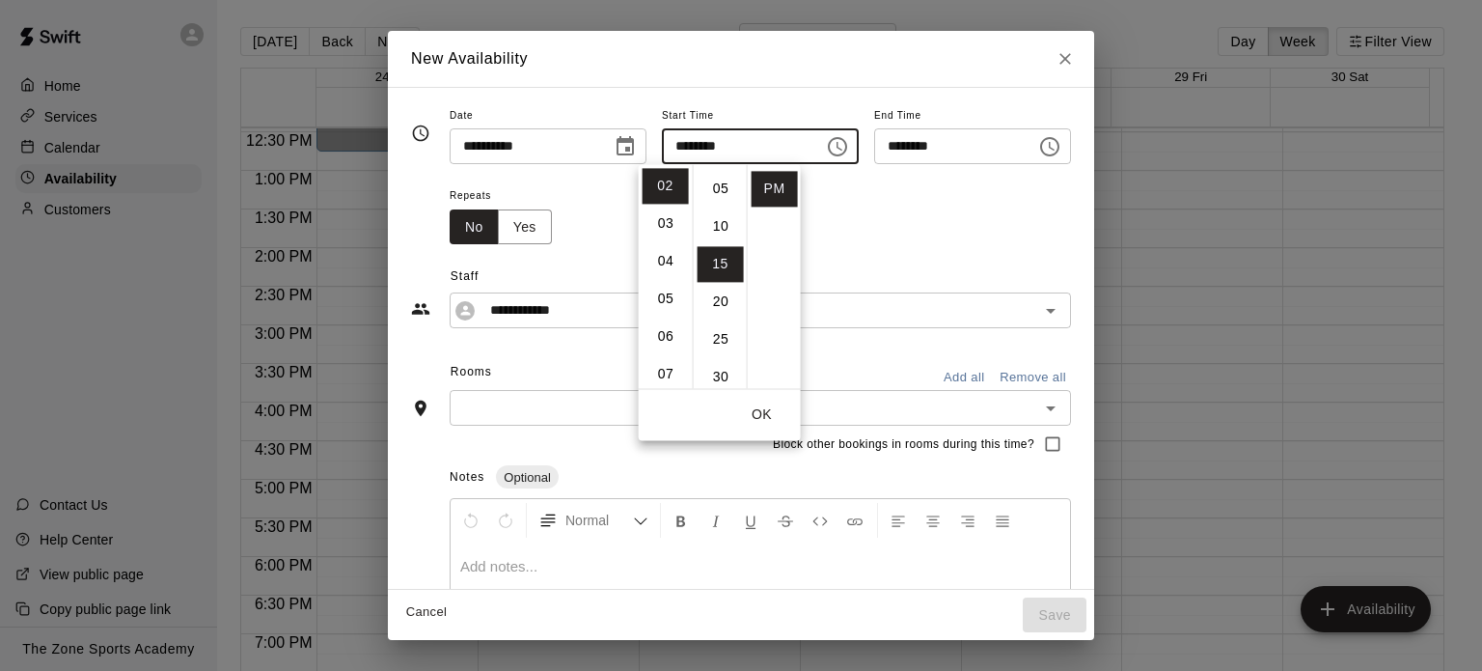
scroll to position [0, 0]
click at [724, 181] on li "00" at bounding box center [721, 186] width 46 height 36
type input "********"
click at [894, 66] on div "New Availability" at bounding box center [741, 59] width 706 height 56
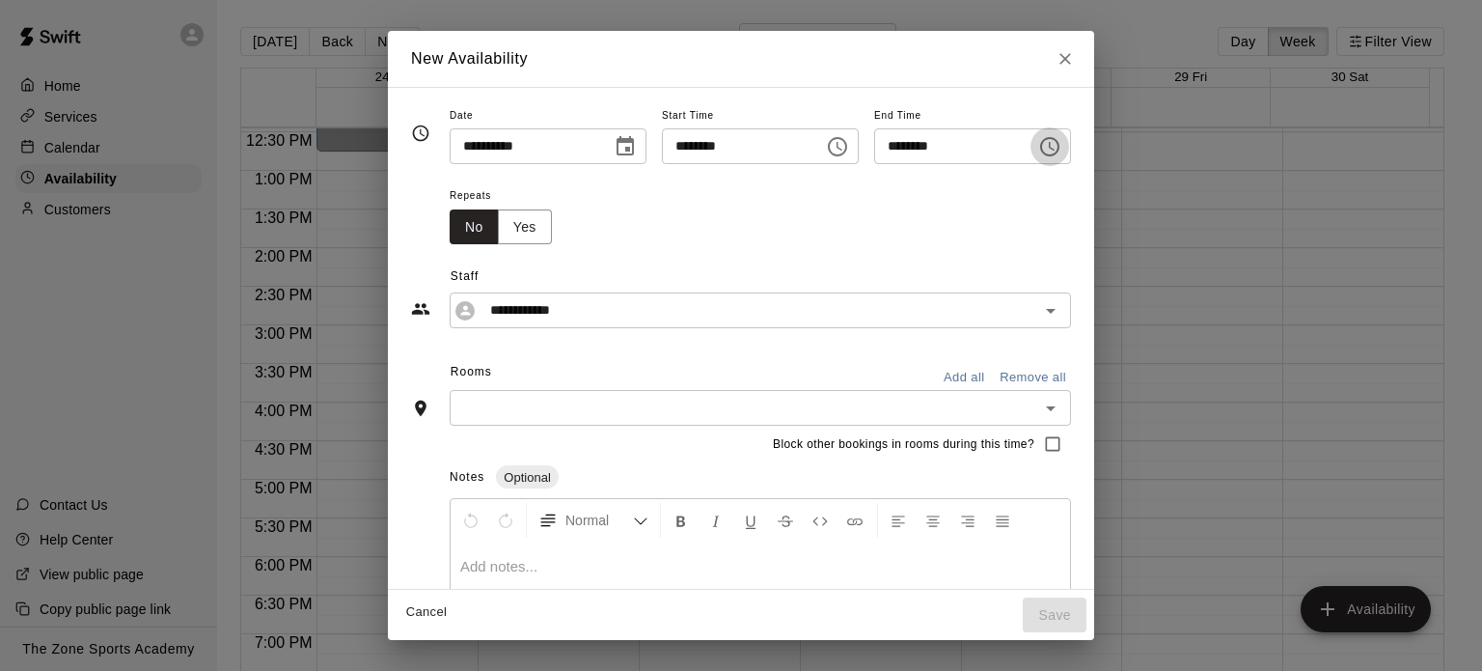
click at [1062, 147] on icon "Choose time, selected time is 2:45 PM" at bounding box center [1049, 146] width 23 height 23
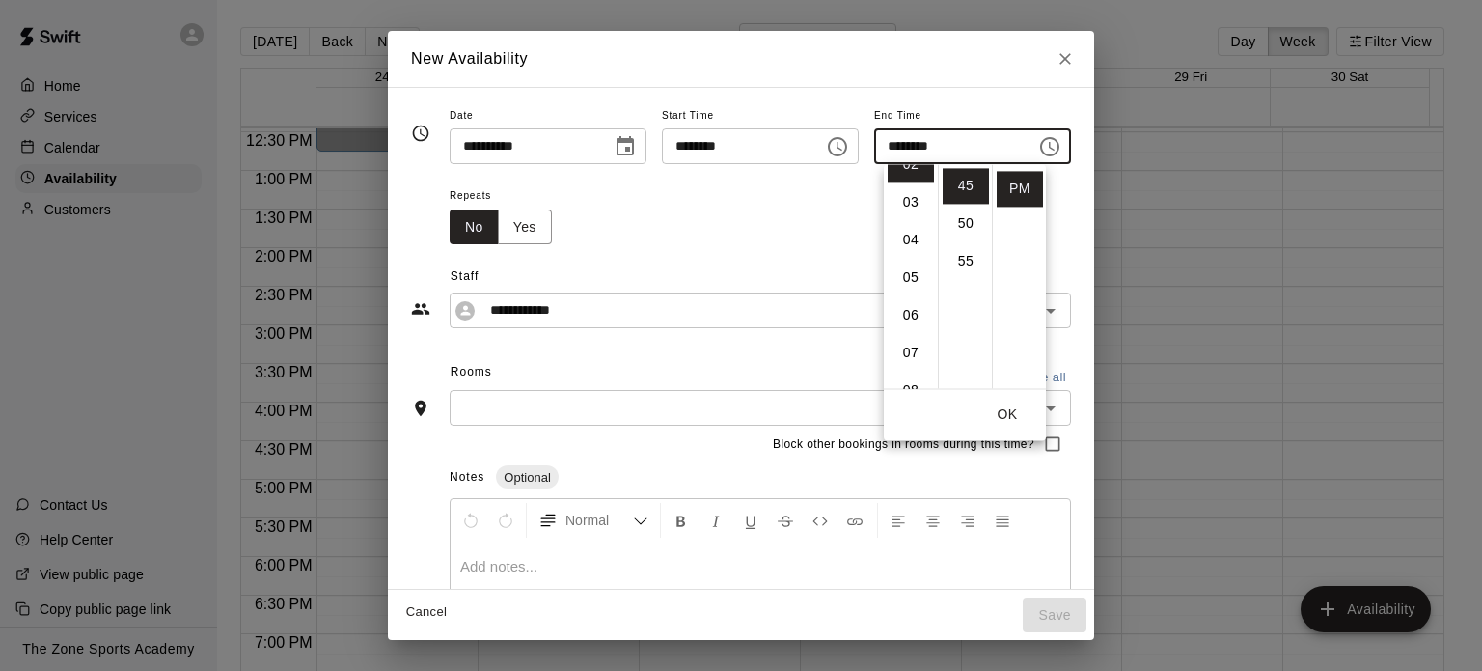
scroll to position [114, 0]
click at [915, 373] on li "08" at bounding box center [911, 373] width 46 height 36
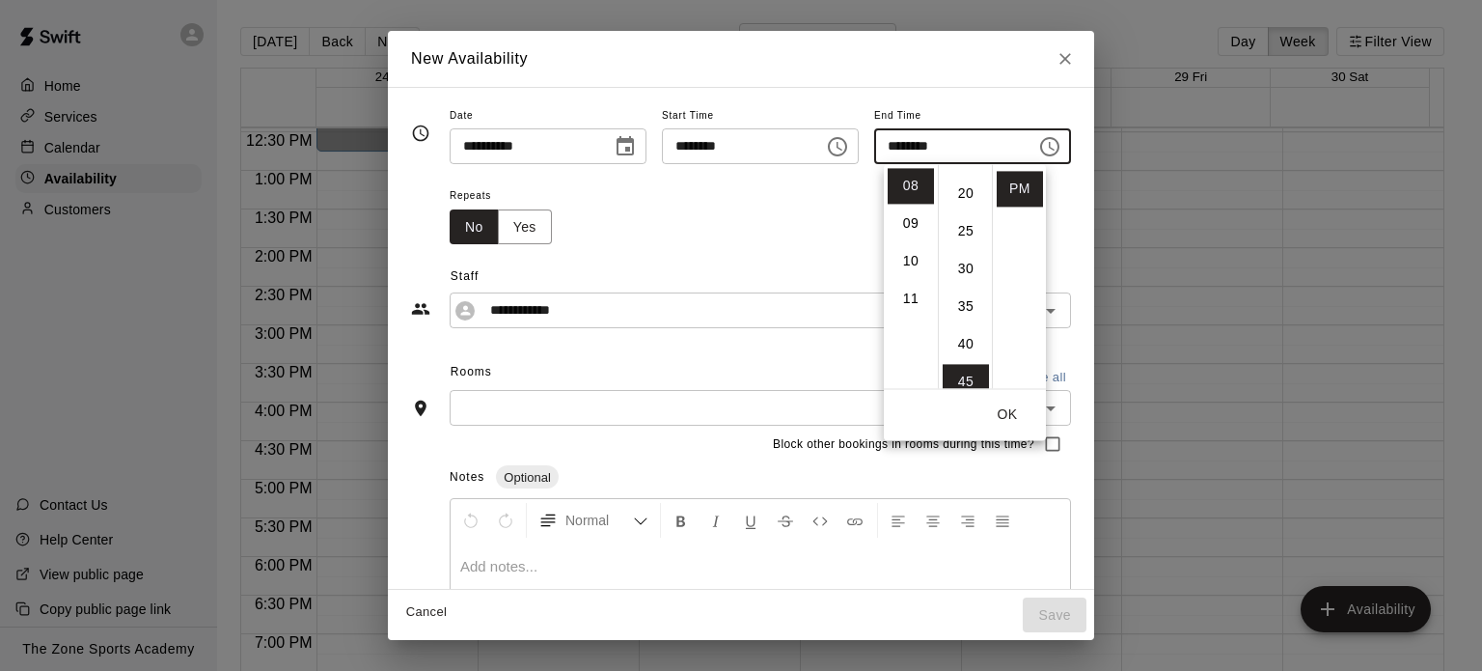
scroll to position [13, 0]
click at [962, 175] on li "00" at bounding box center [966, 173] width 46 height 36
type input "********"
click at [1015, 180] on li "PM" at bounding box center [1020, 189] width 46 height 36
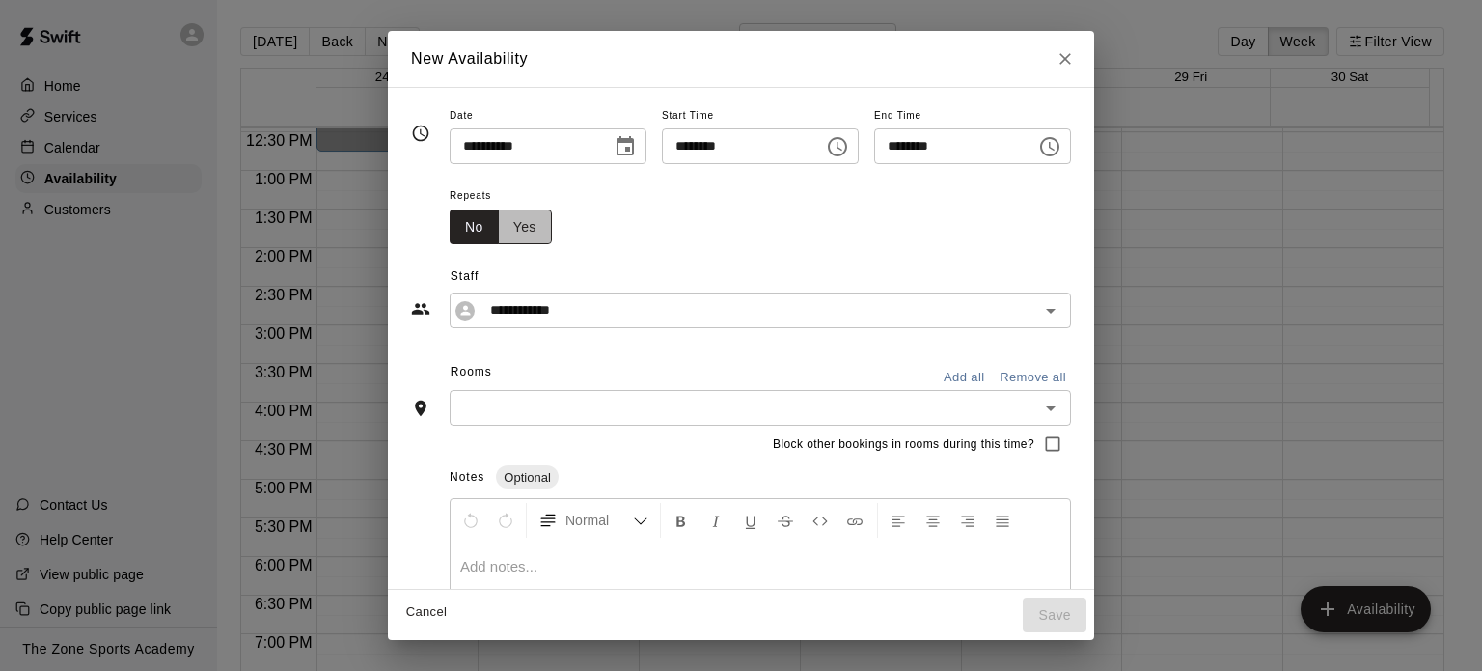
click at [498, 233] on button "Yes" at bounding box center [525, 227] width 54 height 36
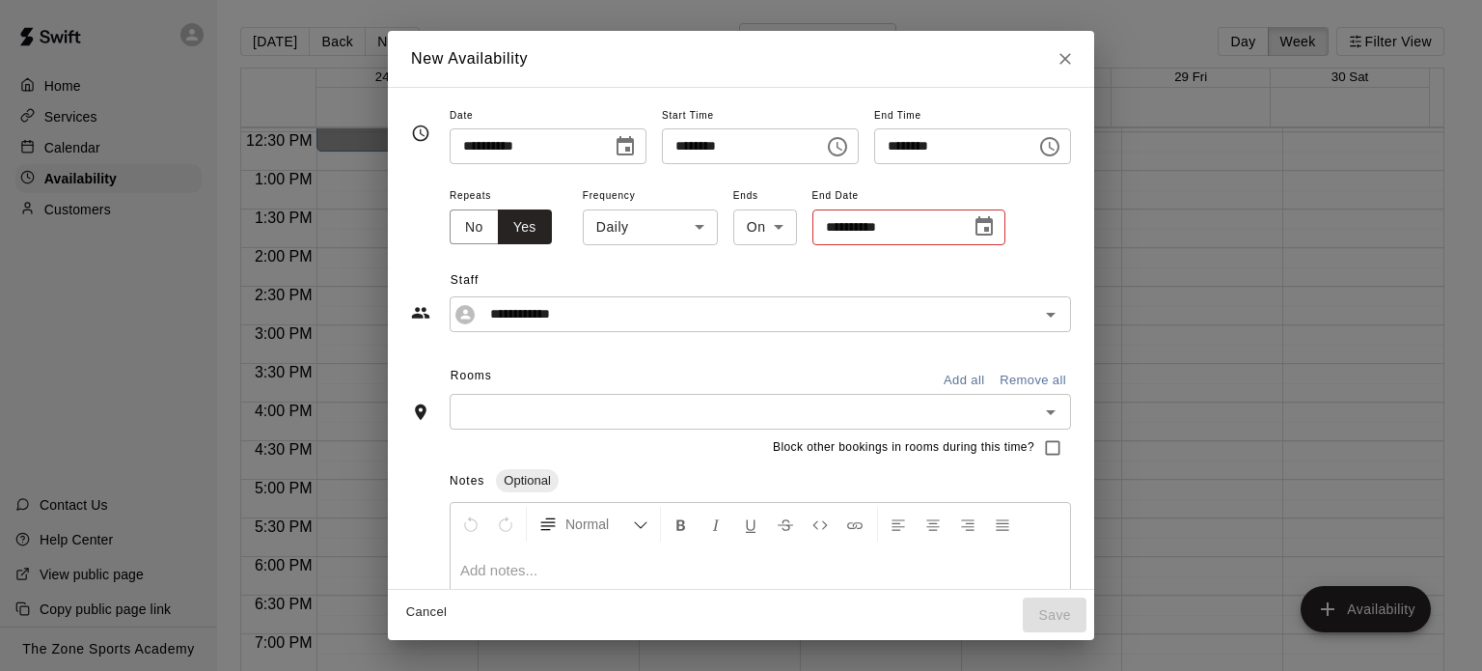
click at [650, 233] on body "Home Services Calendar Availability Customers Contact Us Help Center View publi…" at bounding box center [741, 351] width 1482 height 702
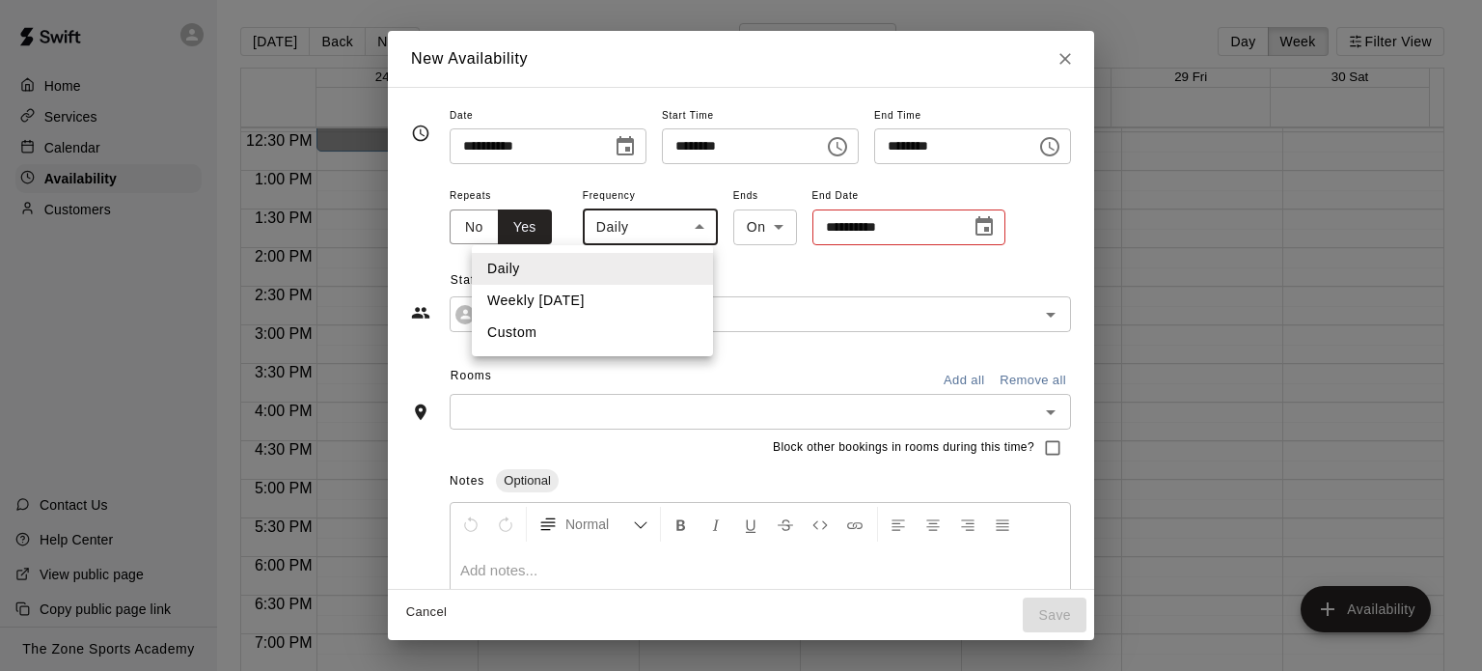
click at [632, 327] on li "Custom" at bounding box center [592, 333] width 241 height 32
type input "******"
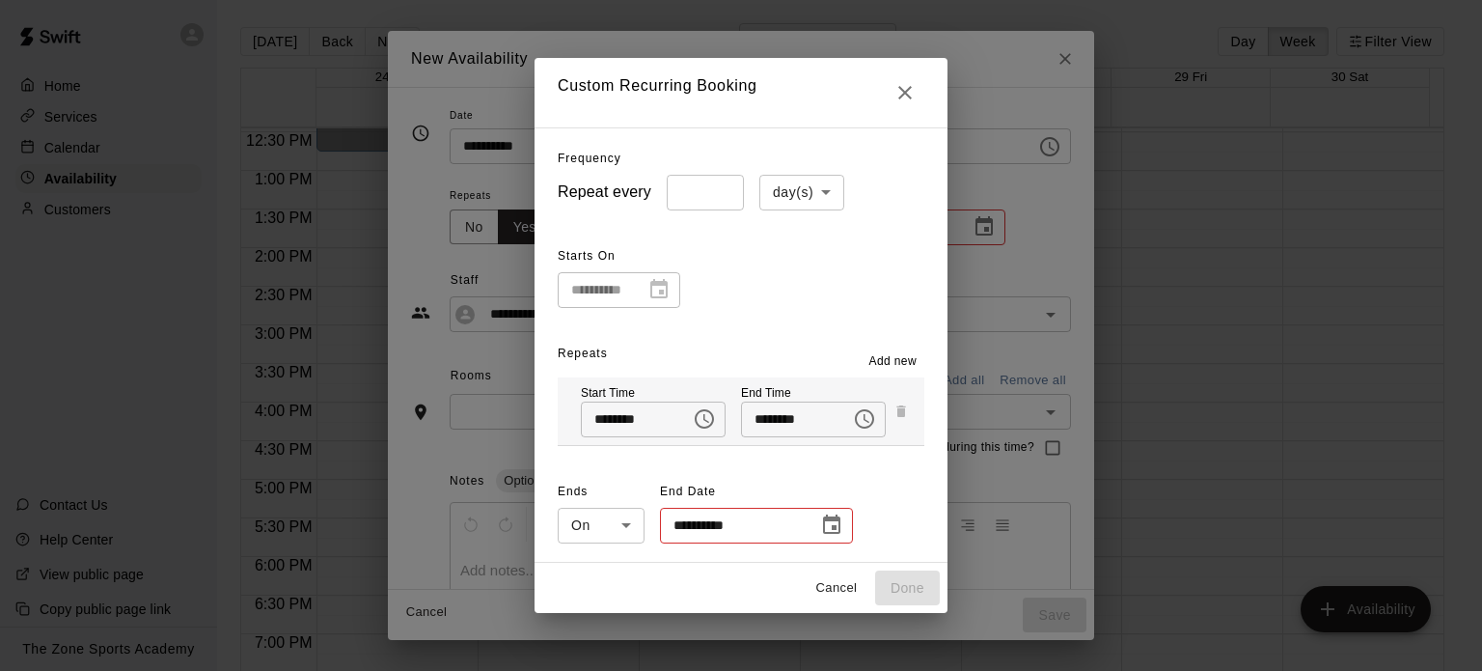
click at [822, 192] on body "Home Services Calendar Availability Customers Contact Us Help Center View publi…" at bounding box center [741, 351] width 1482 height 702
click at [795, 265] on li "week(s)" at bounding box center [795, 266] width 85 height 32
type input "******"
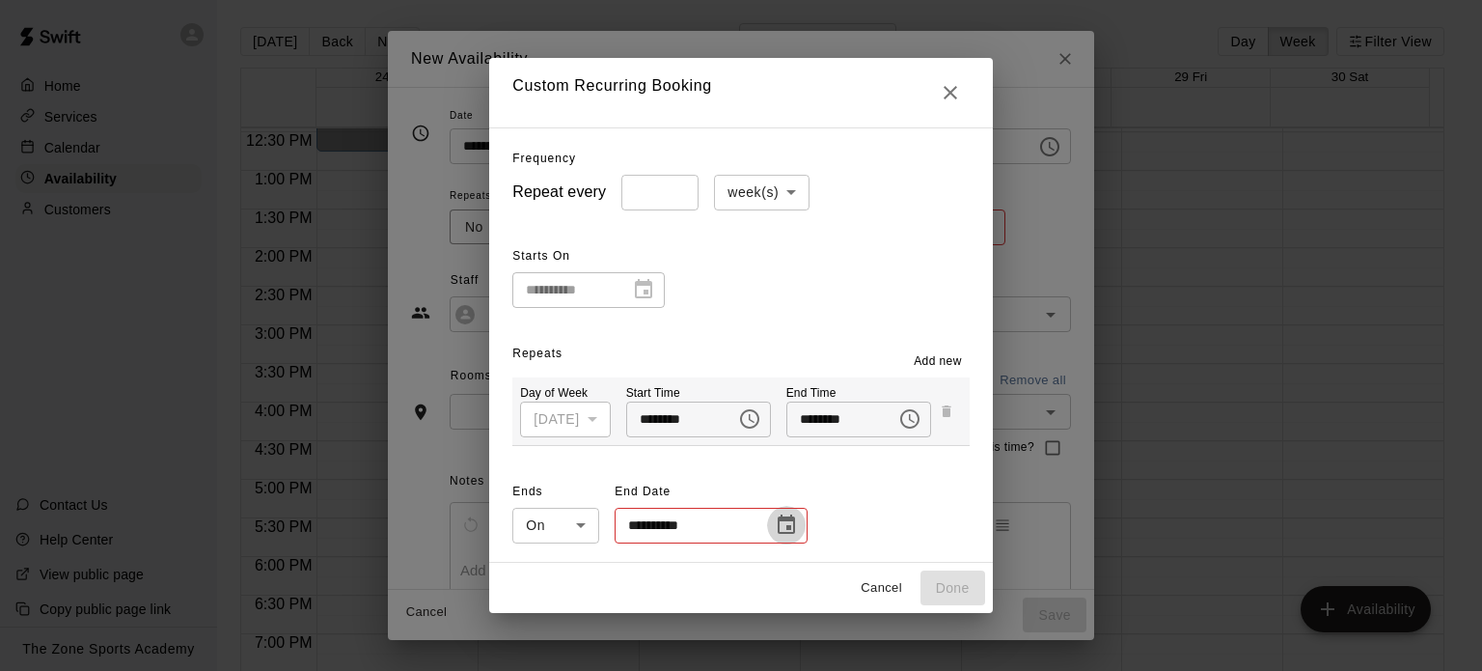
click at [778, 518] on icon "Choose date" at bounding box center [786, 523] width 17 height 19
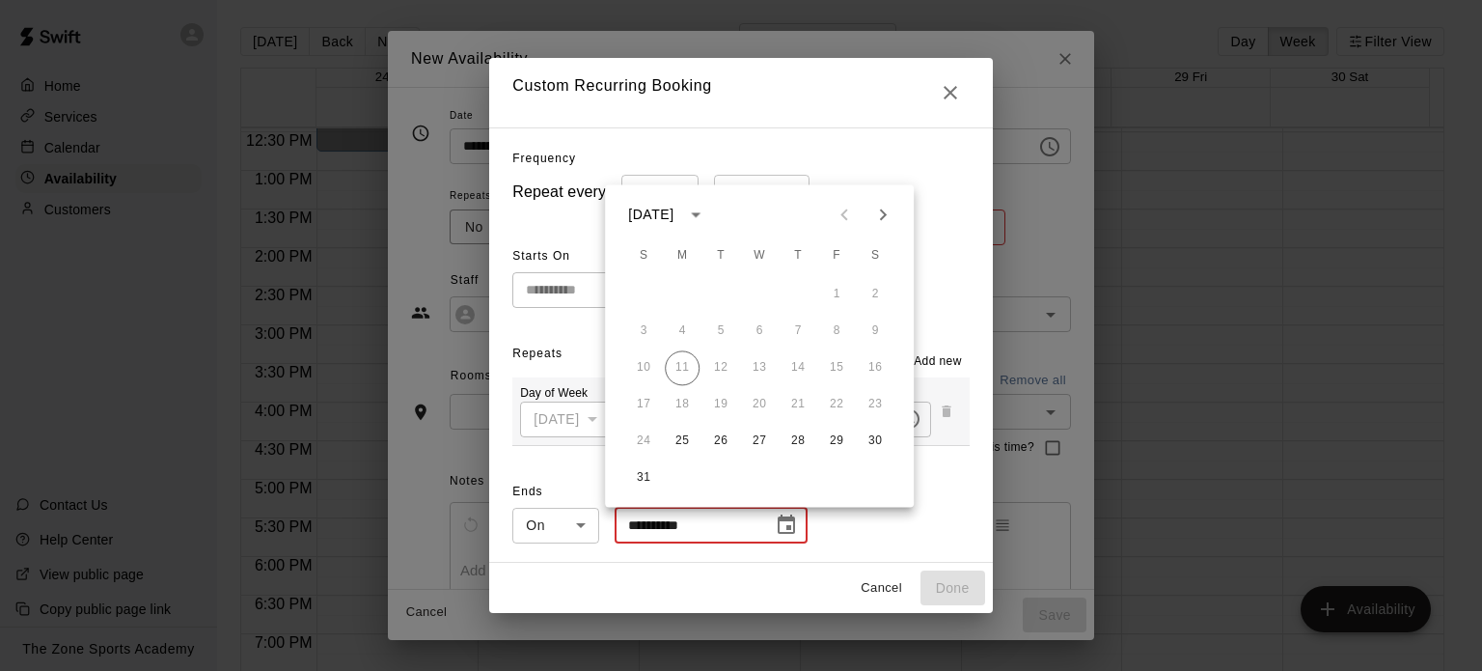
click at [880, 219] on icon "Next month" at bounding box center [883, 214] width 7 height 12
click at [683, 372] on button "15" at bounding box center [682, 367] width 35 height 35
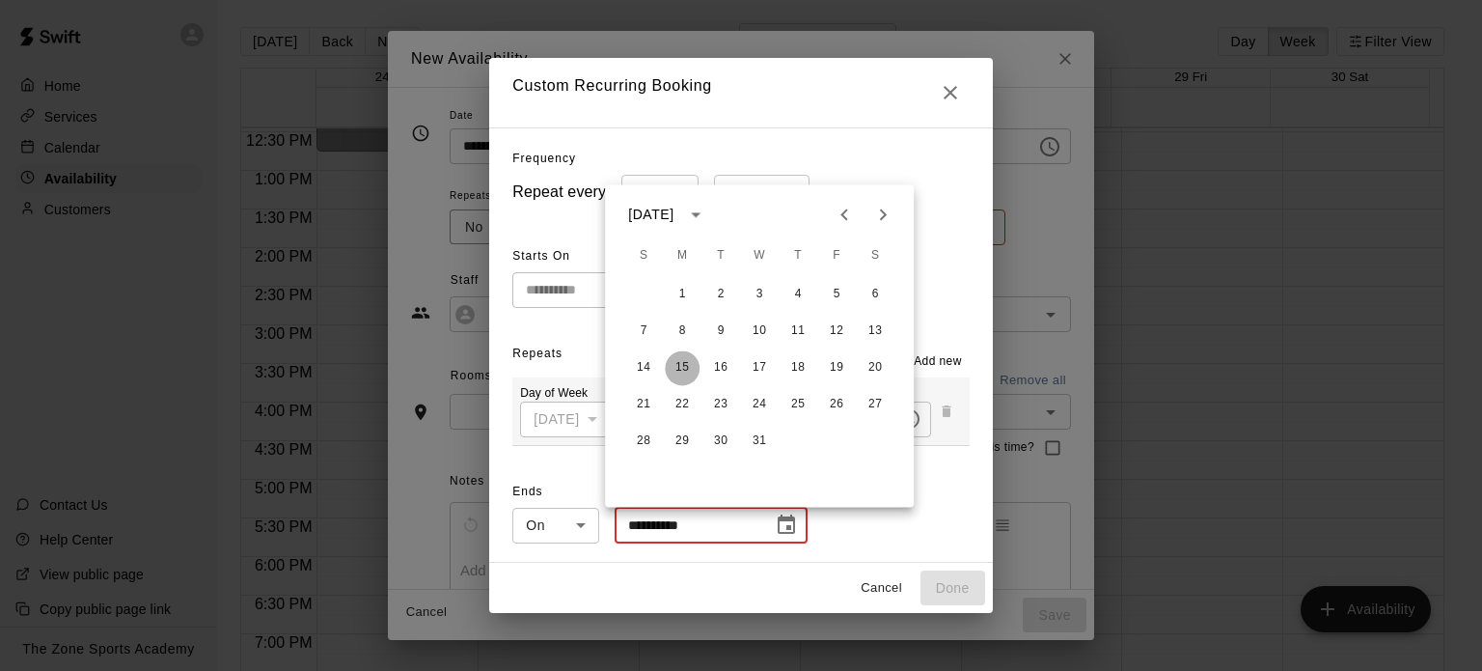
type input "**********"
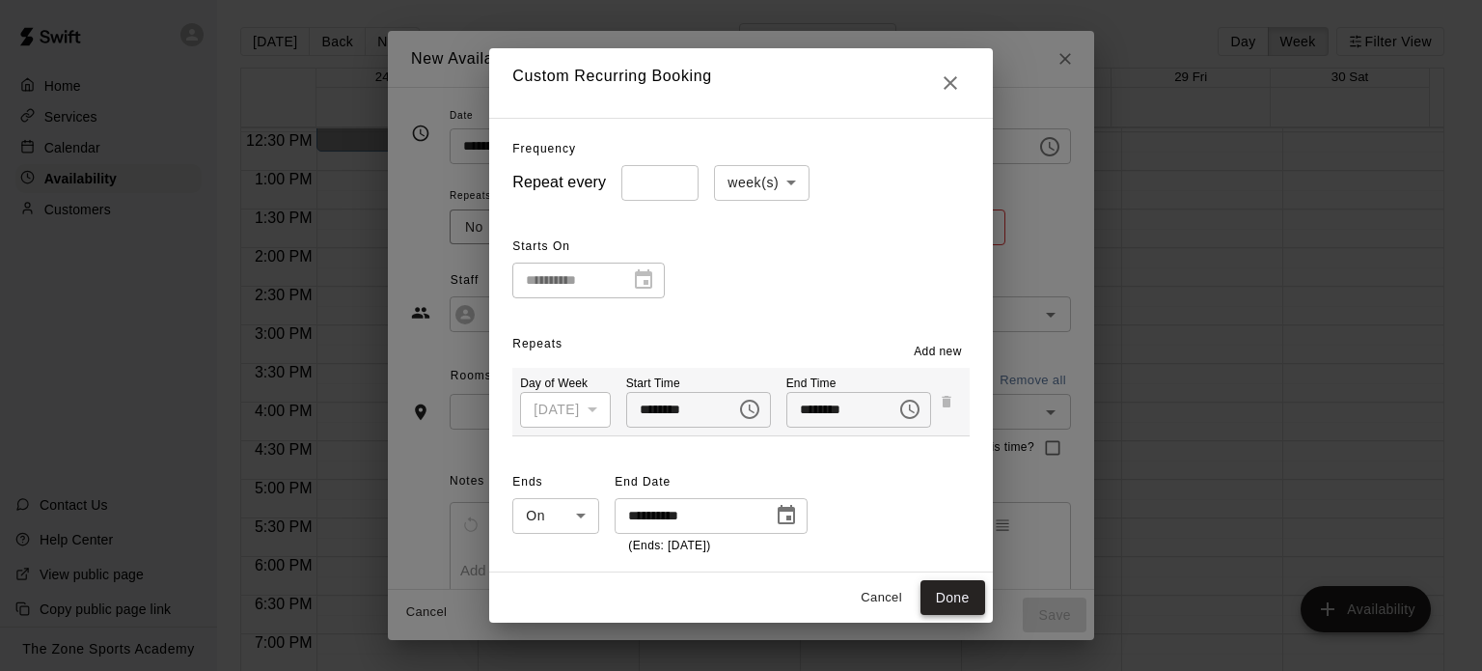
click at [960, 610] on button "Done" at bounding box center [953, 598] width 65 height 36
type input "******"
type input "**********"
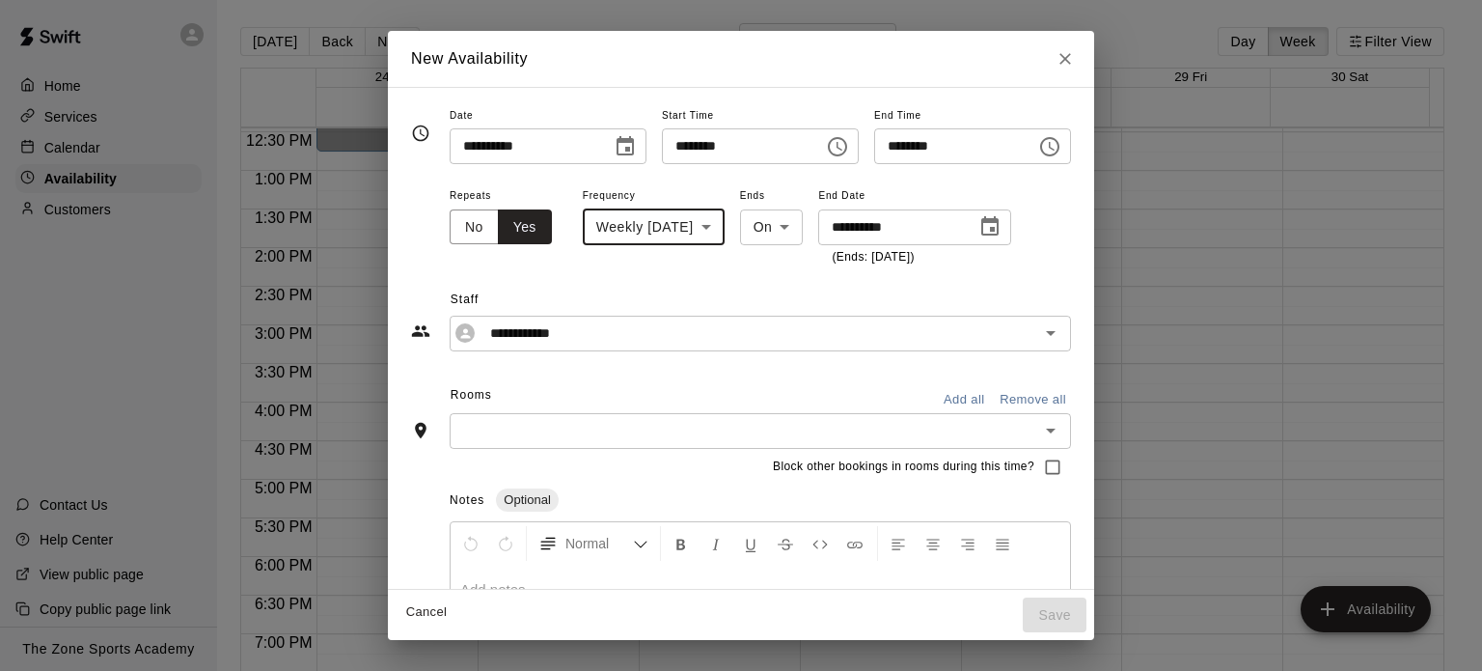
click at [995, 402] on button "Add all" at bounding box center [964, 400] width 62 height 30
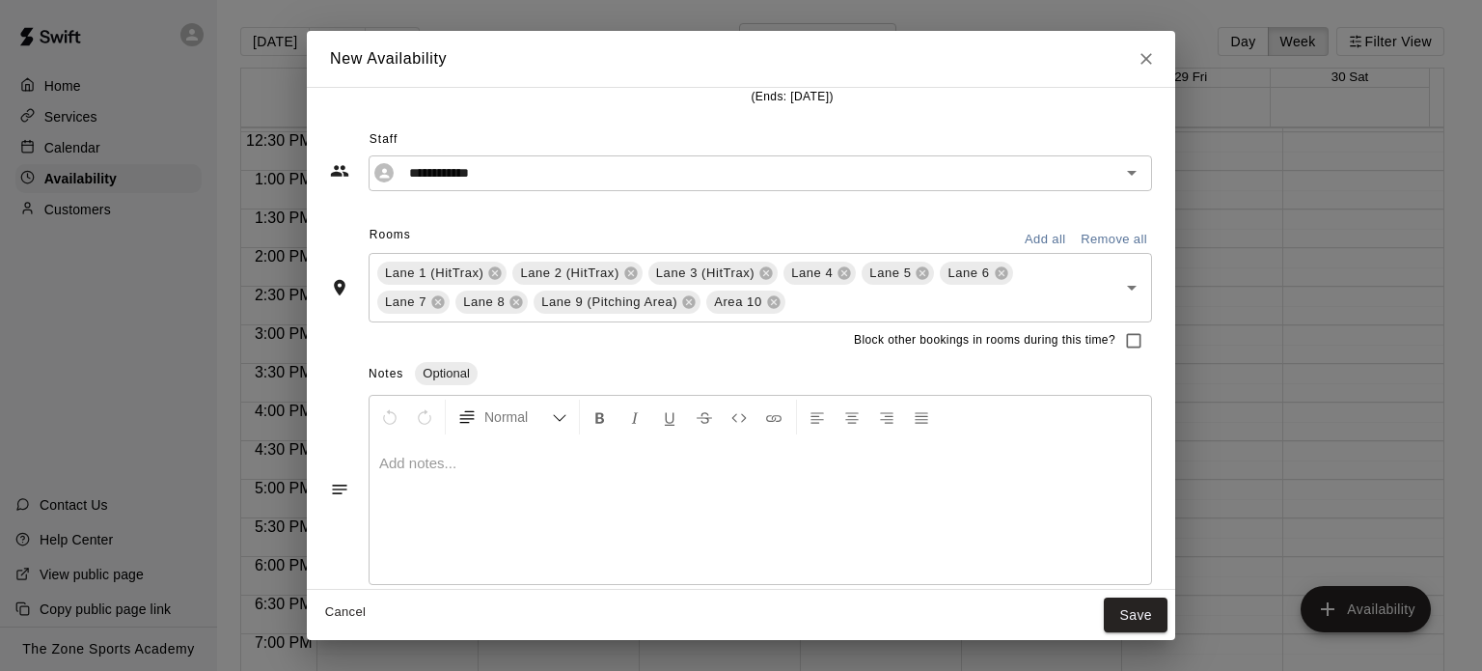
scroll to position [176, 0]
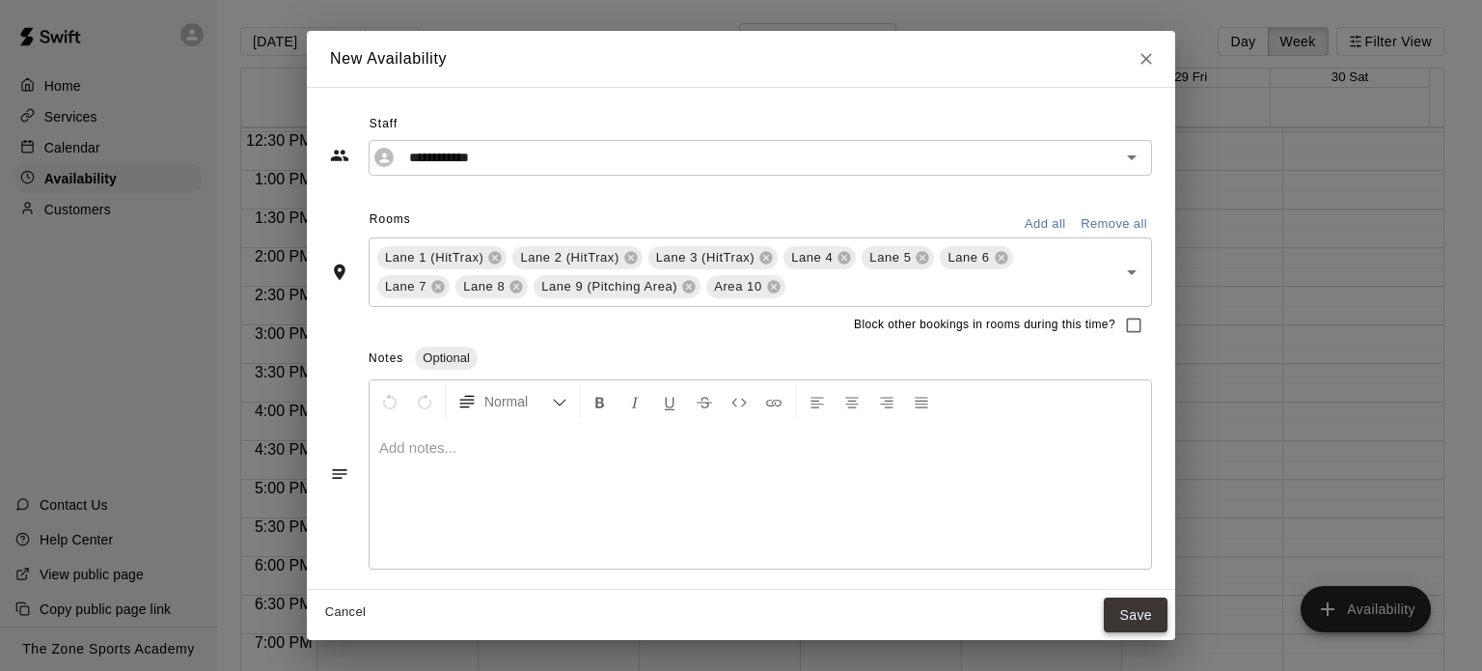
click at [1127, 621] on button "Save" at bounding box center [1136, 615] width 64 height 36
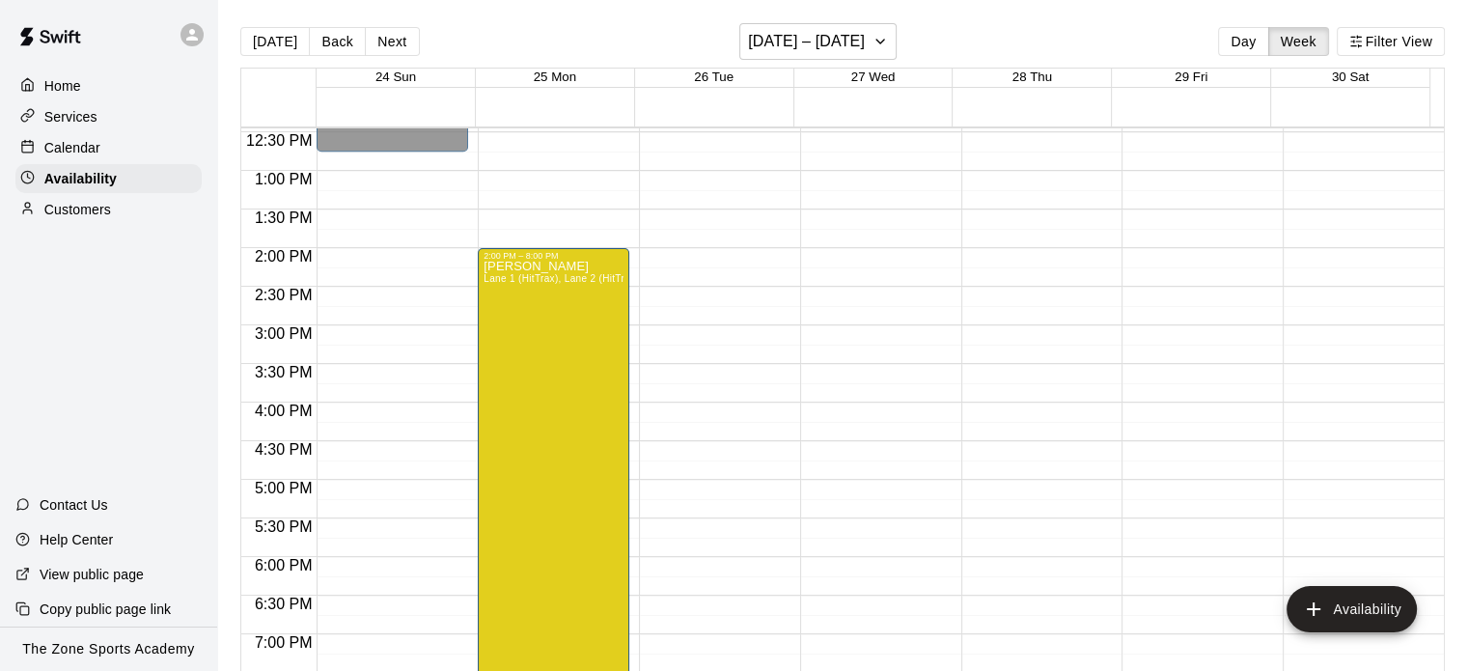
click at [683, 250] on div "12:00 AM – 9:00 AM Closed 9:00 PM – 11:59 PM Closed" at bounding box center [715, 93] width 152 height 1853
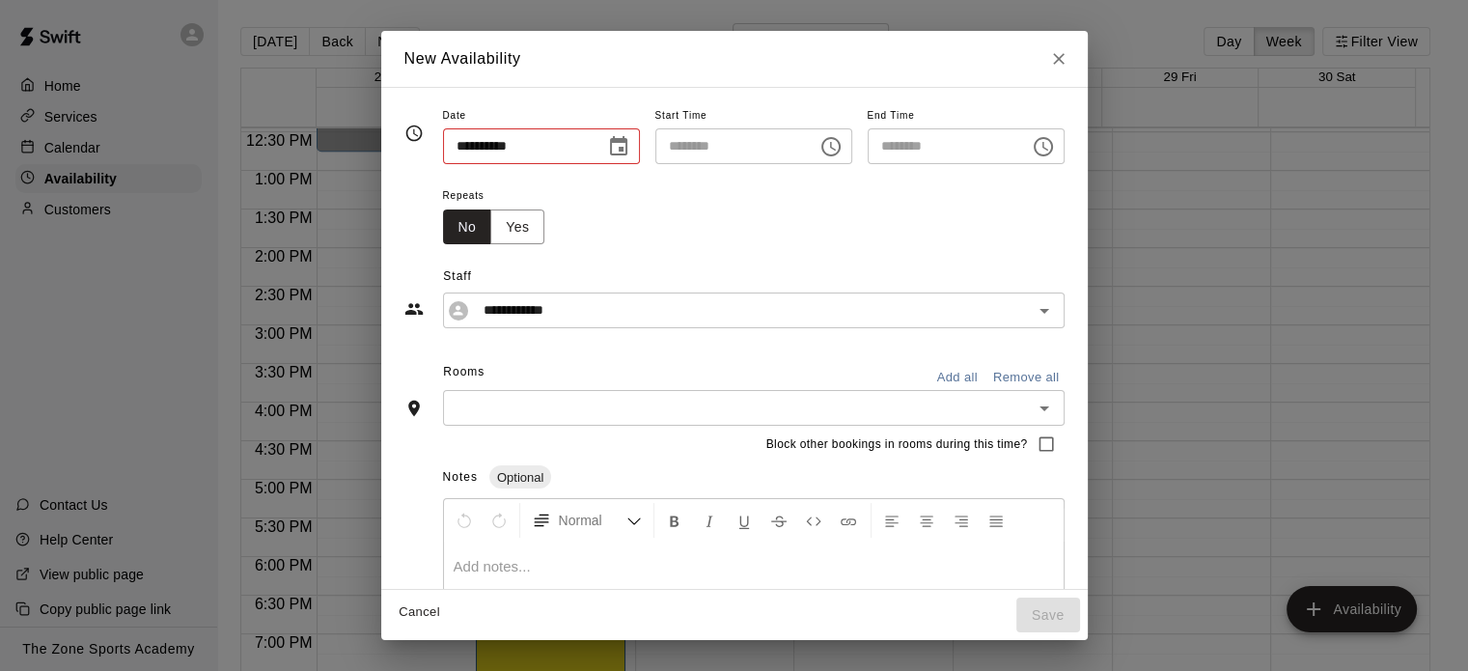
type input "**********"
type input "********"
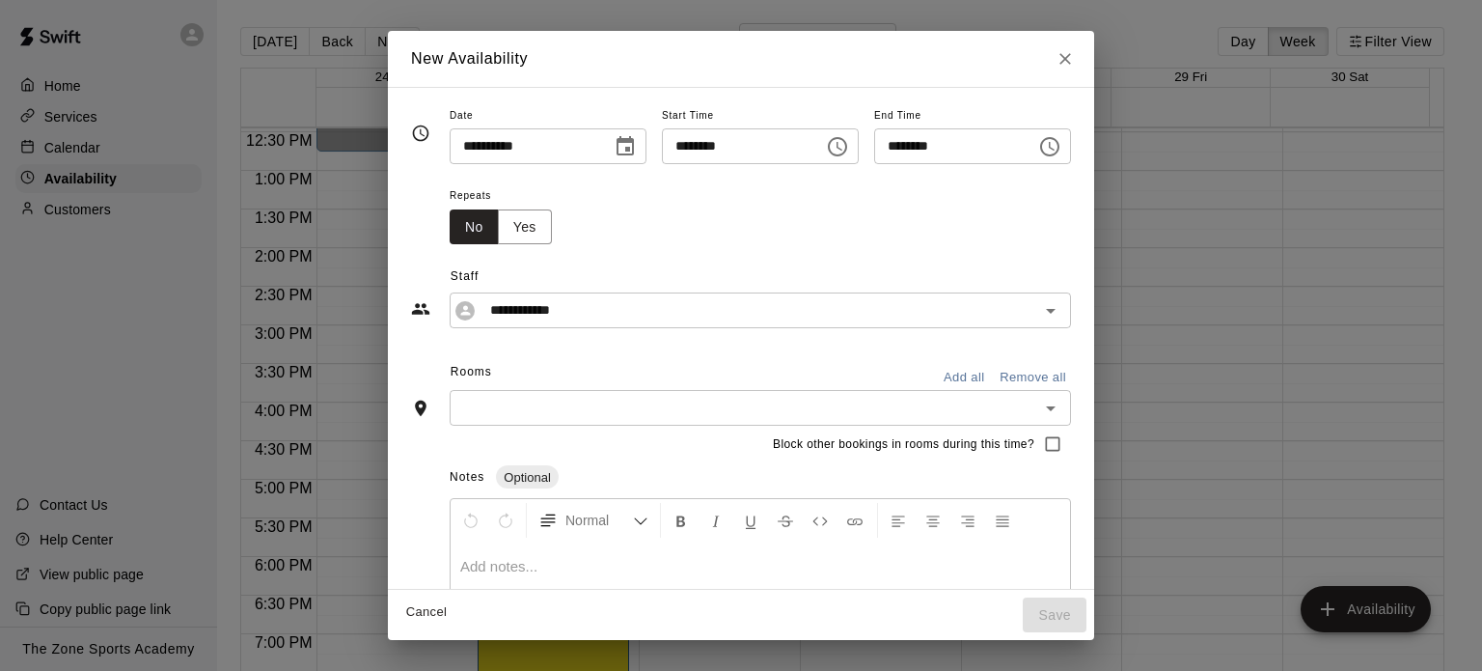
click at [1062, 150] on icon "Choose time, selected time is 2:30 PM" at bounding box center [1049, 146] width 23 height 23
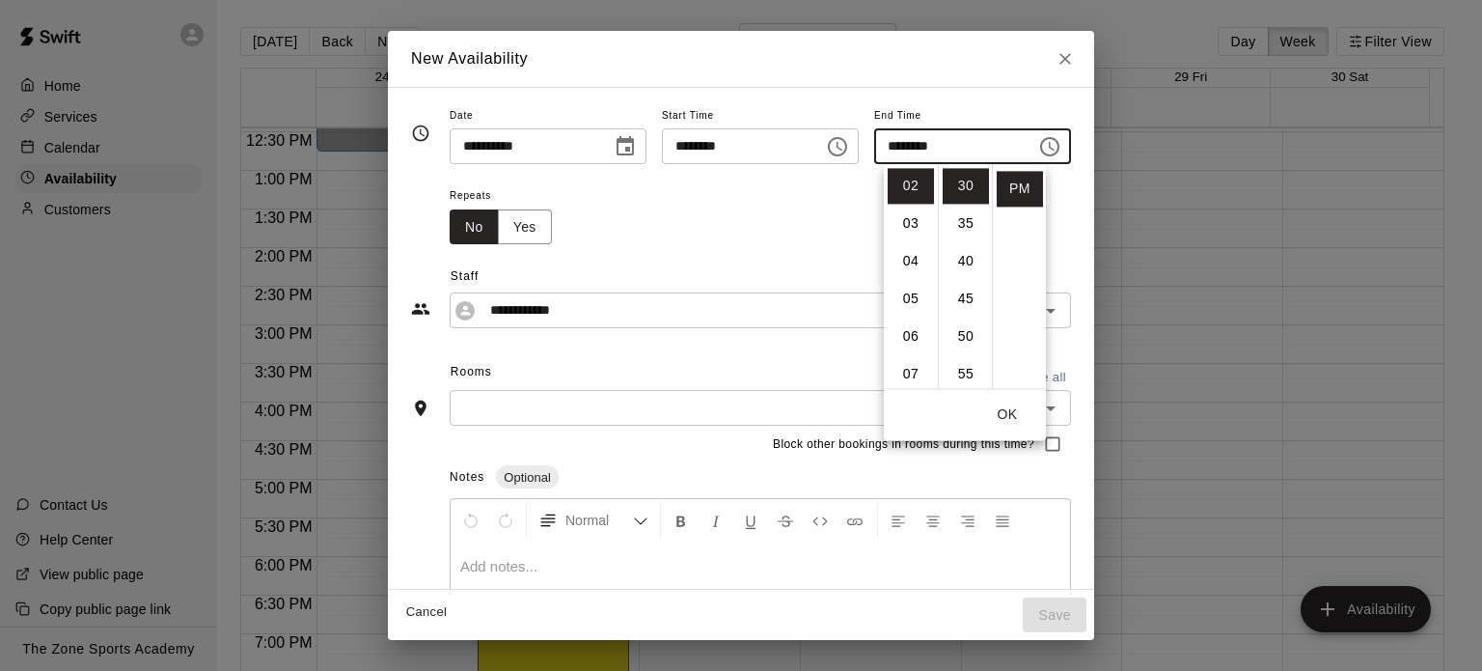
scroll to position [114, 0]
click at [912, 373] on li "08" at bounding box center [911, 373] width 46 height 36
click at [964, 181] on li "00" at bounding box center [966, 186] width 46 height 36
type input "********"
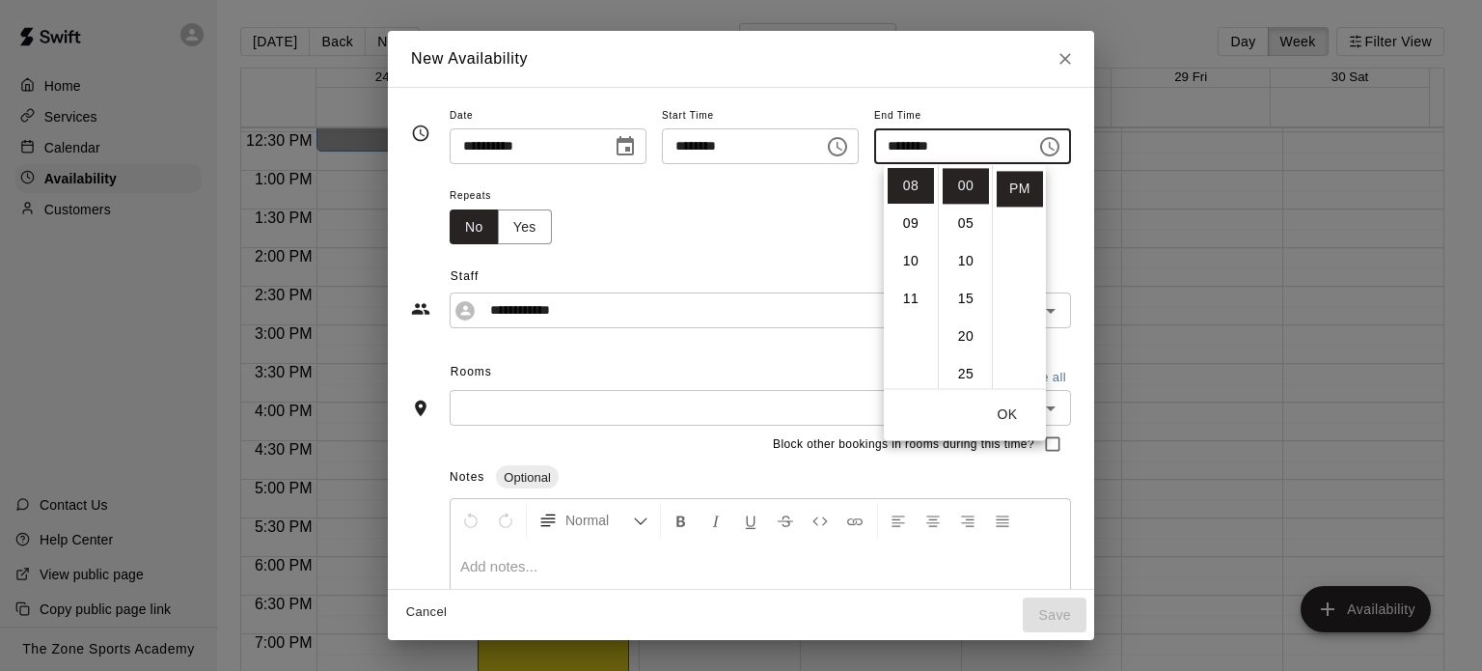
click at [676, 205] on div "Repeats No Yes" at bounding box center [760, 213] width 621 height 61
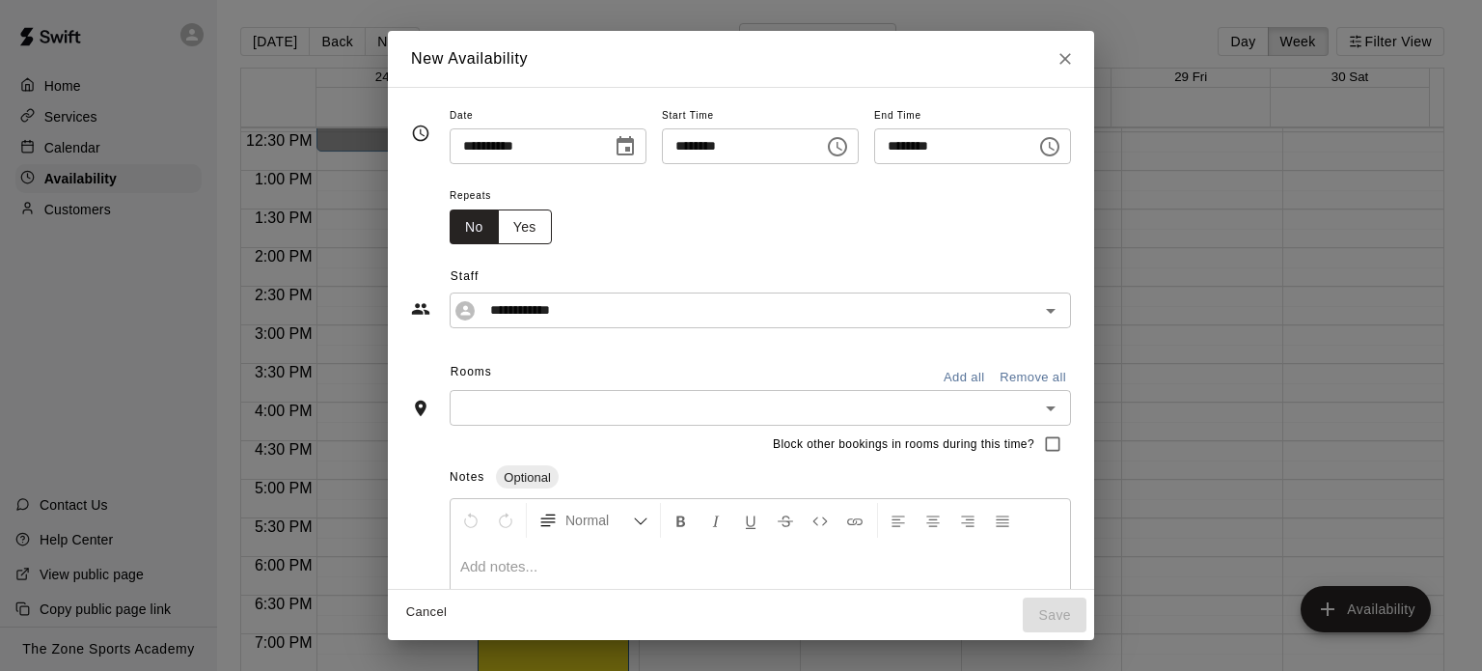
click at [498, 232] on button "Yes" at bounding box center [525, 227] width 54 height 36
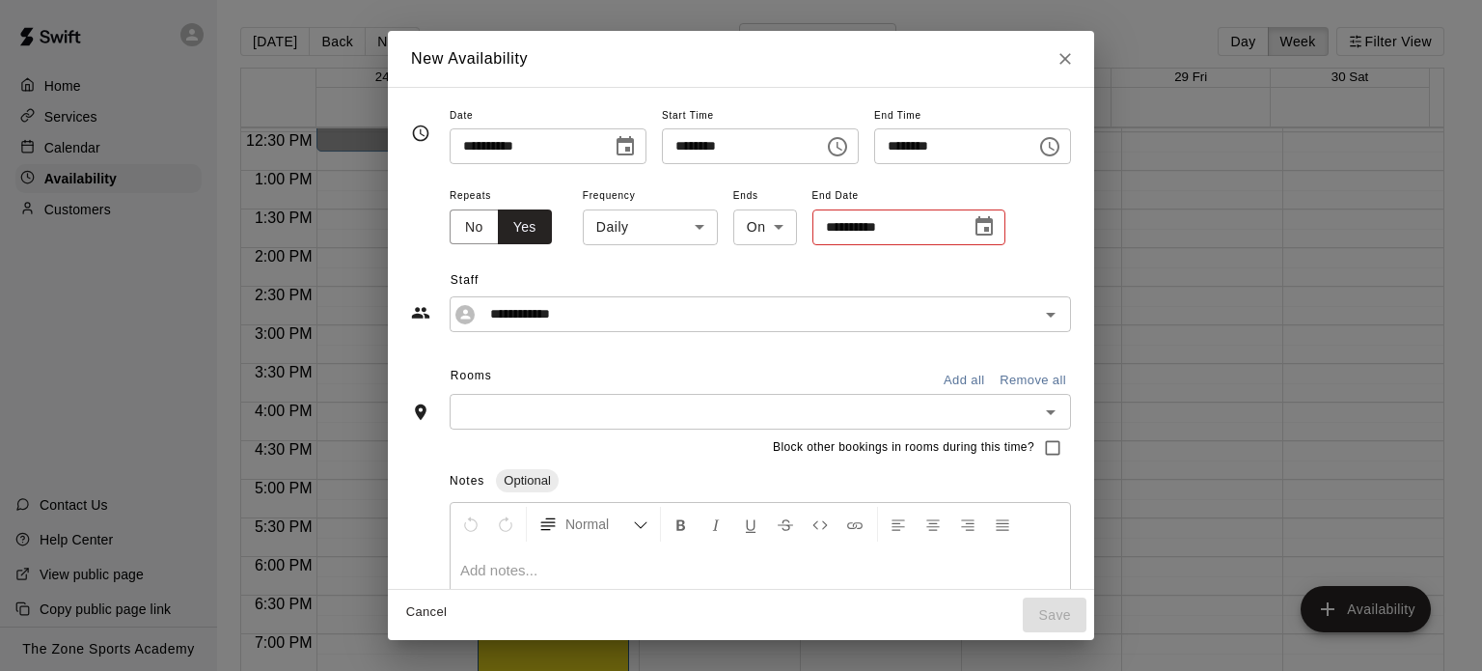
click at [601, 227] on body "Home Services Calendar Availability Customers Contact Us Help Center View publi…" at bounding box center [741, 351] width 1482 height 702
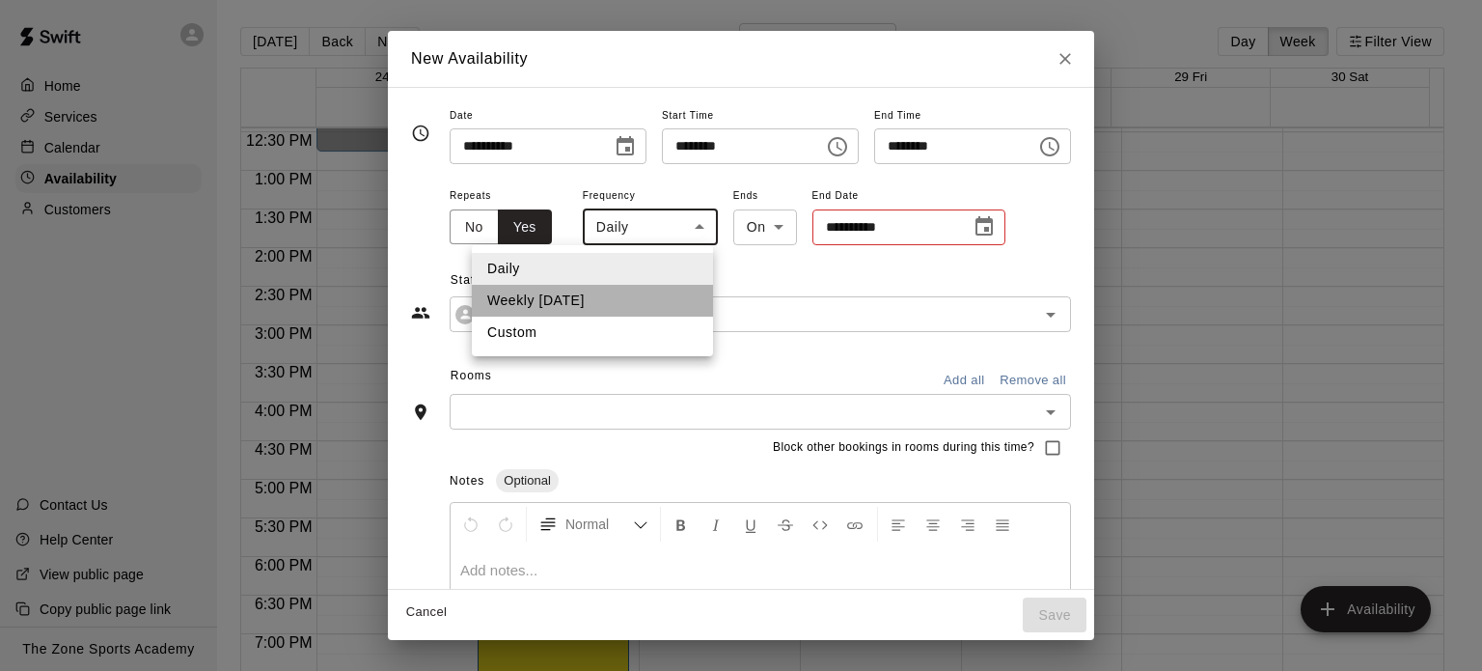
click at [592, 294] on li "Weekly on Tuesday" at bounding box center [592, 301] width 241 height 32
type input "******"
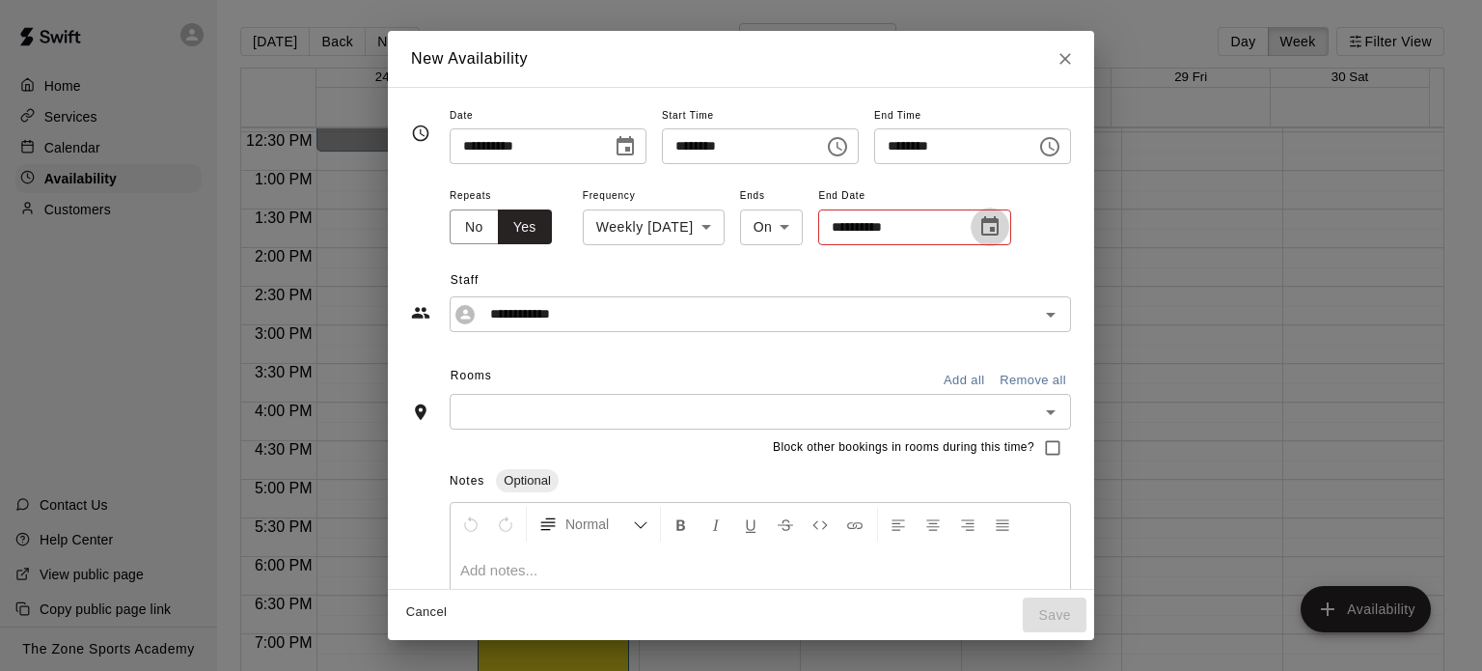
click at [979, 225] on icon "Choose date" at bounding box center [990, 226] width 23 height 23
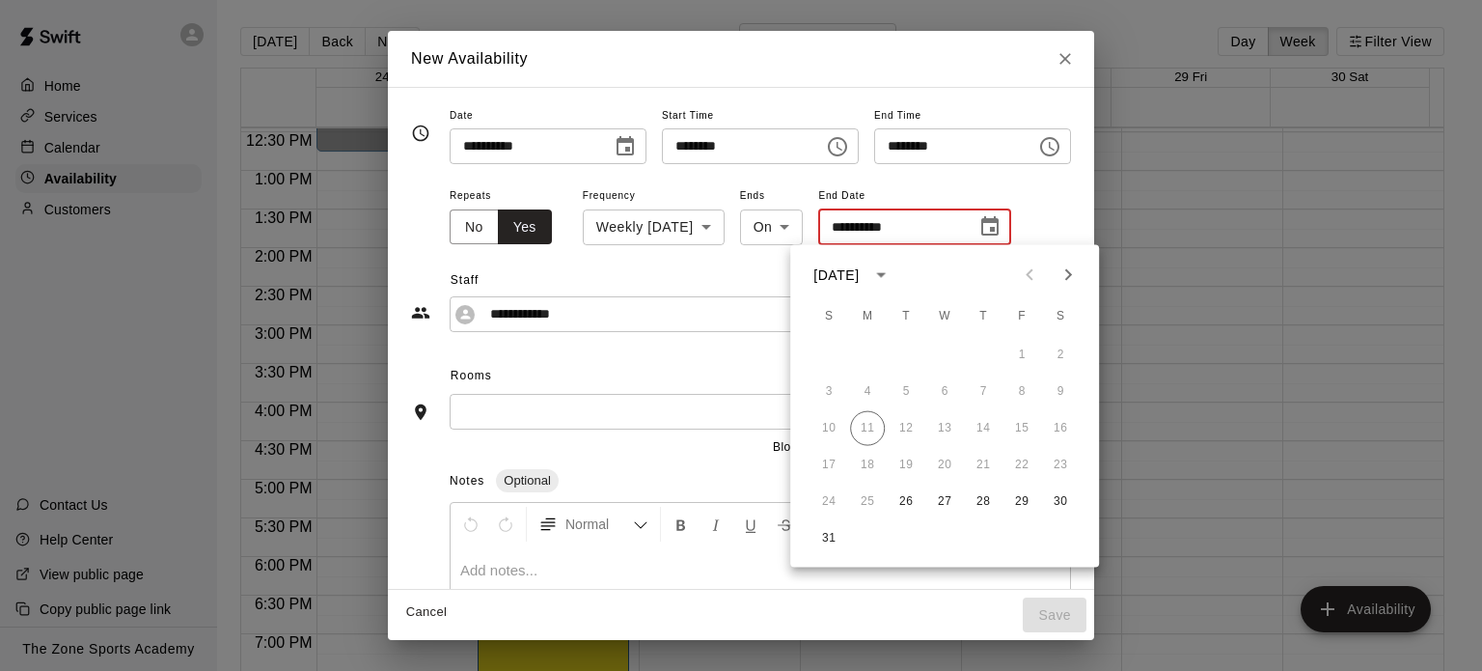
click at [1072, 273] on icon "Next month" at bounding box center [1068, 274] width 23 height 23
click at [905, 426] on button "16" at bounding box center [906, 428] width 35 height 35
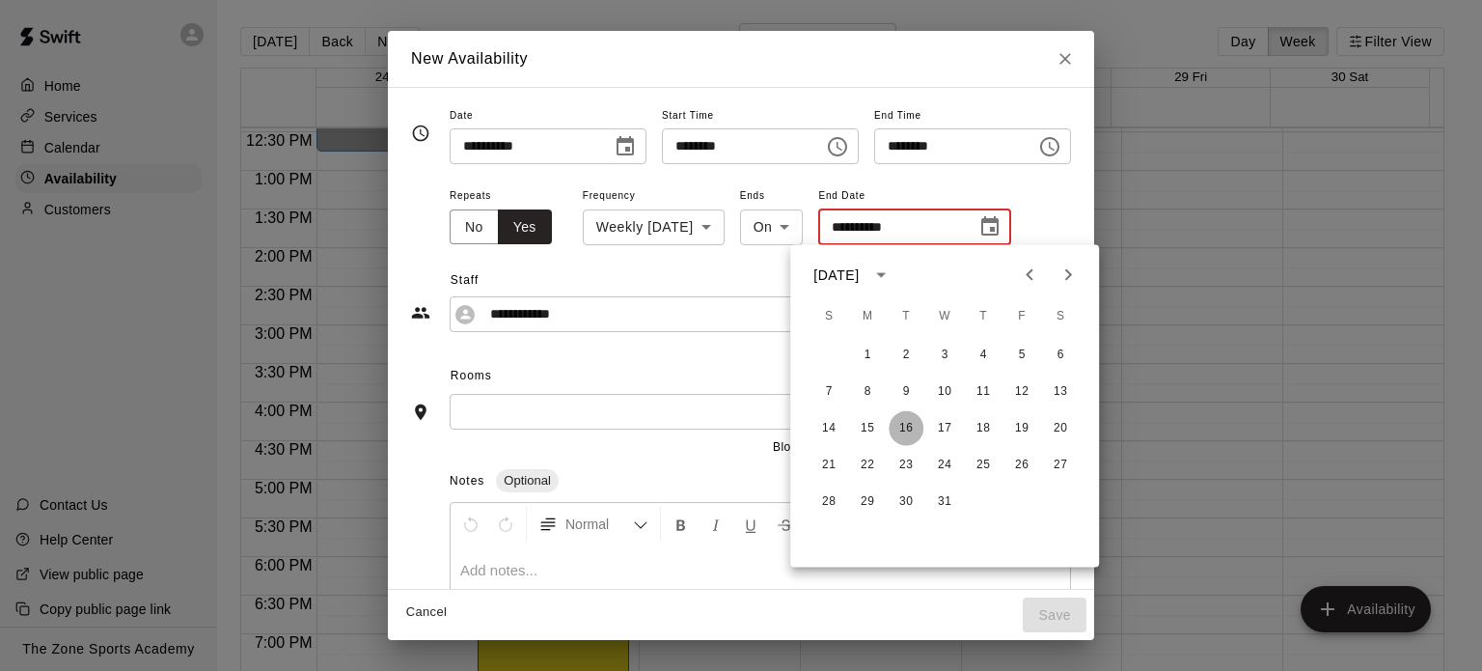
type input "**********"
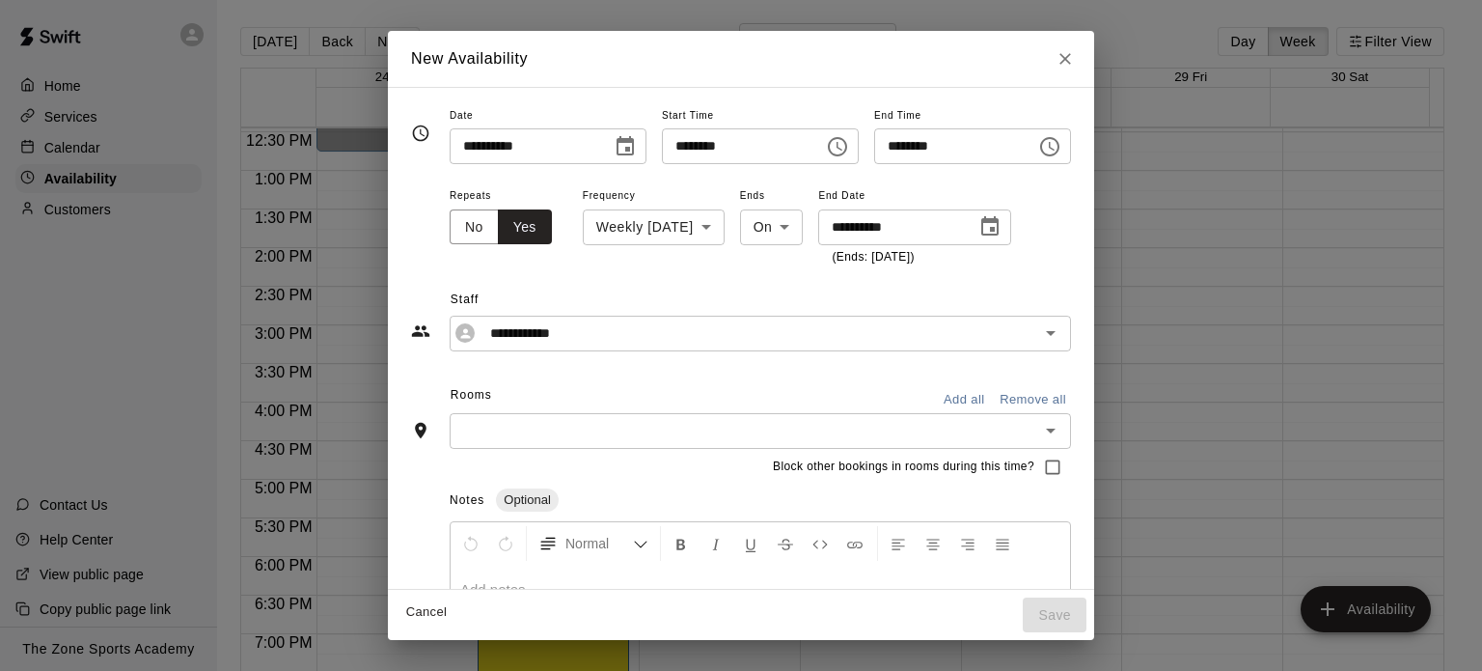
click at [995, 398] on button "Add all" at bounding box center [964, 400] width 62 height 30
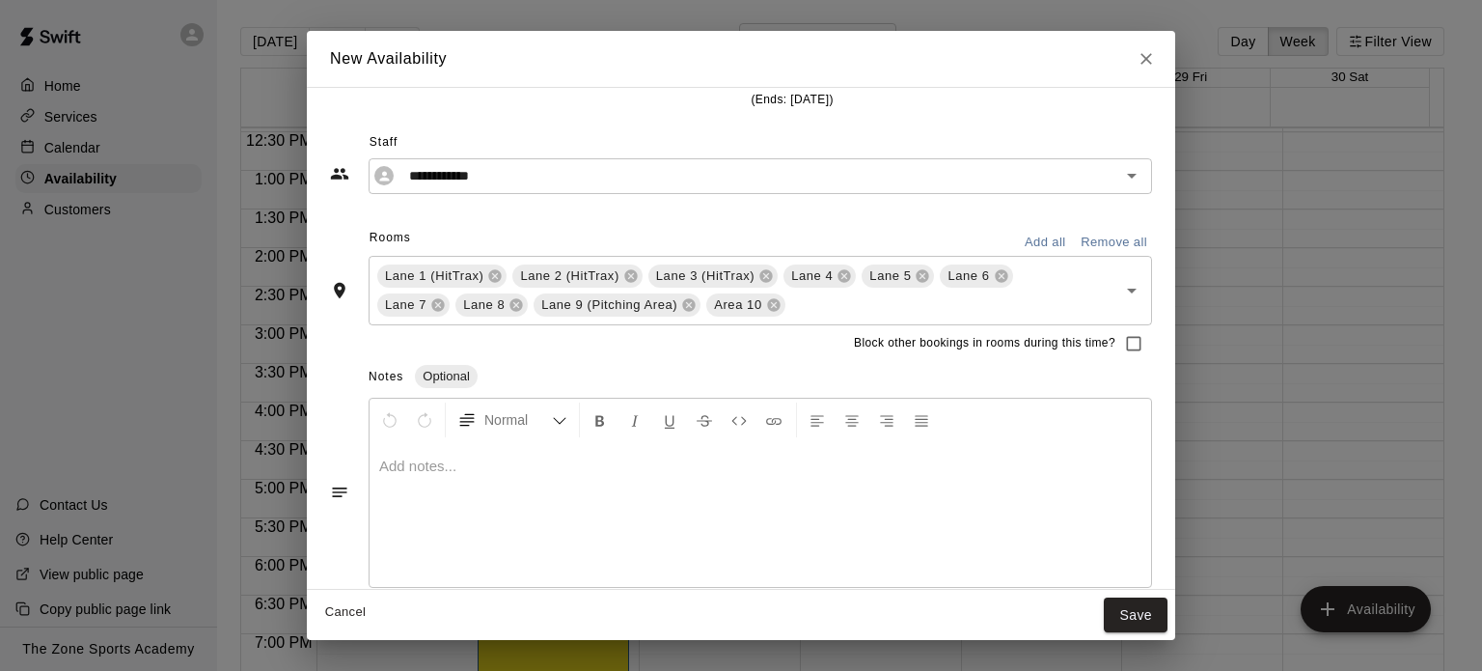
scroll to position [176, 0]
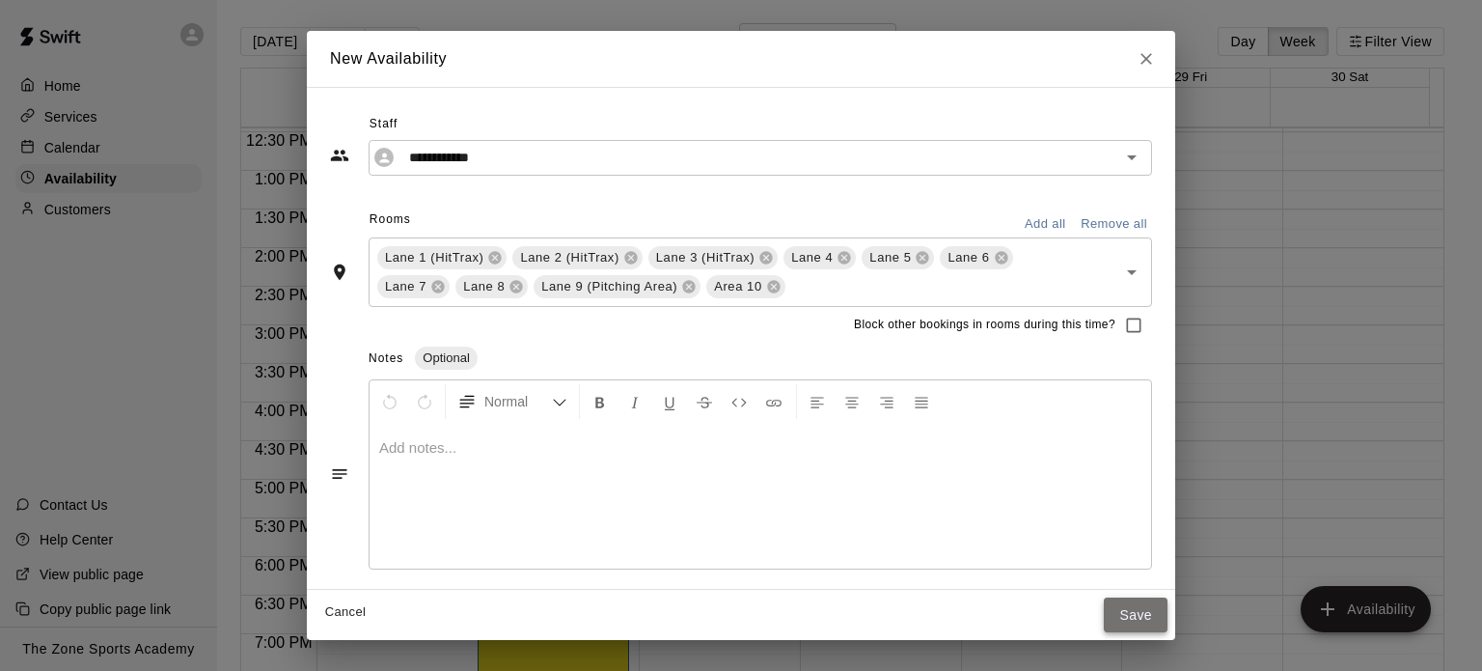
click at [1129, 611] on button "Save" at bounding box center [1136, 615] width 64 height 36
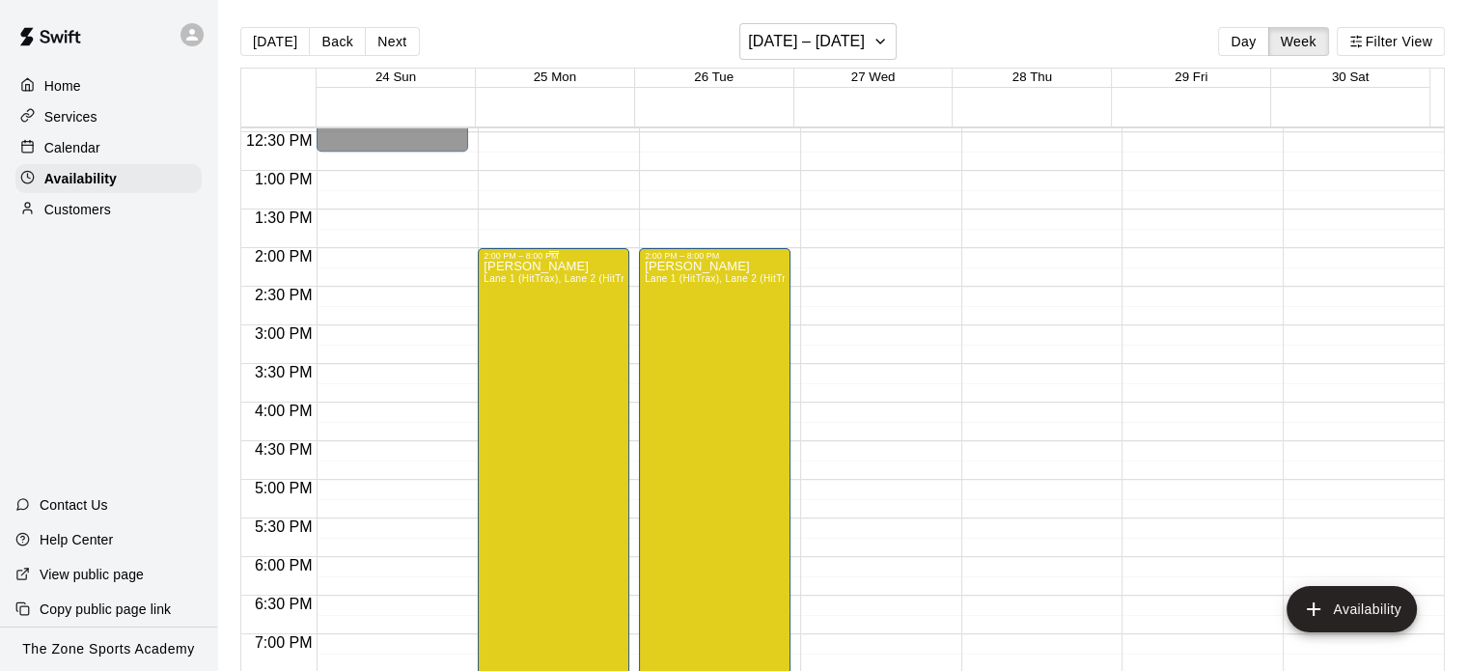
click at [543, 409] on div "Eric Opelski Lane 1 (HitTrax), Lane 2 (HitTrax), Lane 3 (HitTrax), Lane 4, Lane…" at bounding box center [553, 596] width 140 height 671
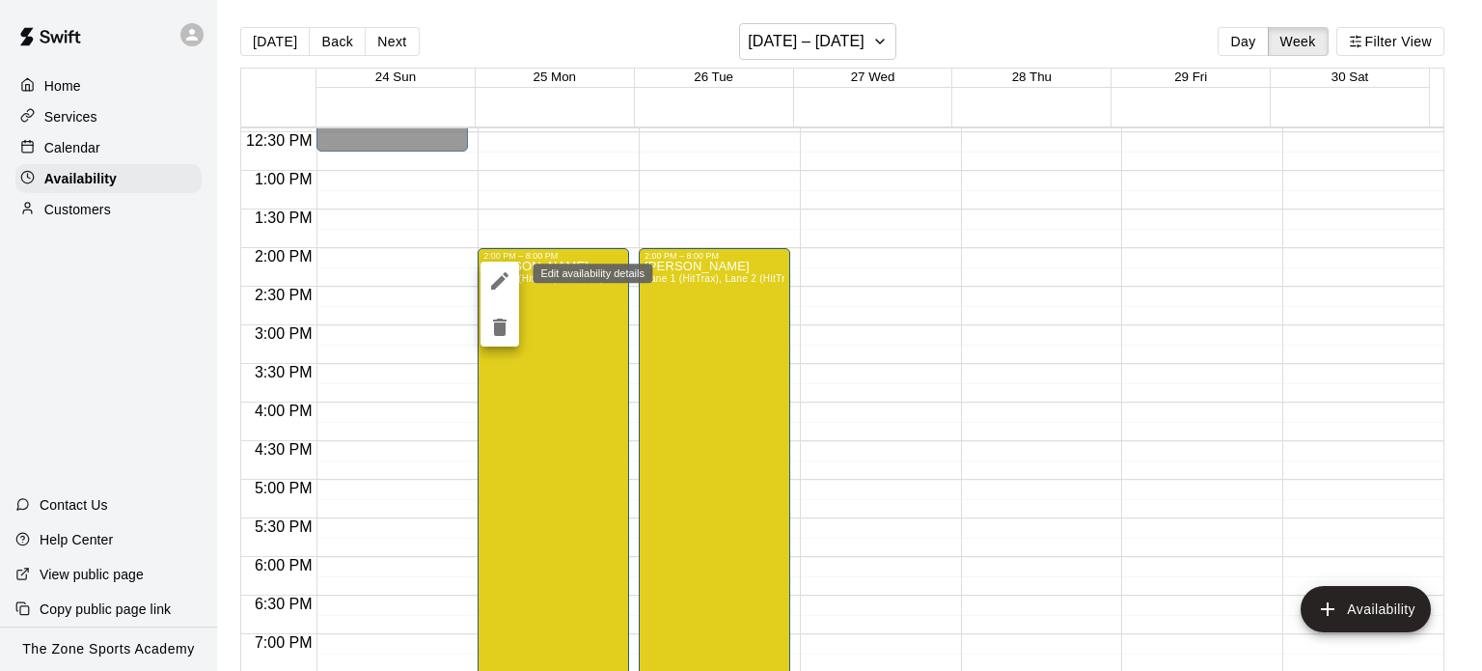
click at [497, 277] on icon "edit" at bounding box center [499, 280] width 23 height 23
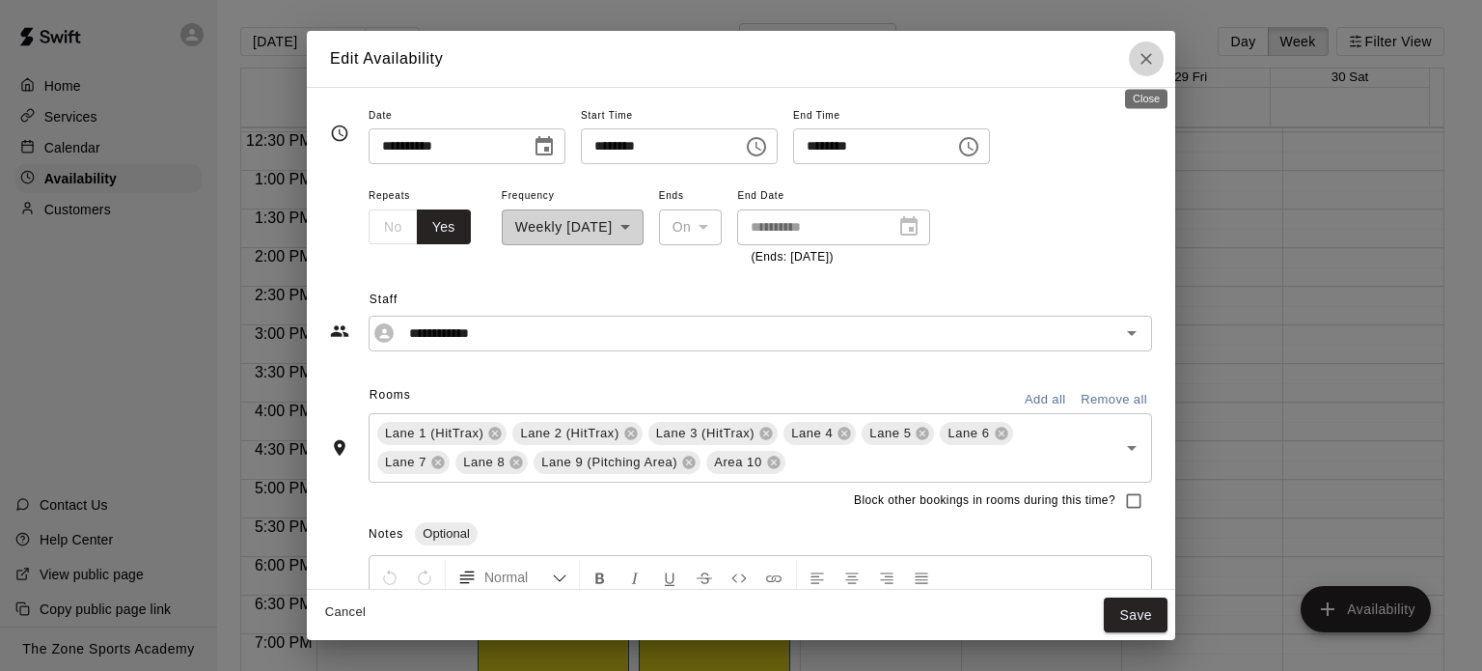
click at [1148, 53] on icon "Close" at bounding box center [1146, 58] width 19 height 19
type input "**********"
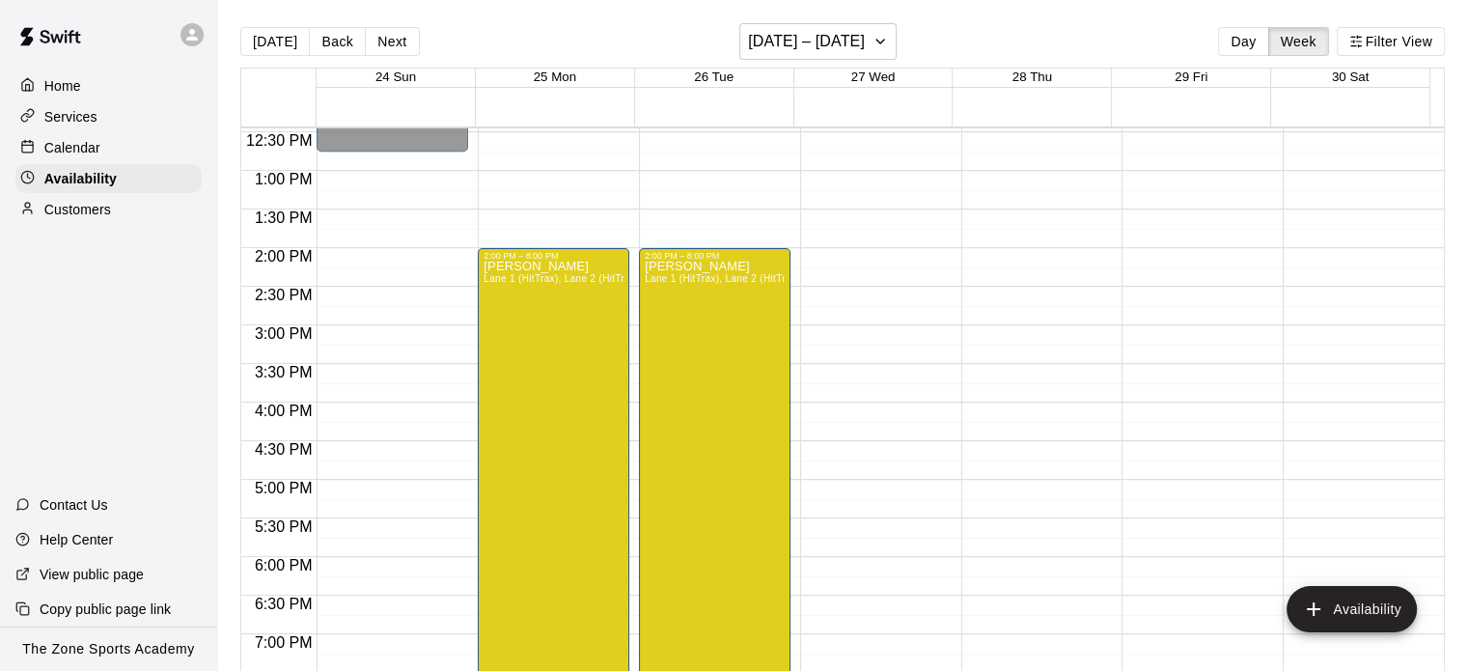
click at [854, 262] on div "12:00 AM – 9:00 AM Closed 9:00 PM – 11:59 PM Closed" at bounding box center [876, 93] width 152 height 1853
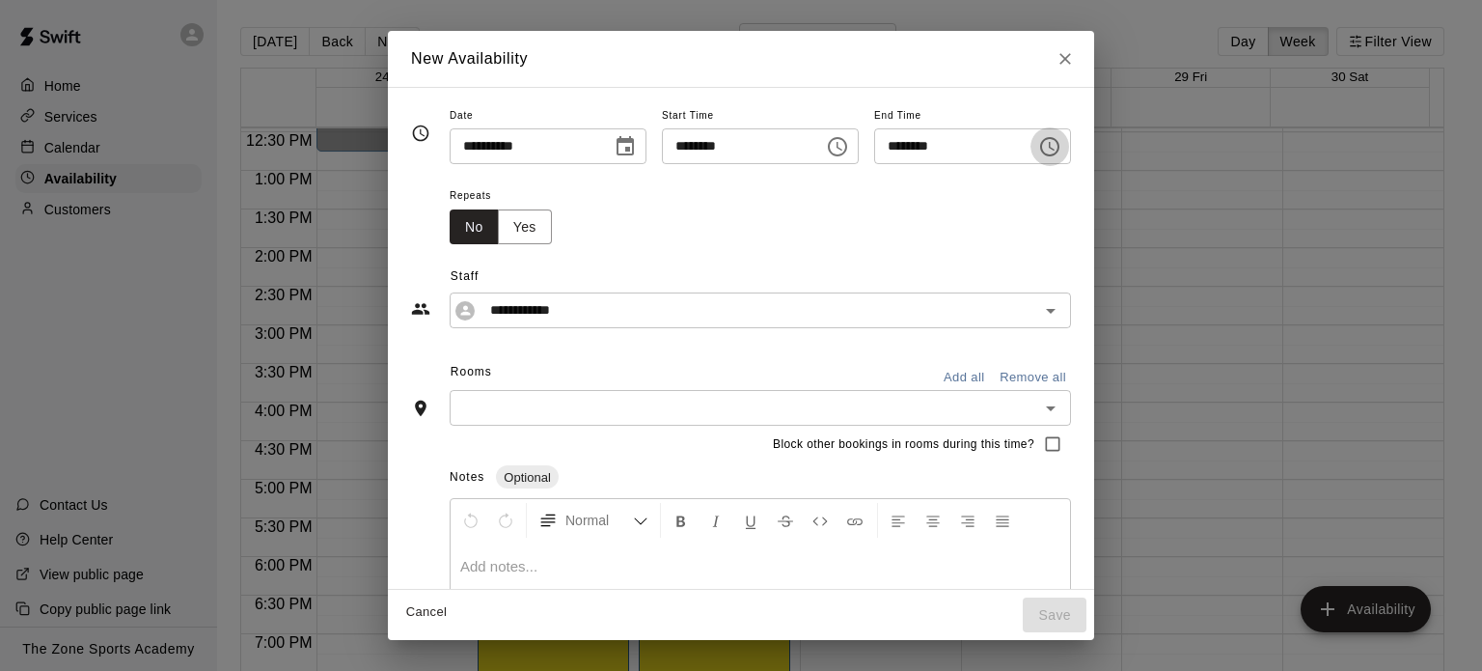
click at [1062, 138] on icon "Choose time, selected time is 2:30 PM" at bounding box center [1049, 146] width 23 height 23
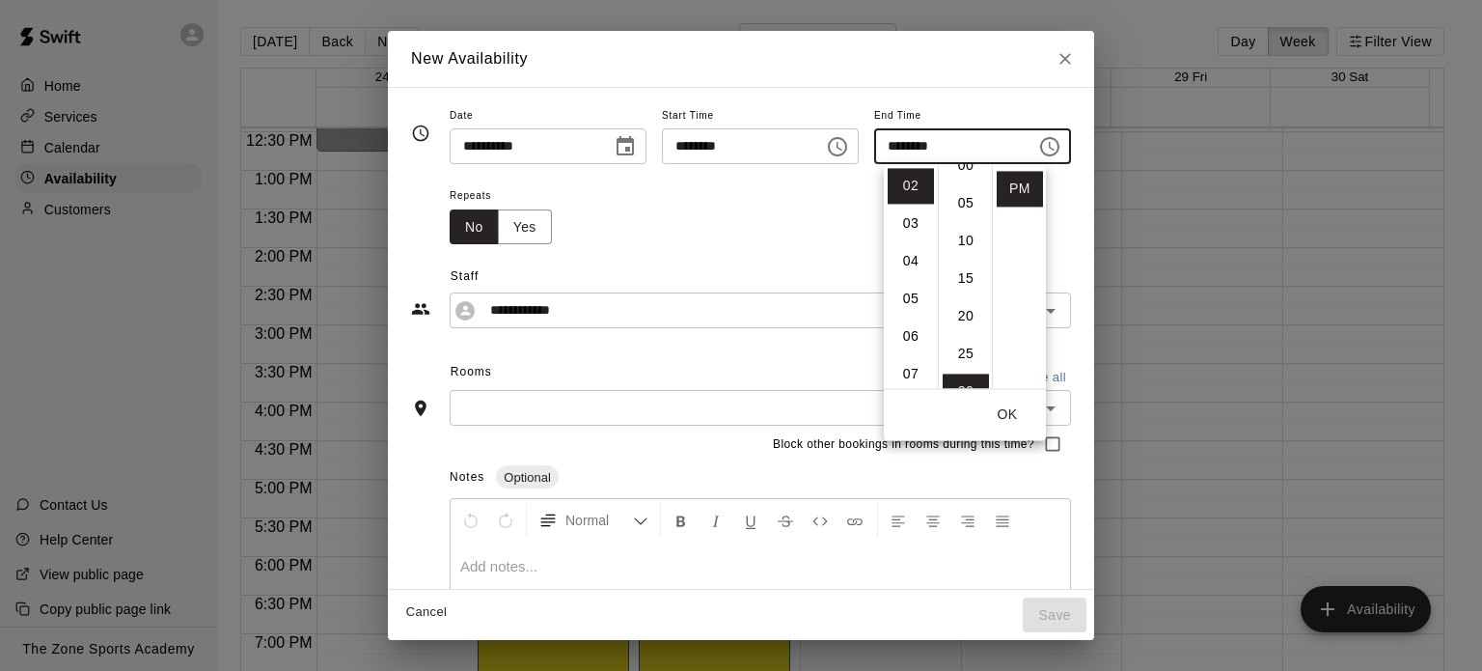
scroll to position [0, 0]
click at [962, 176] on li "00" at bounding box center [966, 186] width 46 height 36
click at [911, 370] on li "08" at bounding box center [911, 373] width 46 height 36
type input "********"
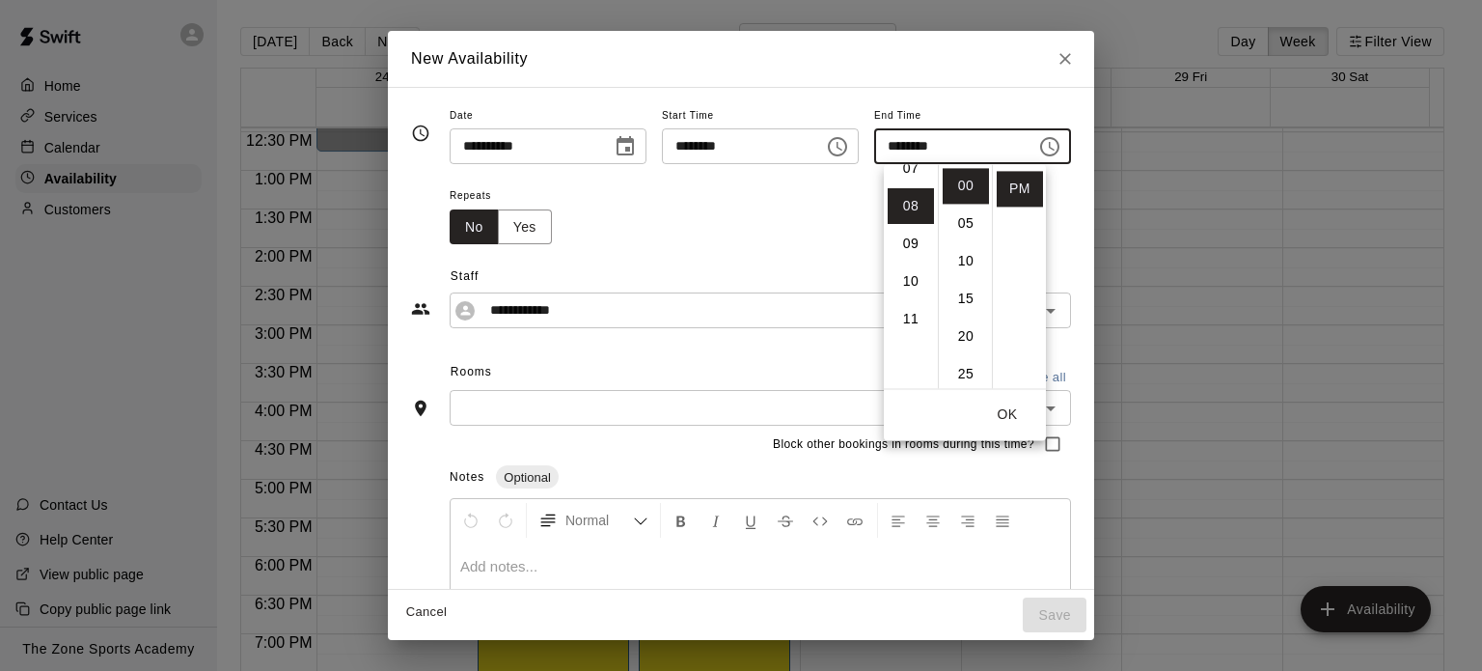
scroll to position [301, 0]
click at [498, 228] on button "Yes" at bounding box center [525, 227] width 54 height 36
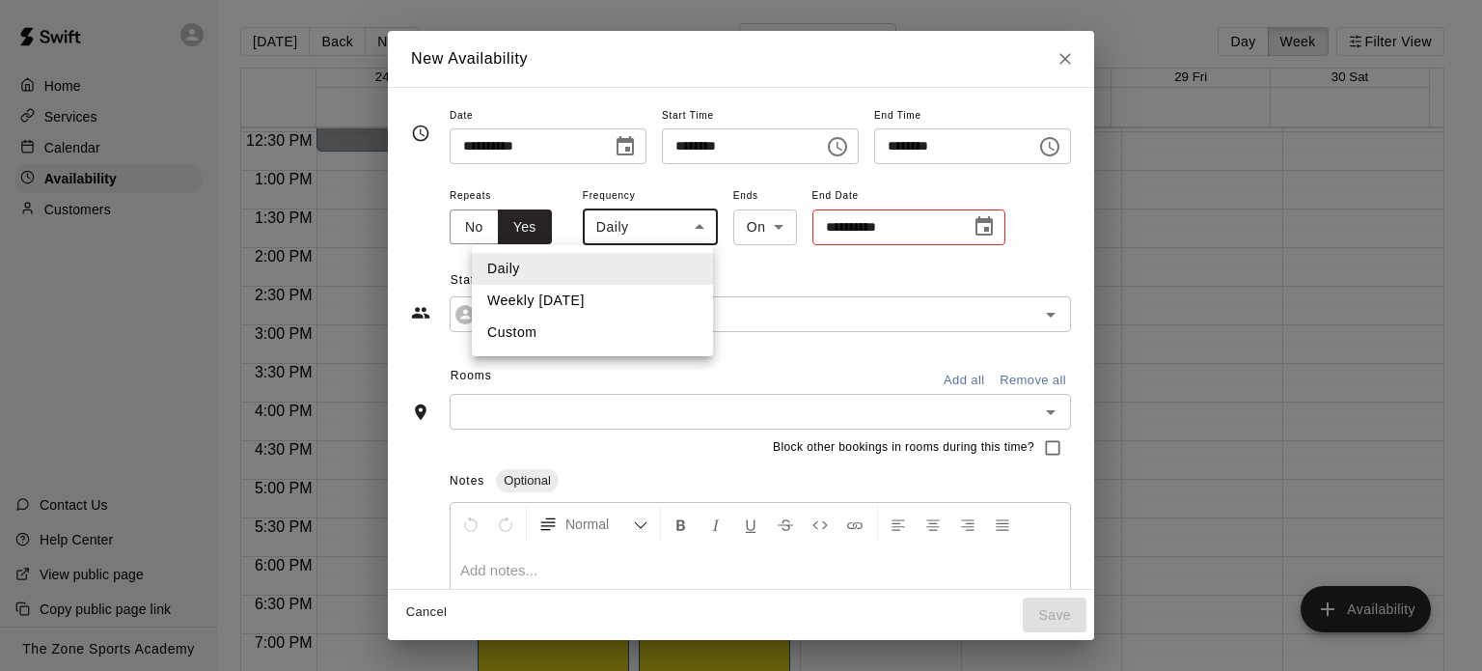
click at [643, 235] on body "Home Services Calendar Availability Customers Contact Us Help Center View publi…" at bounding box center [741, 351] width 1482 height 702
click at [633, 296] on li "Weekly on Wednesday" at bounding box center [592, 301] width 241 height 32
type input "******"
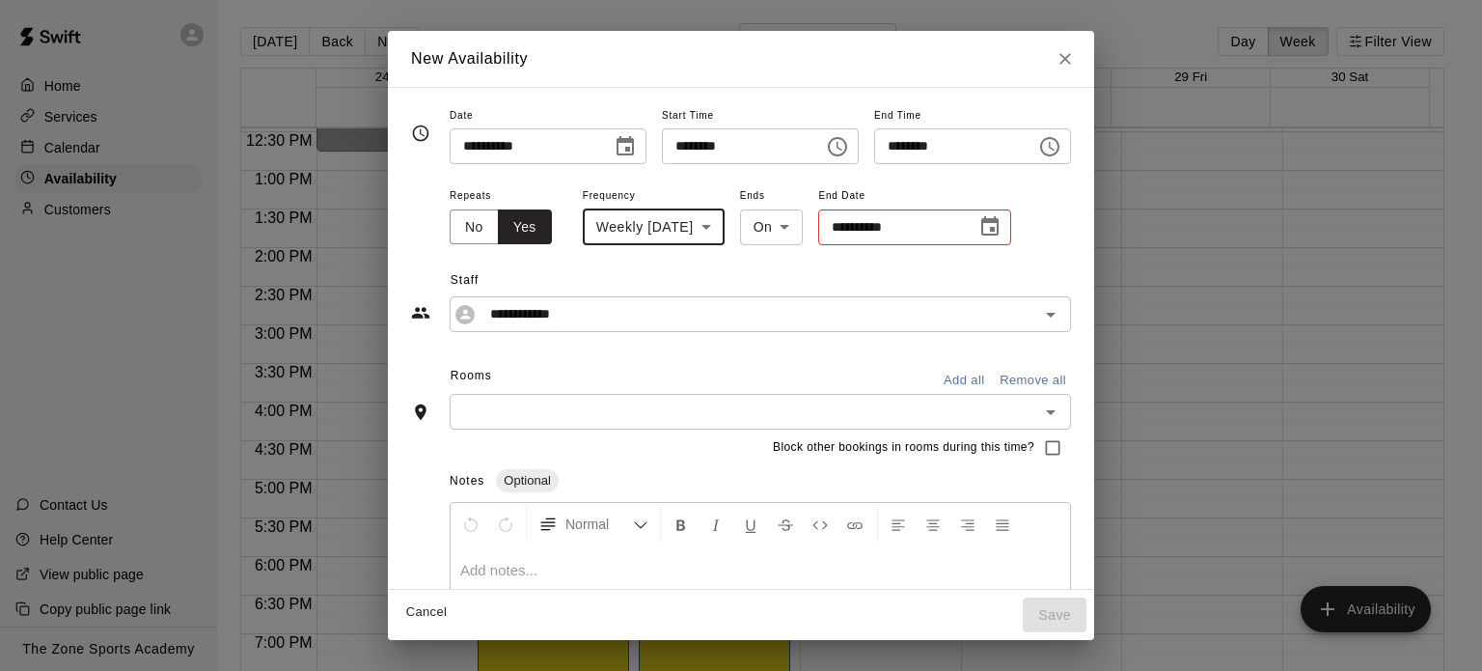
click at [979, 232] on icon "Choose date" at bounding box center [990, 226] width 23 height 23
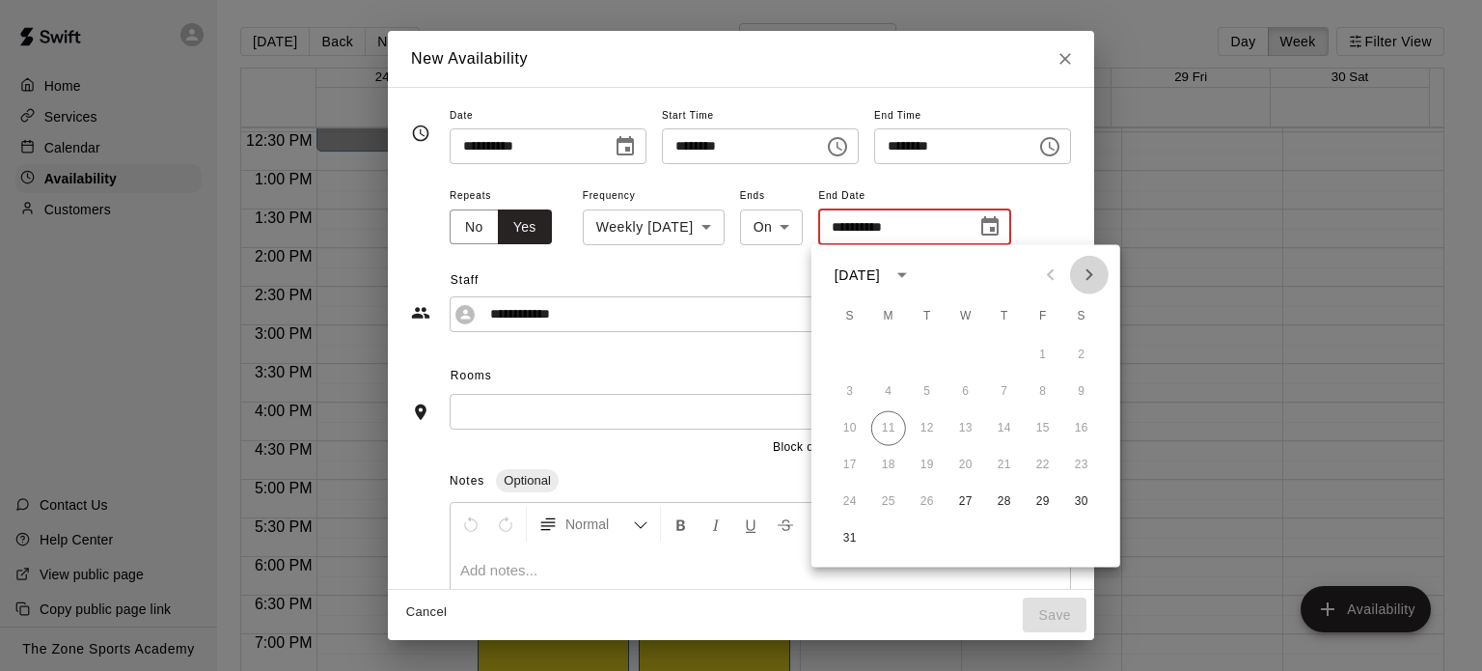
click at [1091, 271] on icon "Next month" at bounding box center [1089, 274] width 23 height 23
click at [966, 434] on button "17" at bounding box center [966, 428] width 35 height 35
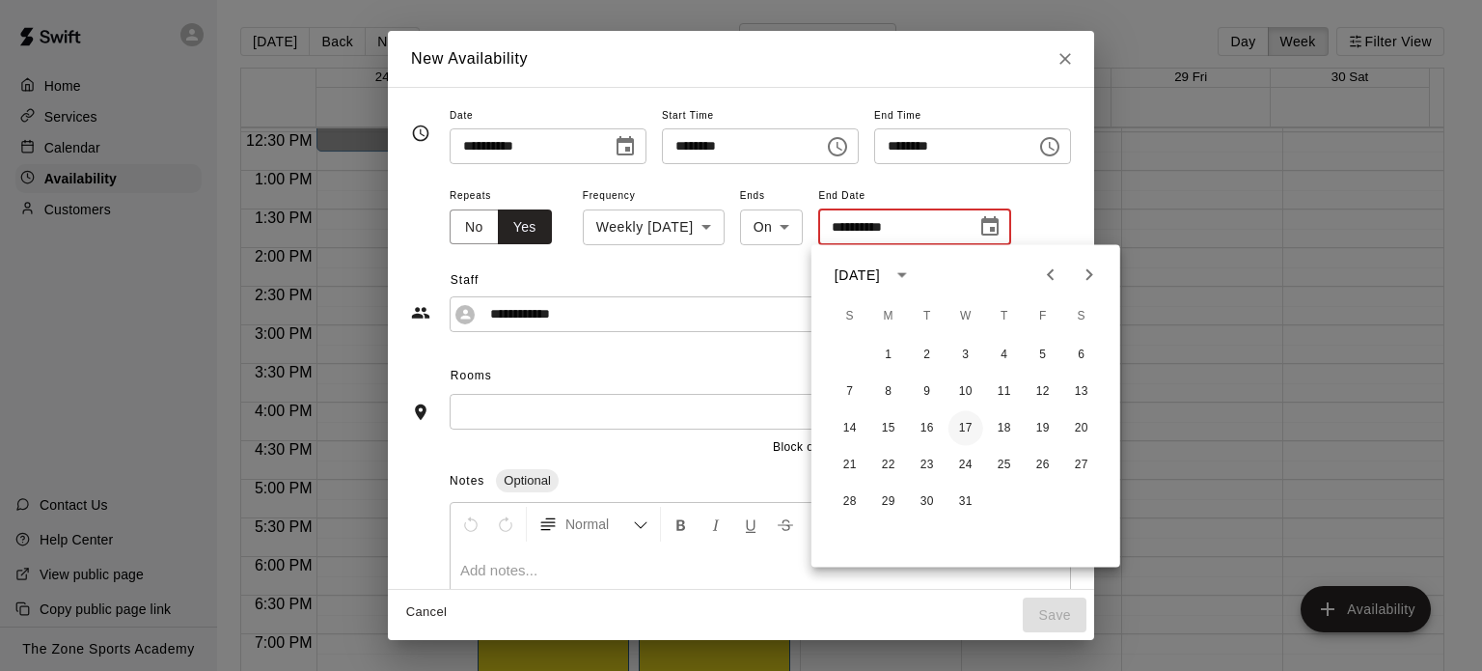
type input "**********"
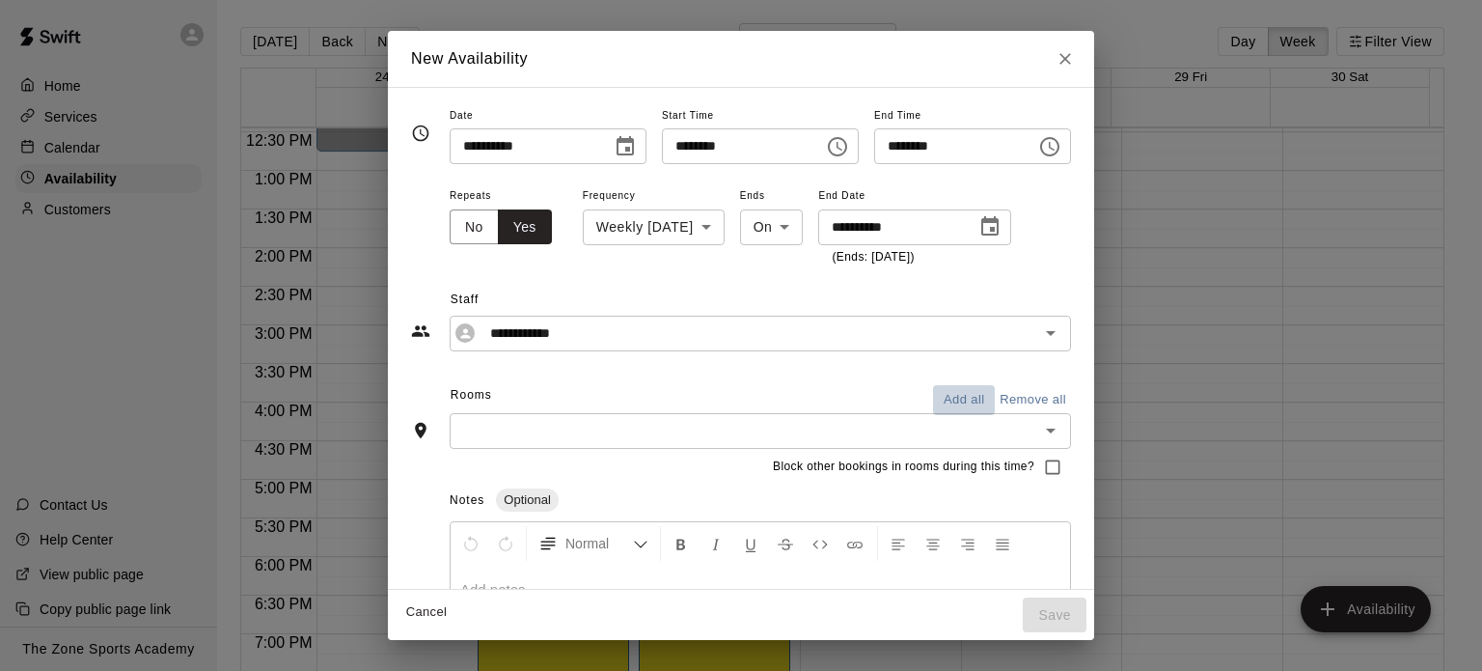
click at [995, 408] on button "Add all" at bounding box center [964, 400] width 62 height 30
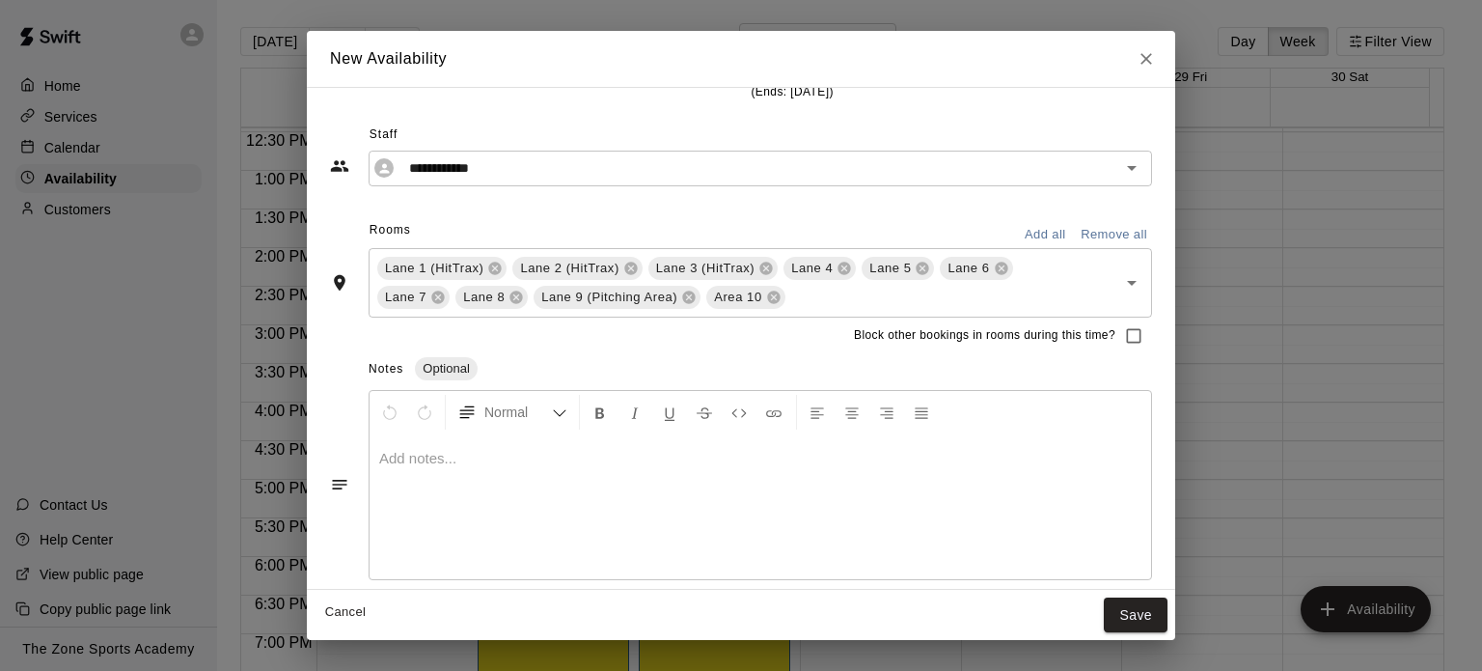
scroll to position [176, 0]
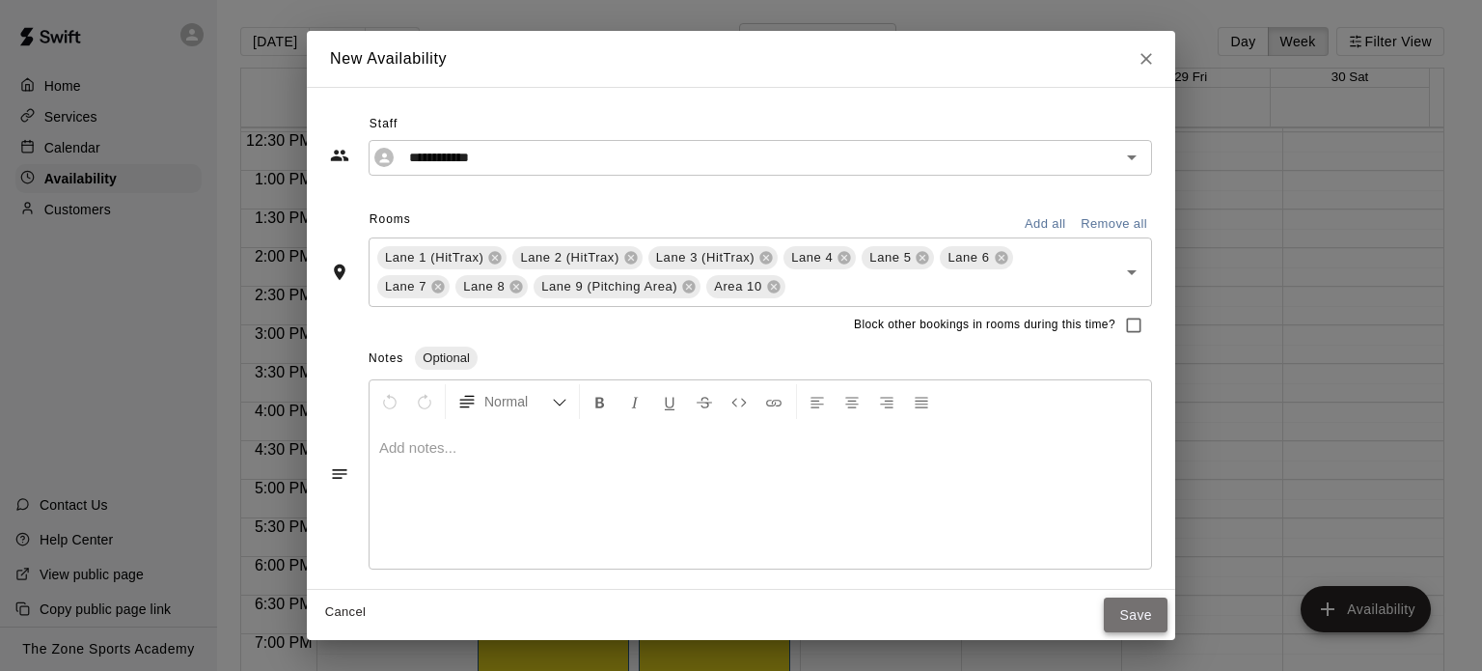
click at [1139, 614] on button "Save" at bounding box center [1136, 615] width 64 height 36
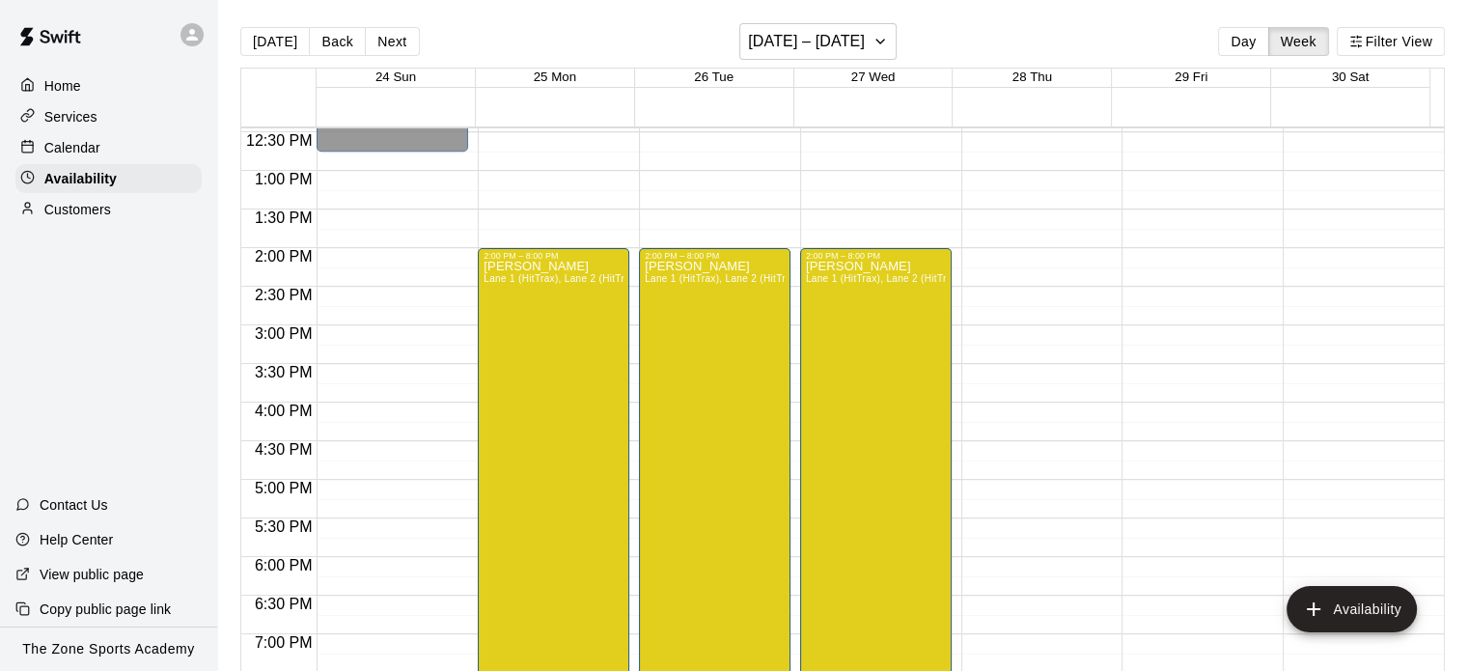
click at [992, 254] on div "12:00 AM – 9:00 AM Closed 9:00 PM – 11:59 PM Closed" at bounding box center [1037, 93] width 152 height 1853
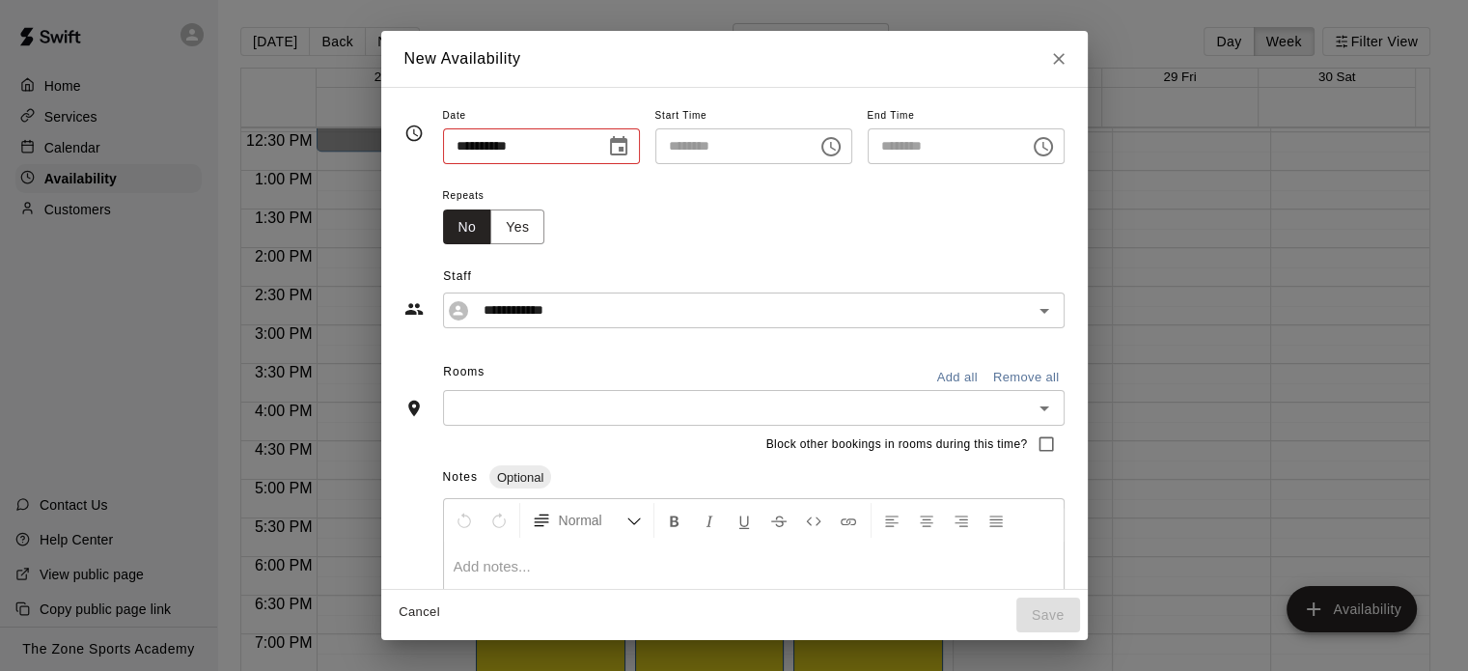
type input "**********"
type input "********"
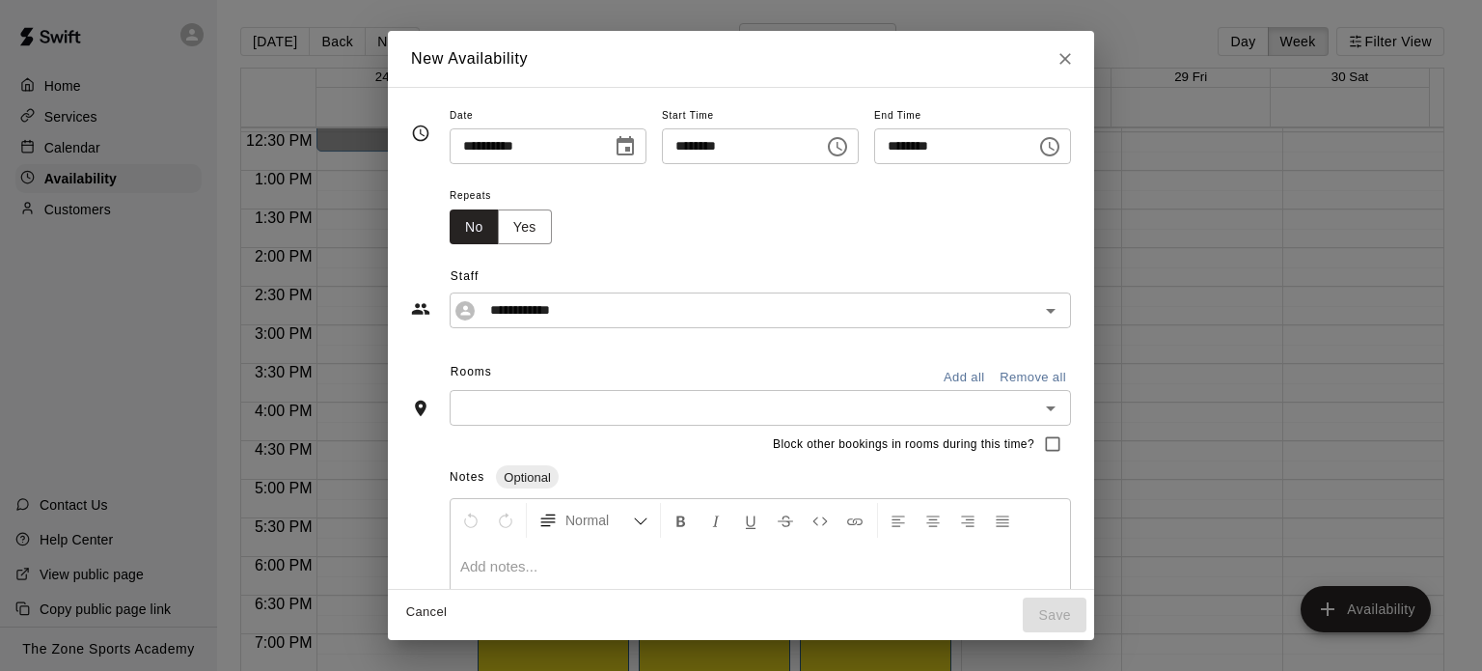
click at [1062, 146] on icon "Choose time, selected time is 2:30 PM" at bounding box center [1049, 146] width 23 height 23
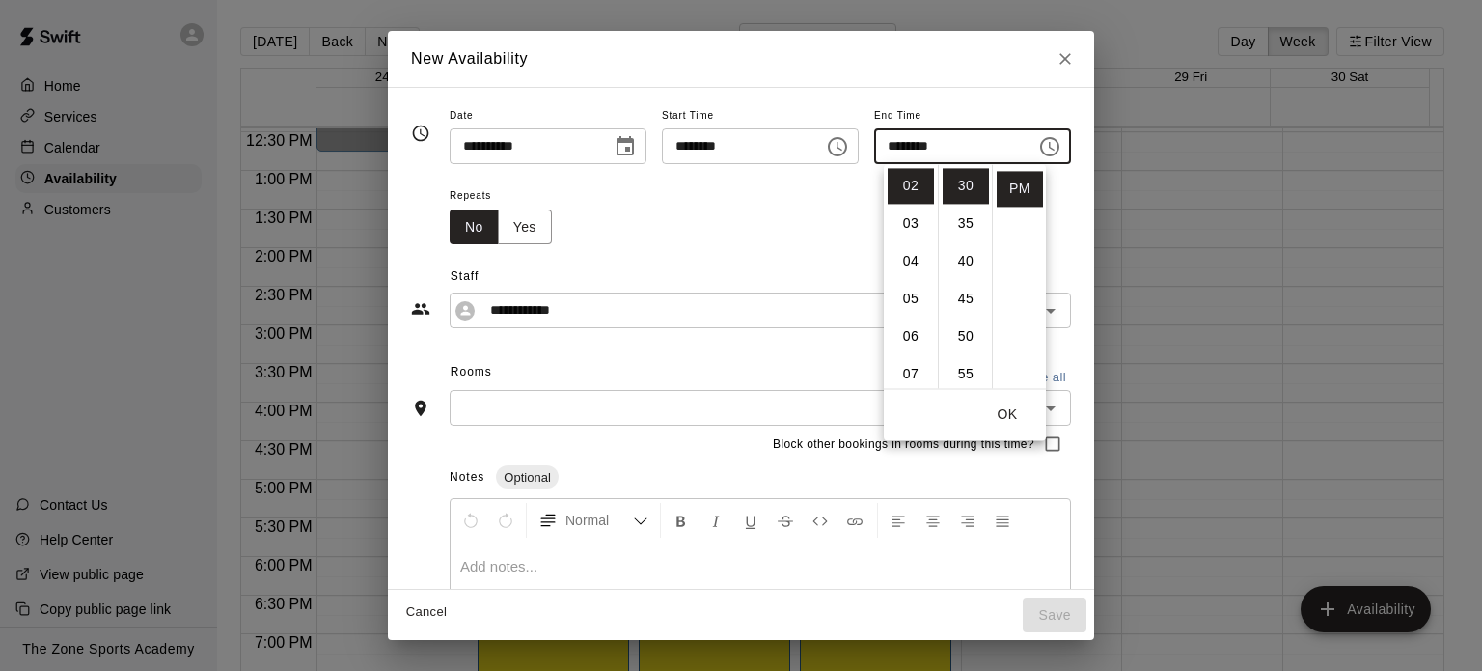
scroll to position [270, 0]
click at [916, 219] on li "08" at bounding box center [911, 217] width 46 height 36
click at [961, 182] on li "00" at bounding box center [966, 186] width 46 height 36
type input "********"
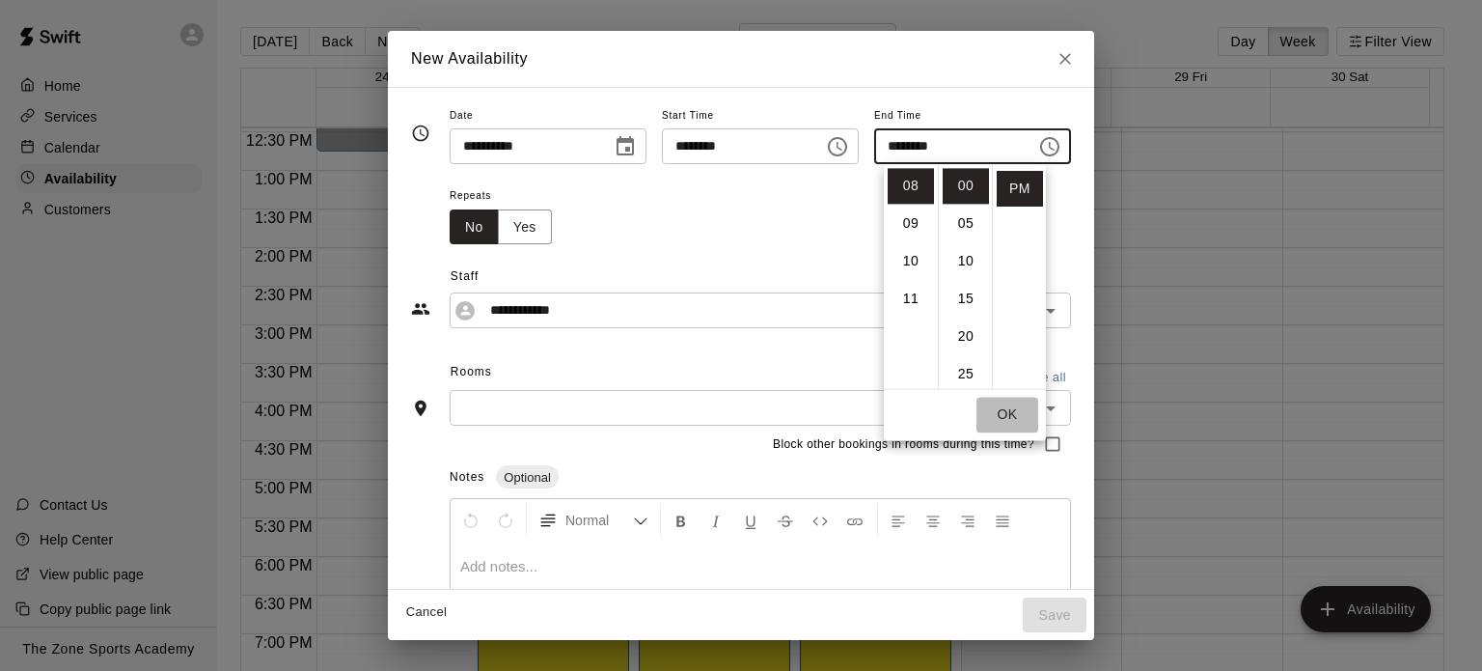
click at [1015, 408] on button "OK" at bounding box center [1008, 415] width 62 height 36
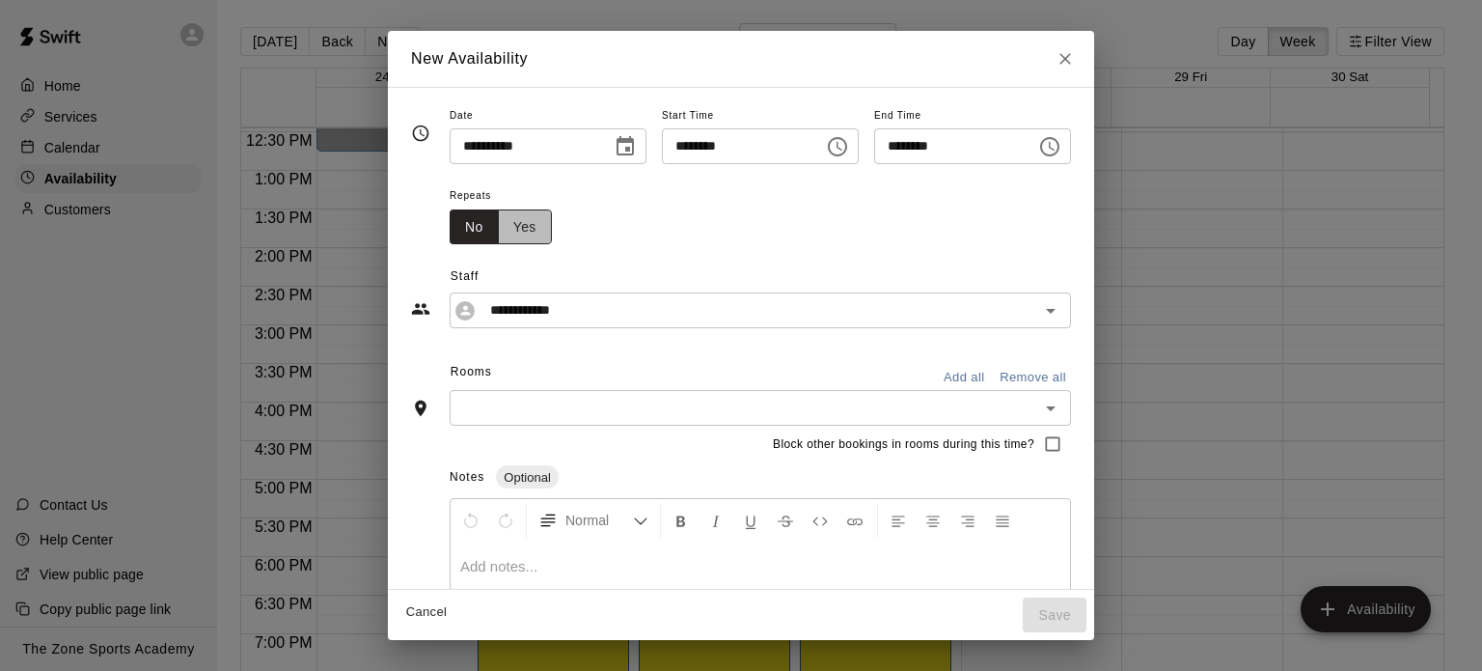
click at [498, 230] on button "Yes" at bounding box center [525, 227] width 54 height 36
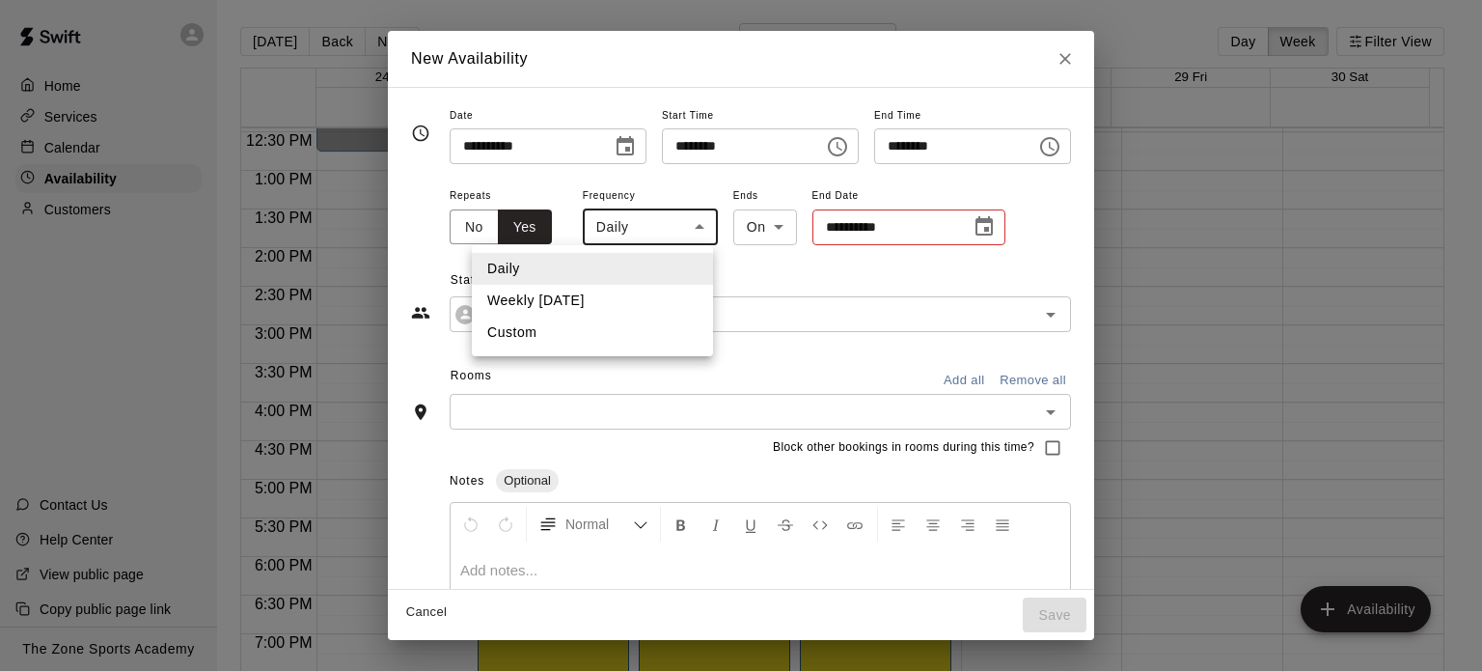
click at [649, 225] on body "Home Services Calendar Availability Customers Contact Us Help Center View publi…" at bounding box center [741, 351] width 1482 height 702
click at [615, 301] on li "Weekly on Thursday" at bounding box center [592, 301] width 241 height 32
type input "******"
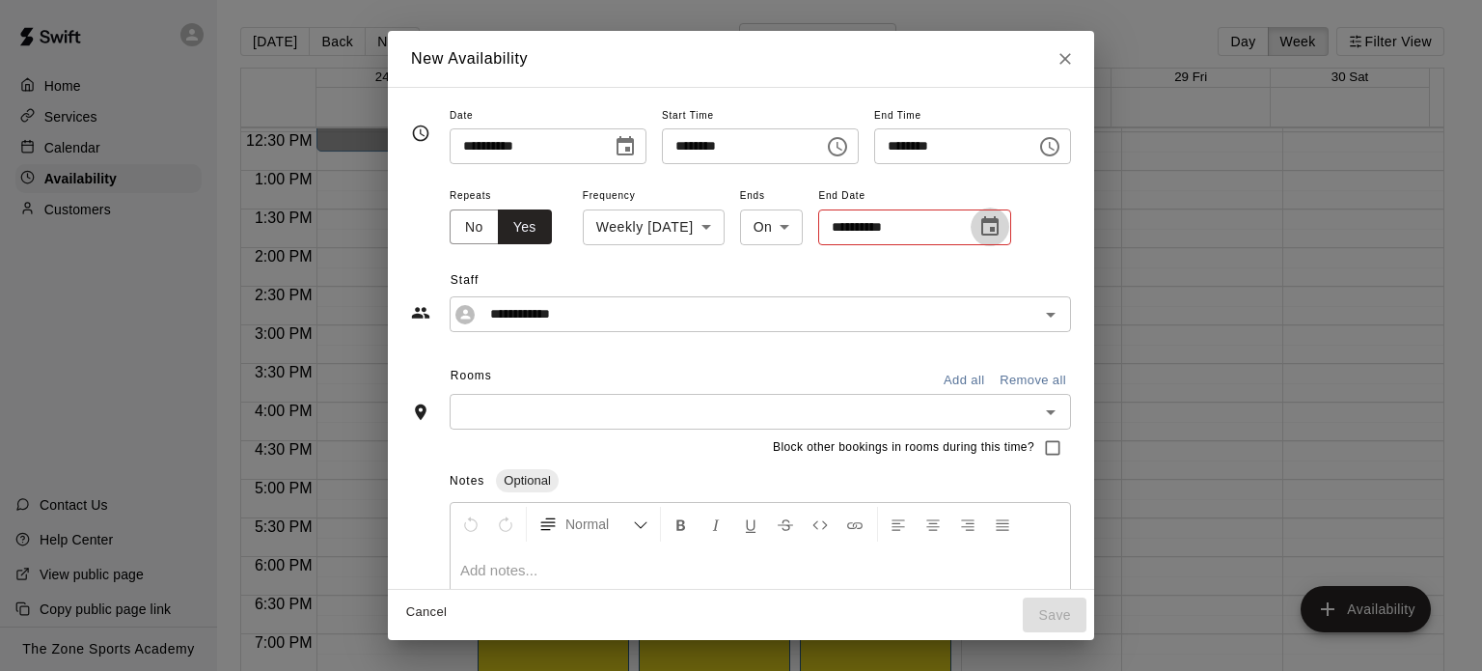
click at [981, 235] on icon "Choose date" at bounding box center [989, 225] width 17 height 19
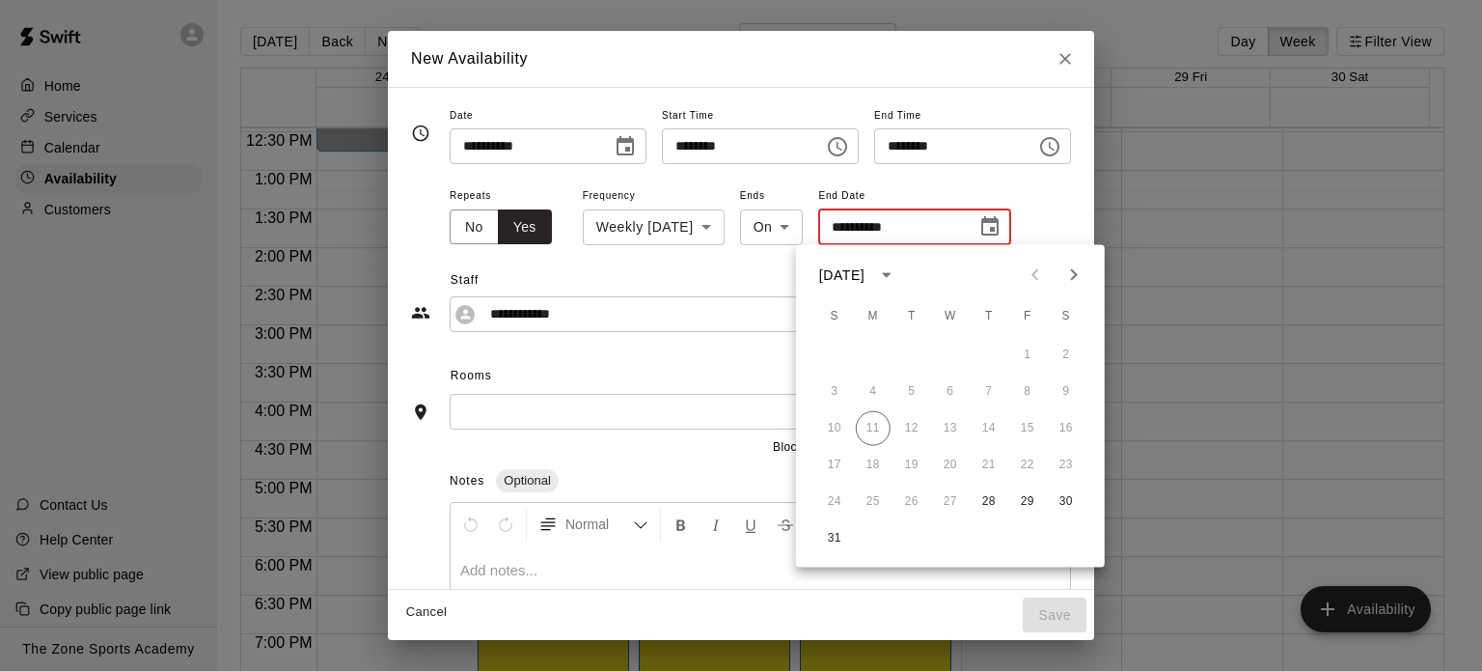
click at [1079, 267] on icon "Next month" at bounding box center [1074, 274] width 23 height 23
click at [993, 426] on button "18" at bounding box center [989, 428] width 35 height 35
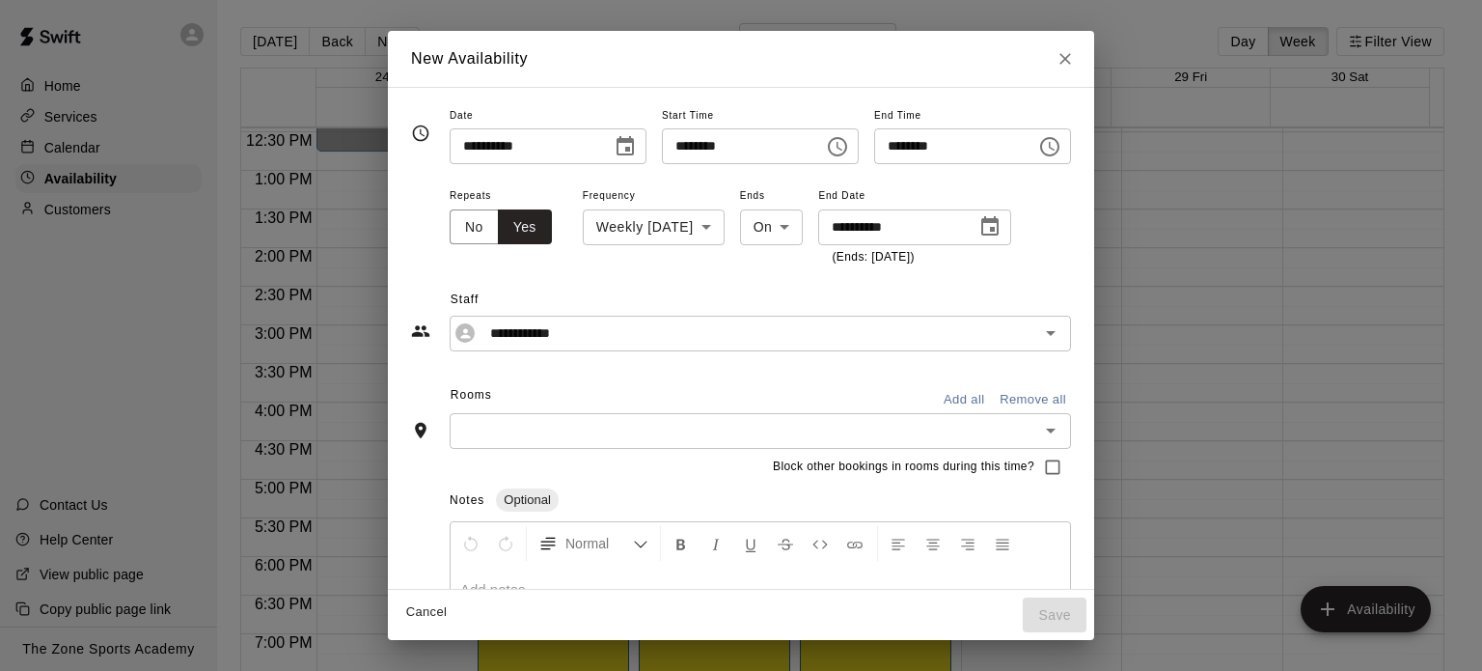
type input "**********"
click at [995, 395] on button "Add all" at bounding box center [964, 400] width 62 height 30
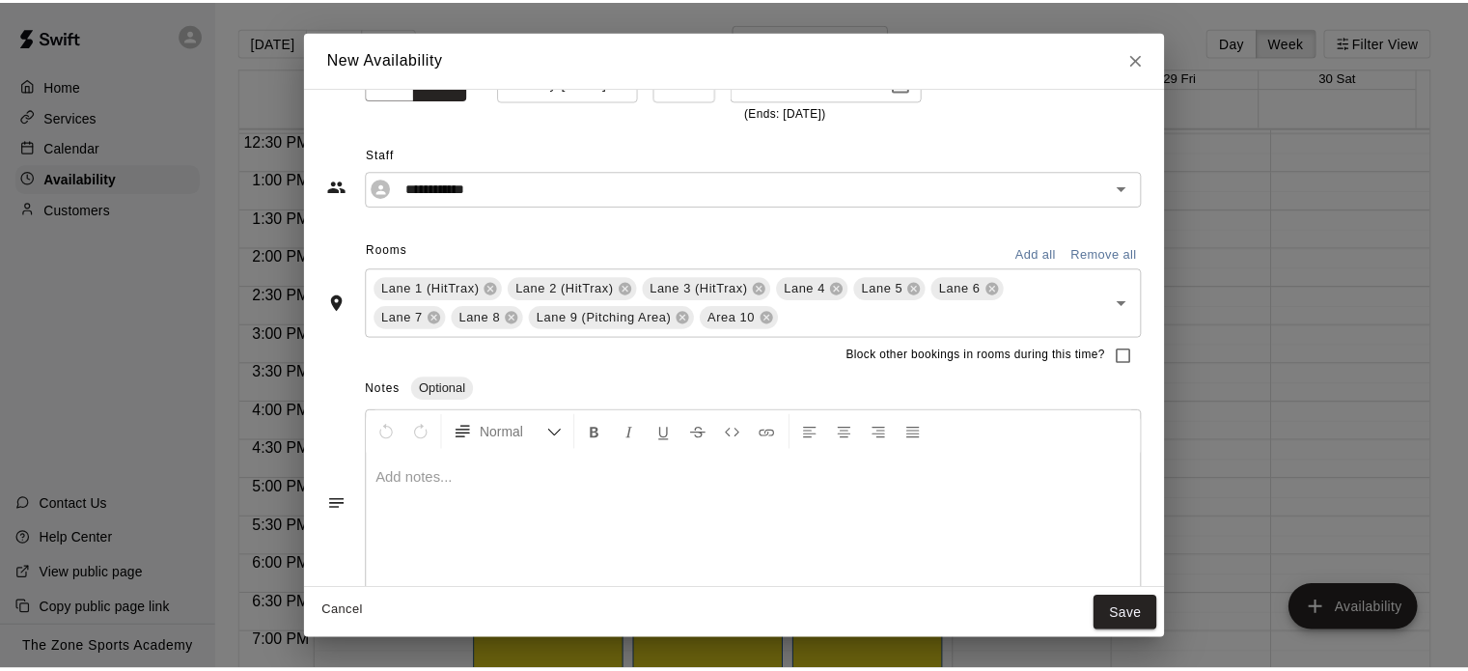
scroll to position [176, 0]
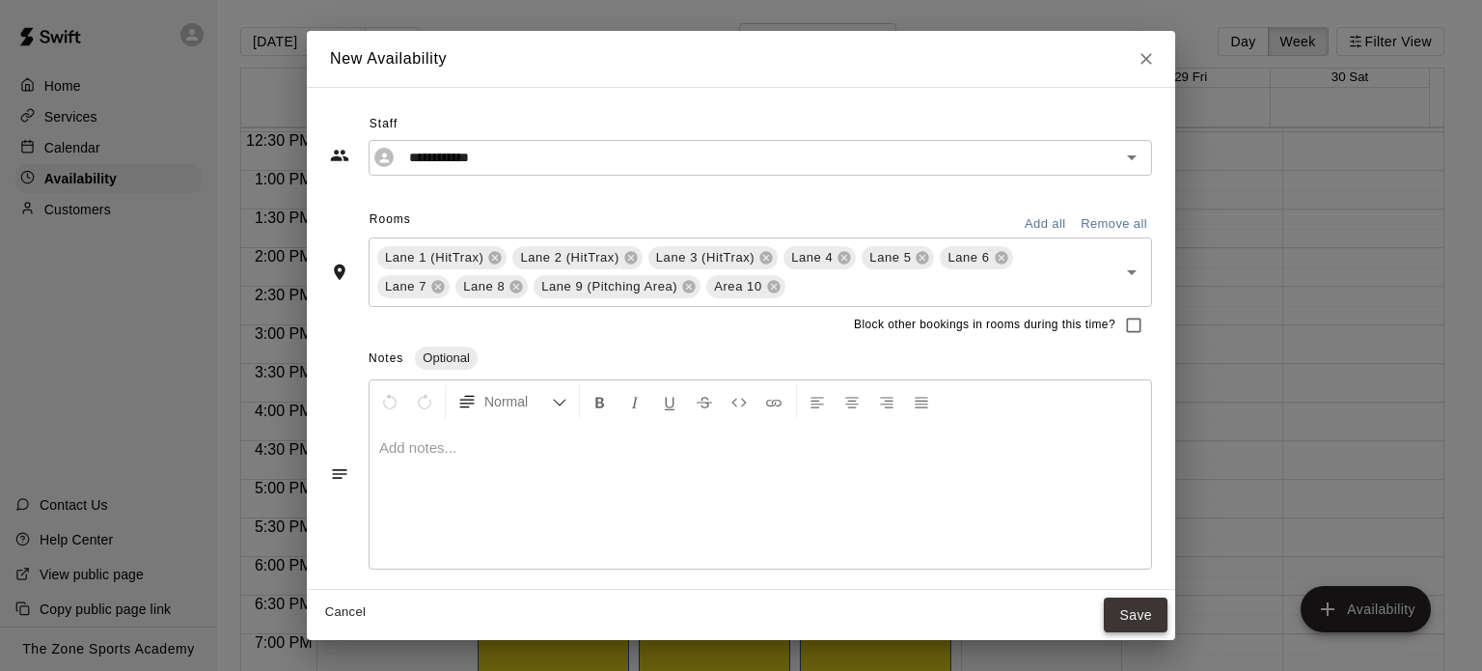
click at [1123, 621] on button "Save" at bounding box center [1136, 615] width 64 height 36
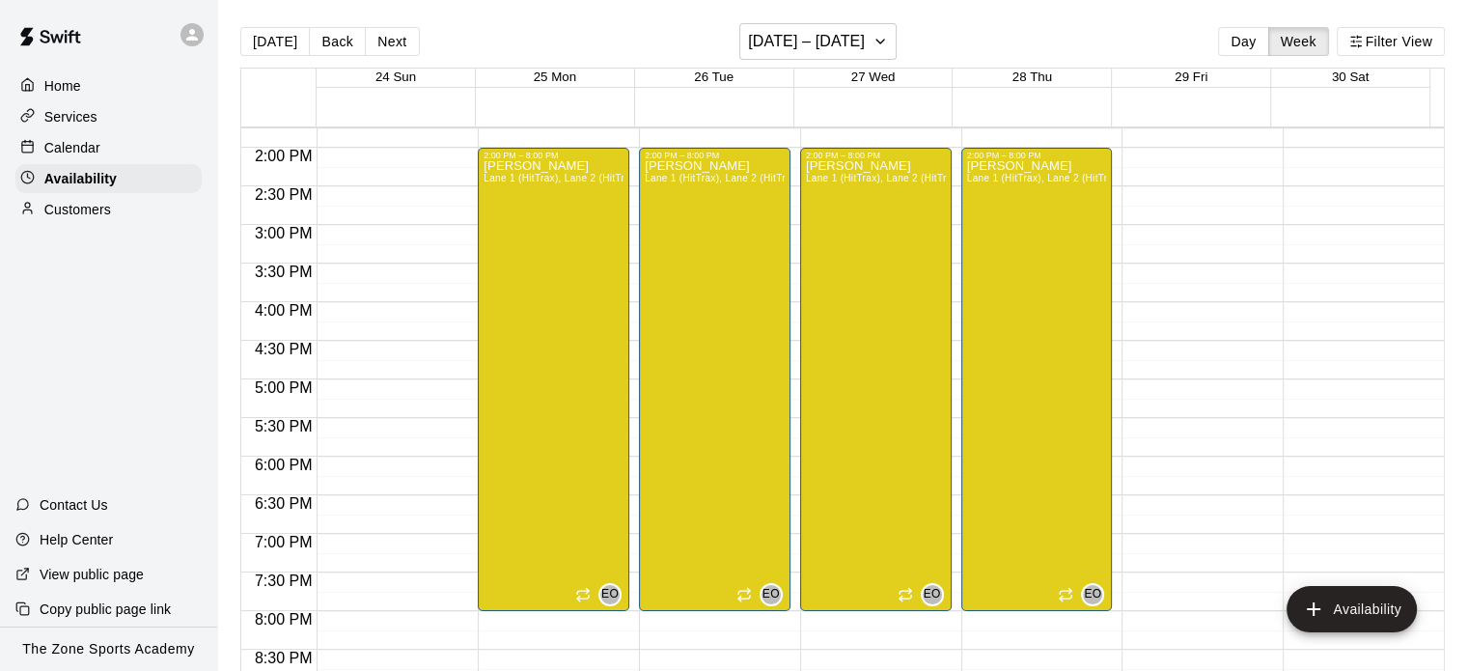
scroll to position [1054, 0]
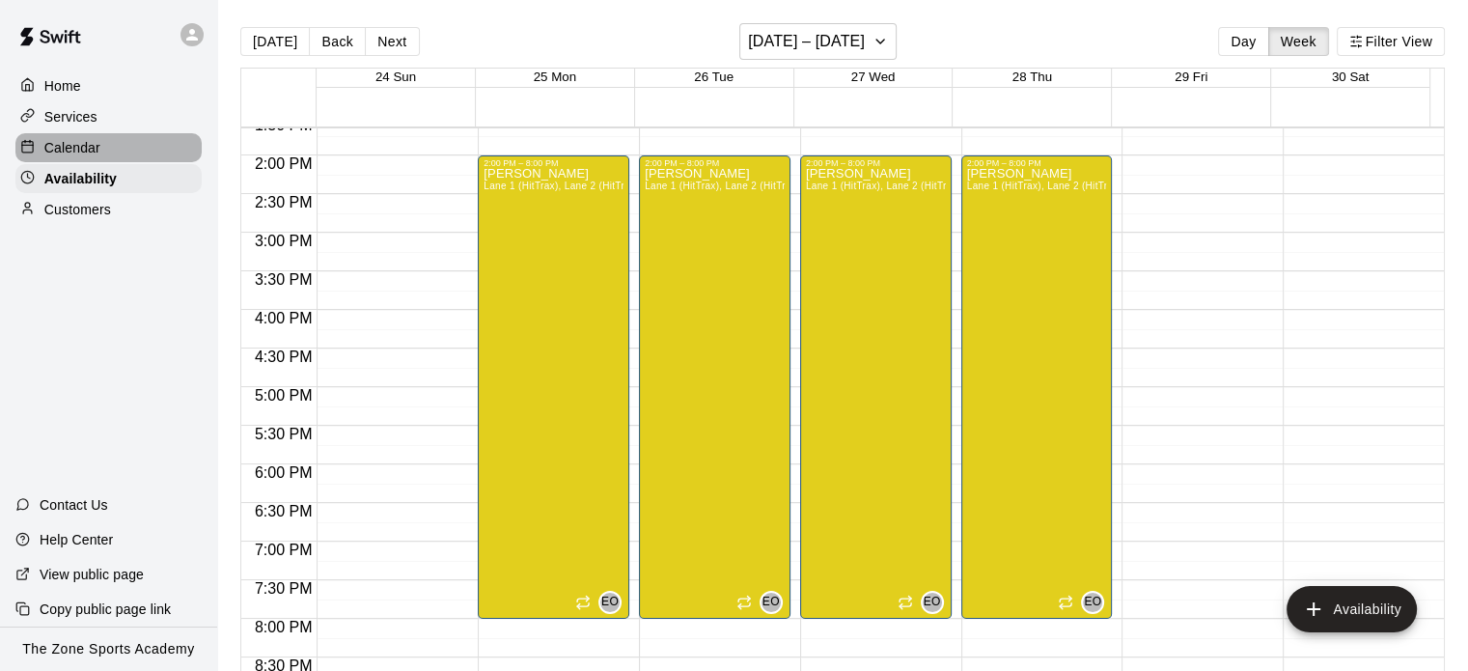
click at [97, 157] on p "Calendar" at bounding box center [72, 147] width 56 height 19
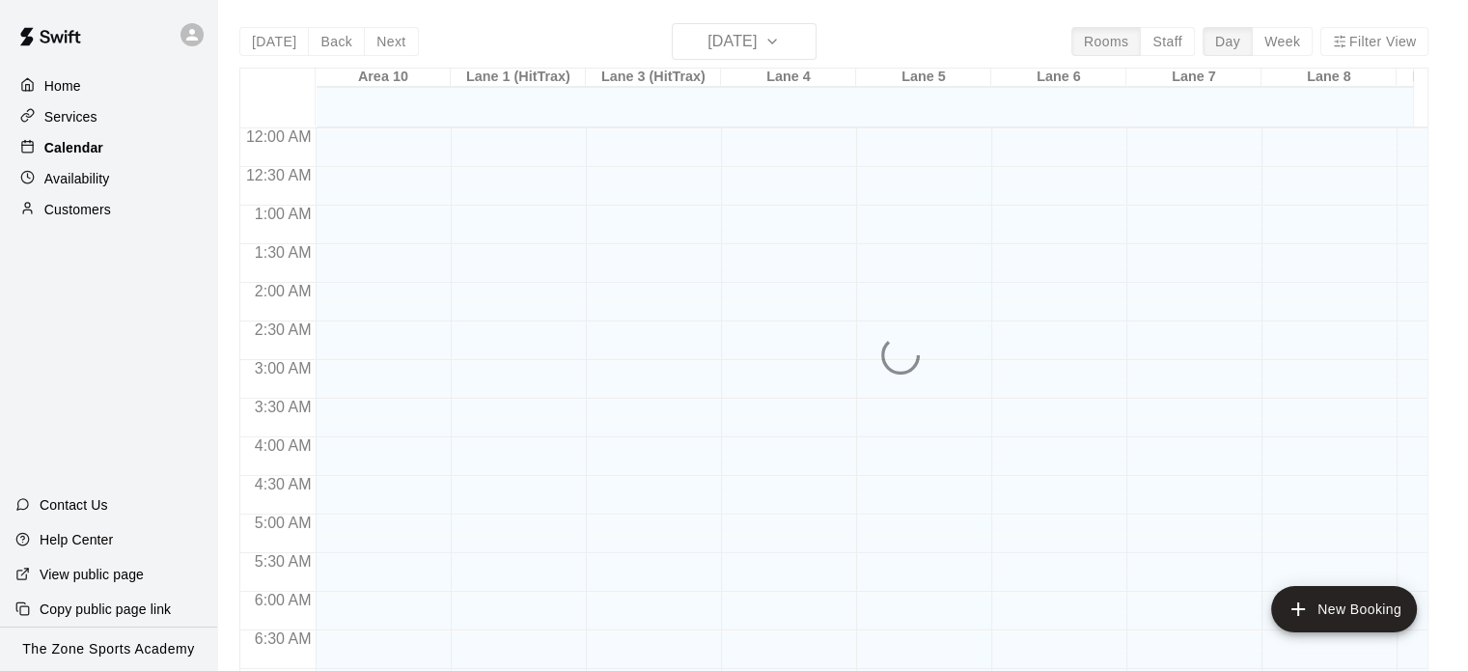
scroll to position [1143, 0]
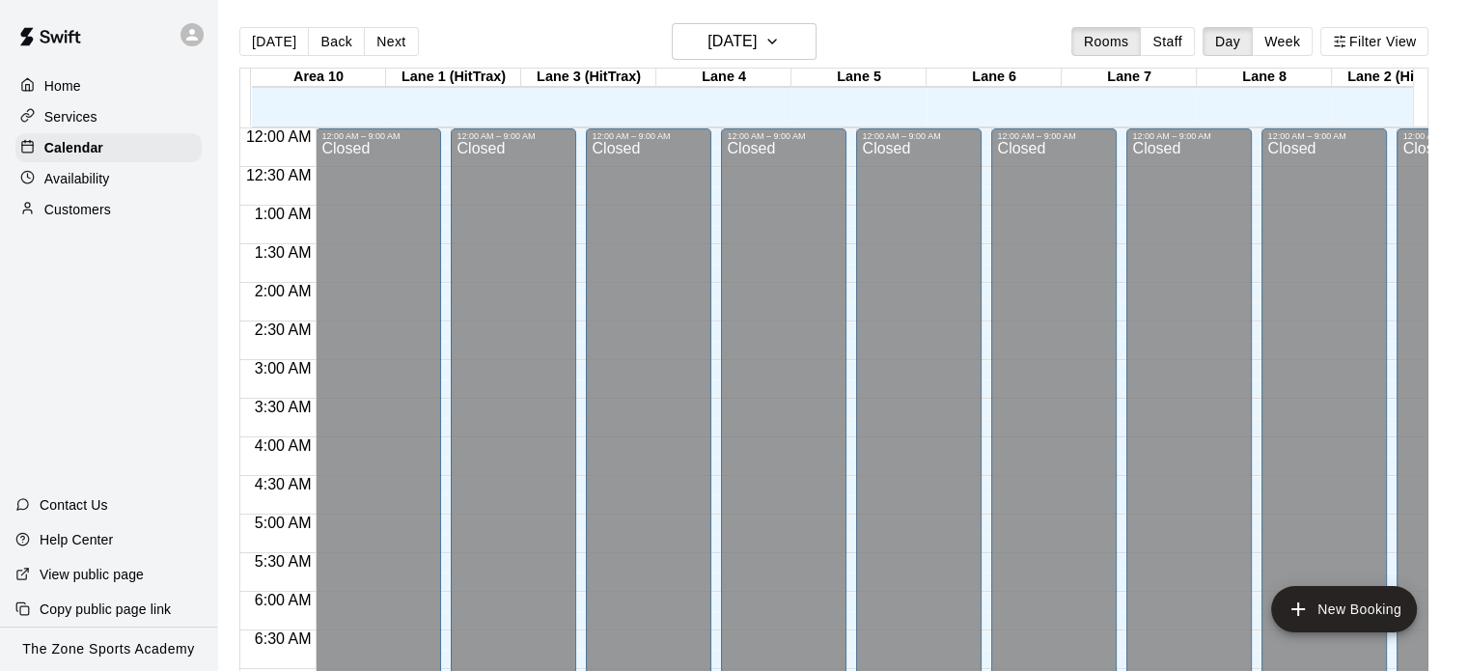
scroll to position [1022, 0]
